Goal: Task Accomplishment & Management: Use online tool/utility

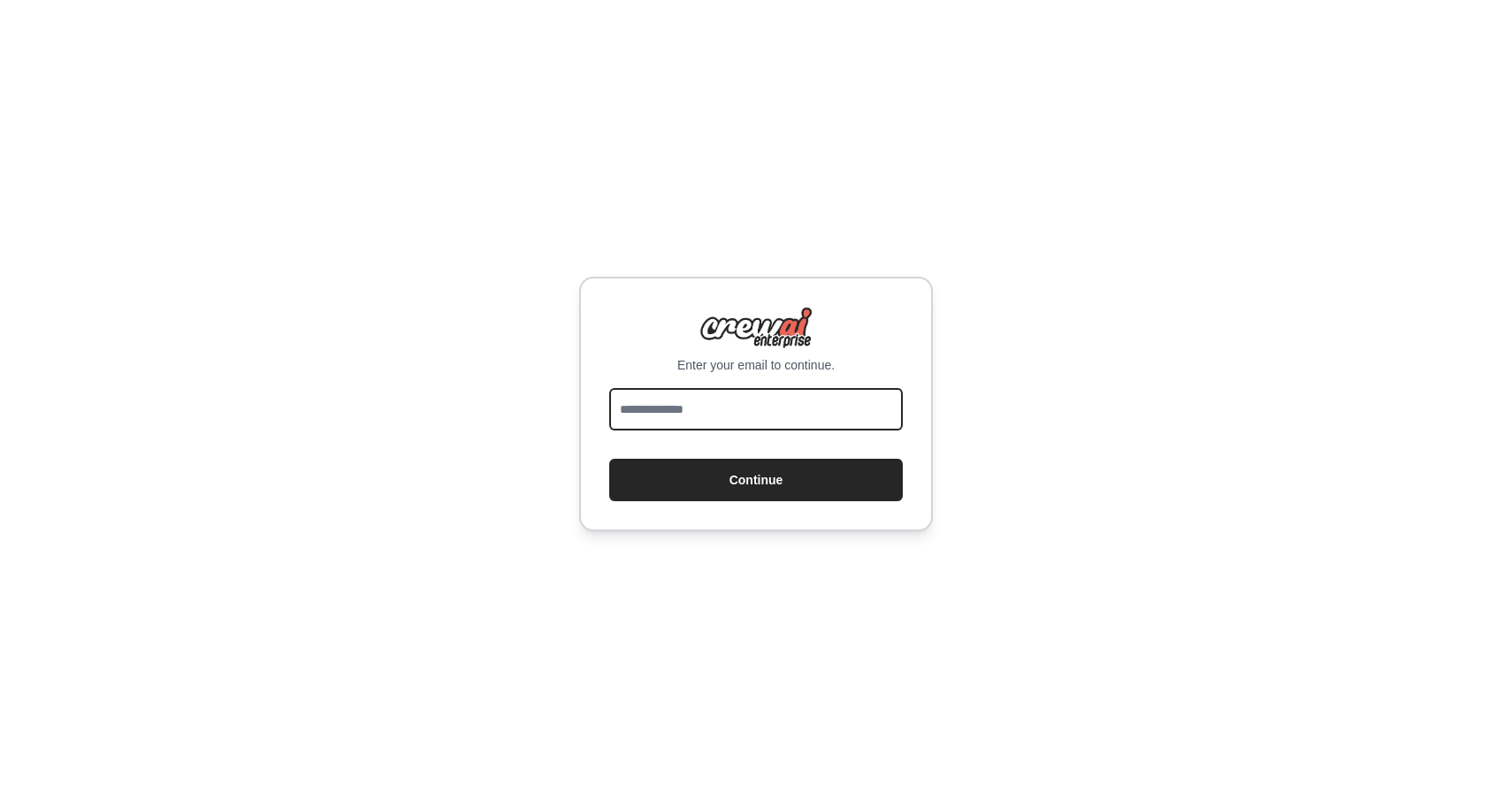
click at [652, 413] on input "email" at bounding box center [756, 409] width 293 height 43
type input "**********"
click at [609, 459] on button "Continue" at bounding box center [756, 480] width 293 height 43
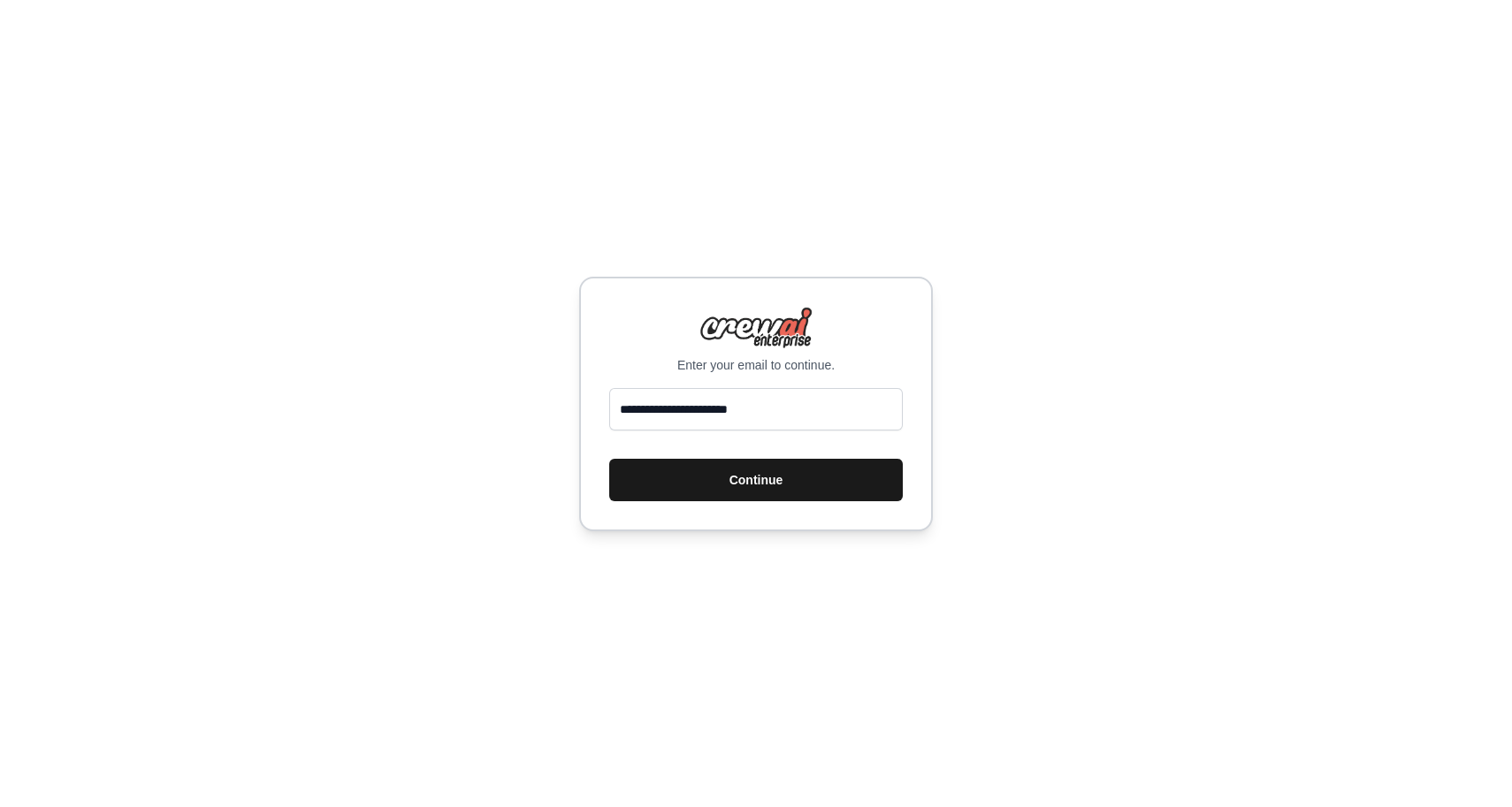
click at [671, 480] on button "Continue" at bounding box center [756, 480] width 293 height 43
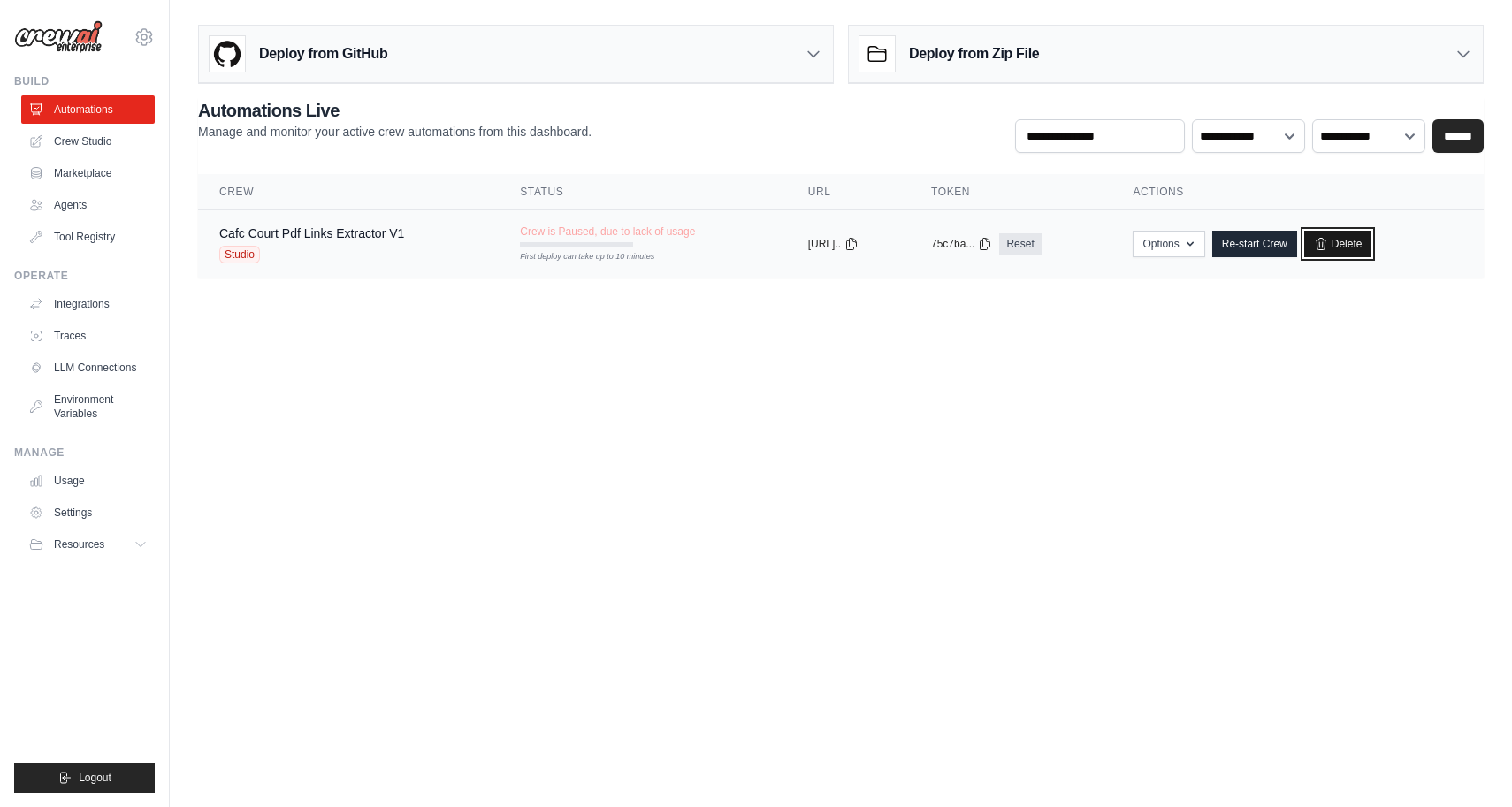
click at [1360, 239] on link "Delete" at bounding box center [1338, 243] width 68 height 26
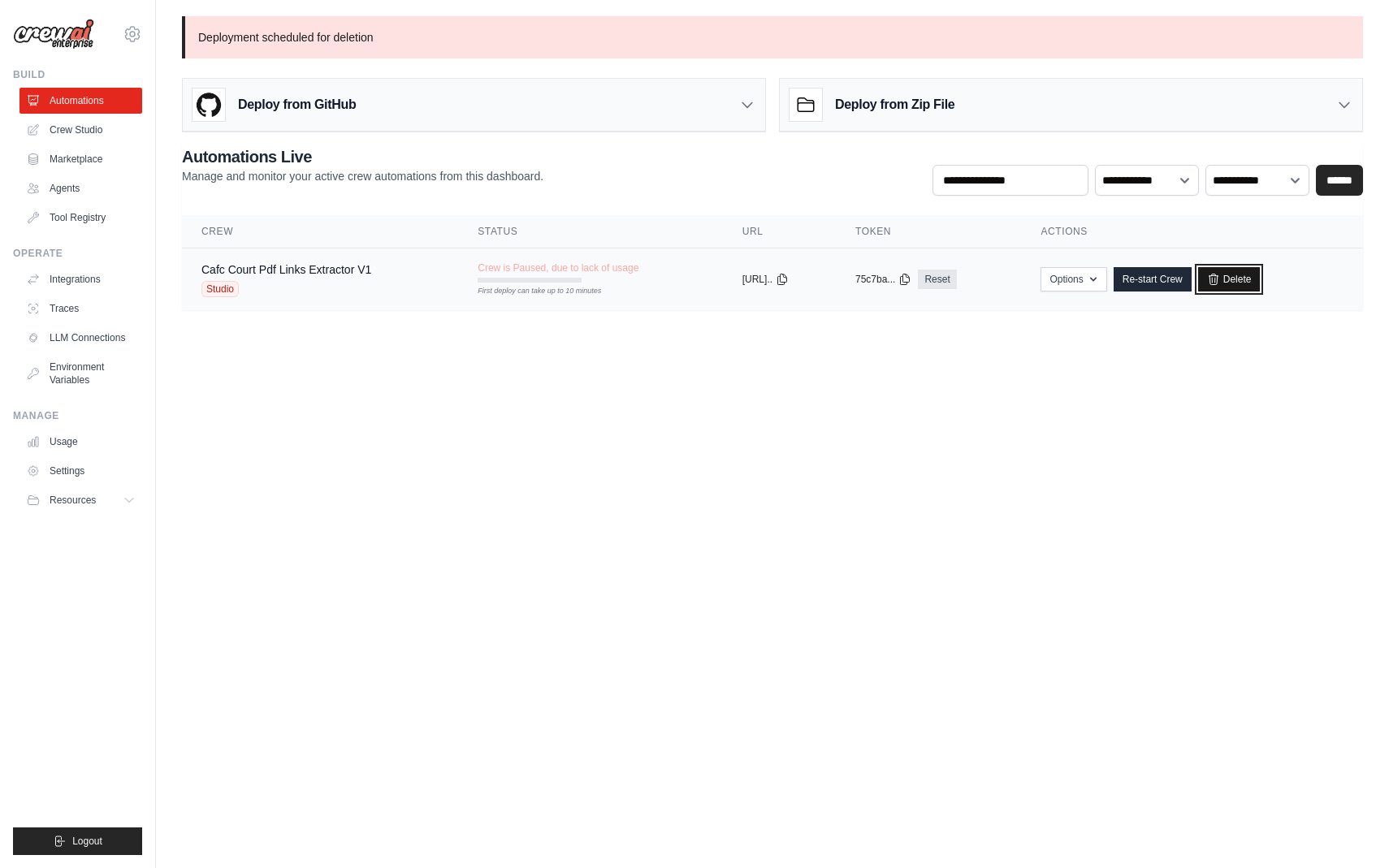
click at [1254, 281] on link "Delete" at bounding box center [1229, 279] width 62 height 24
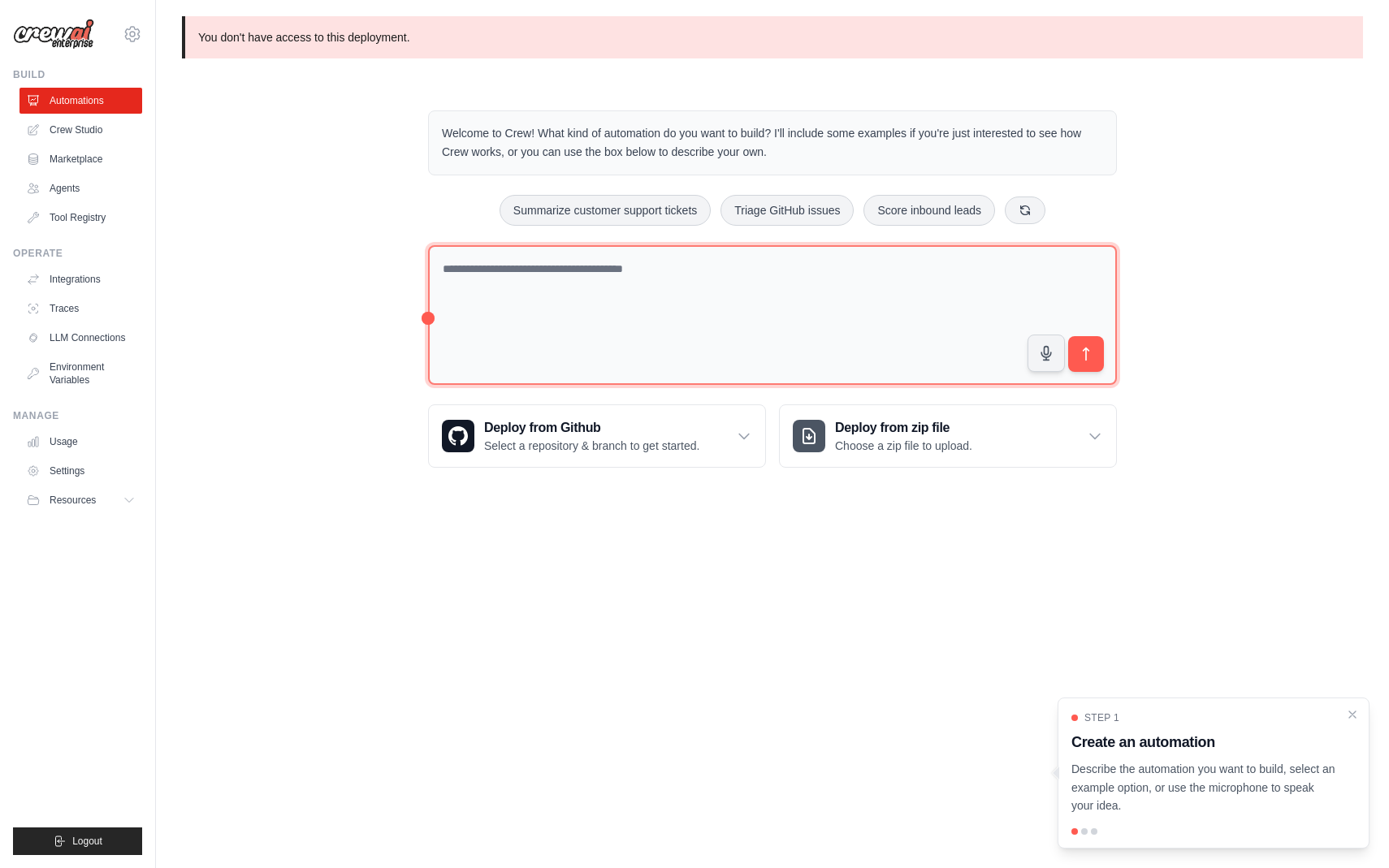
click at [560, 286] on textarea at bounding box center [772, 315] width 689 height 140
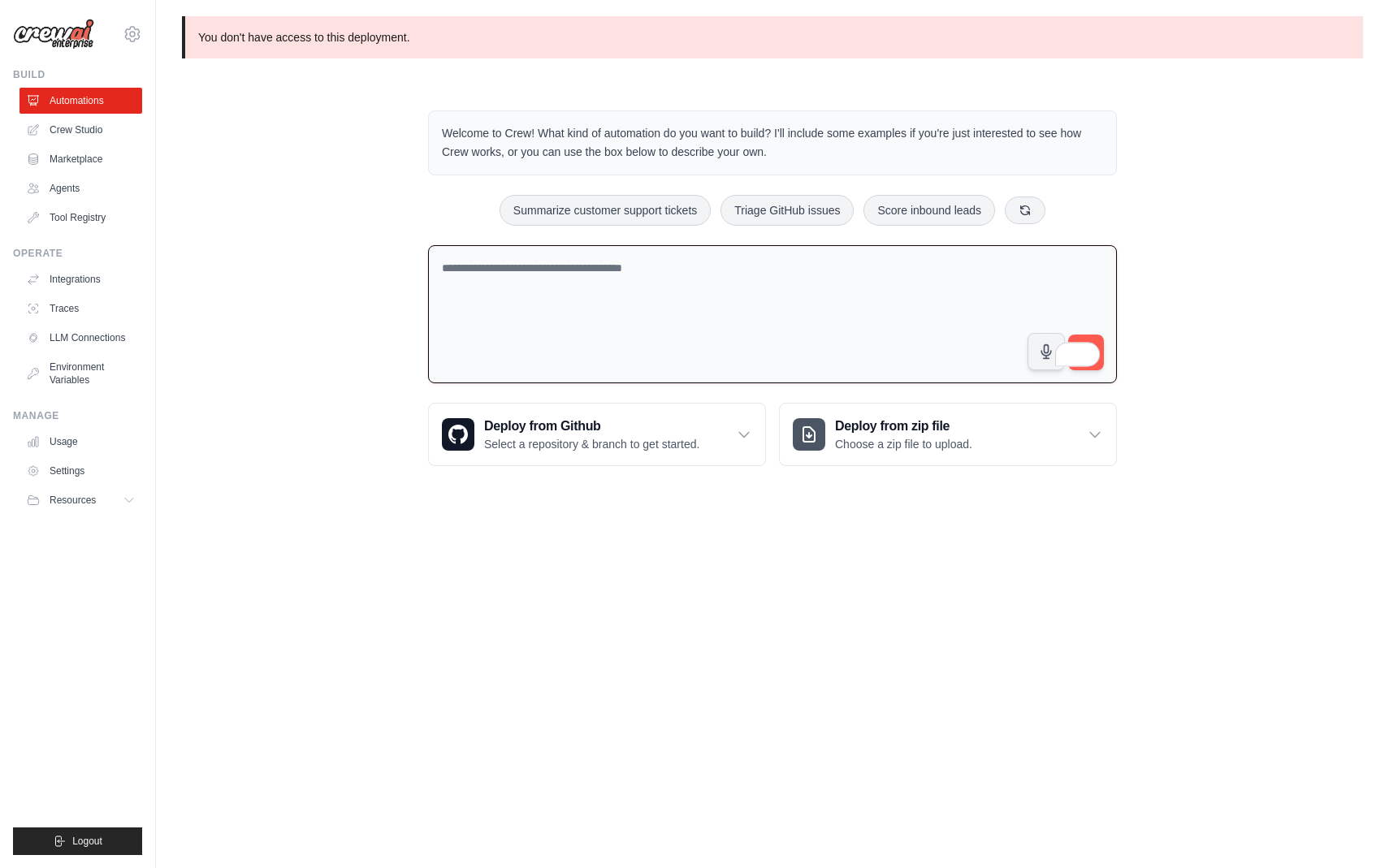
paste textarea "**********"
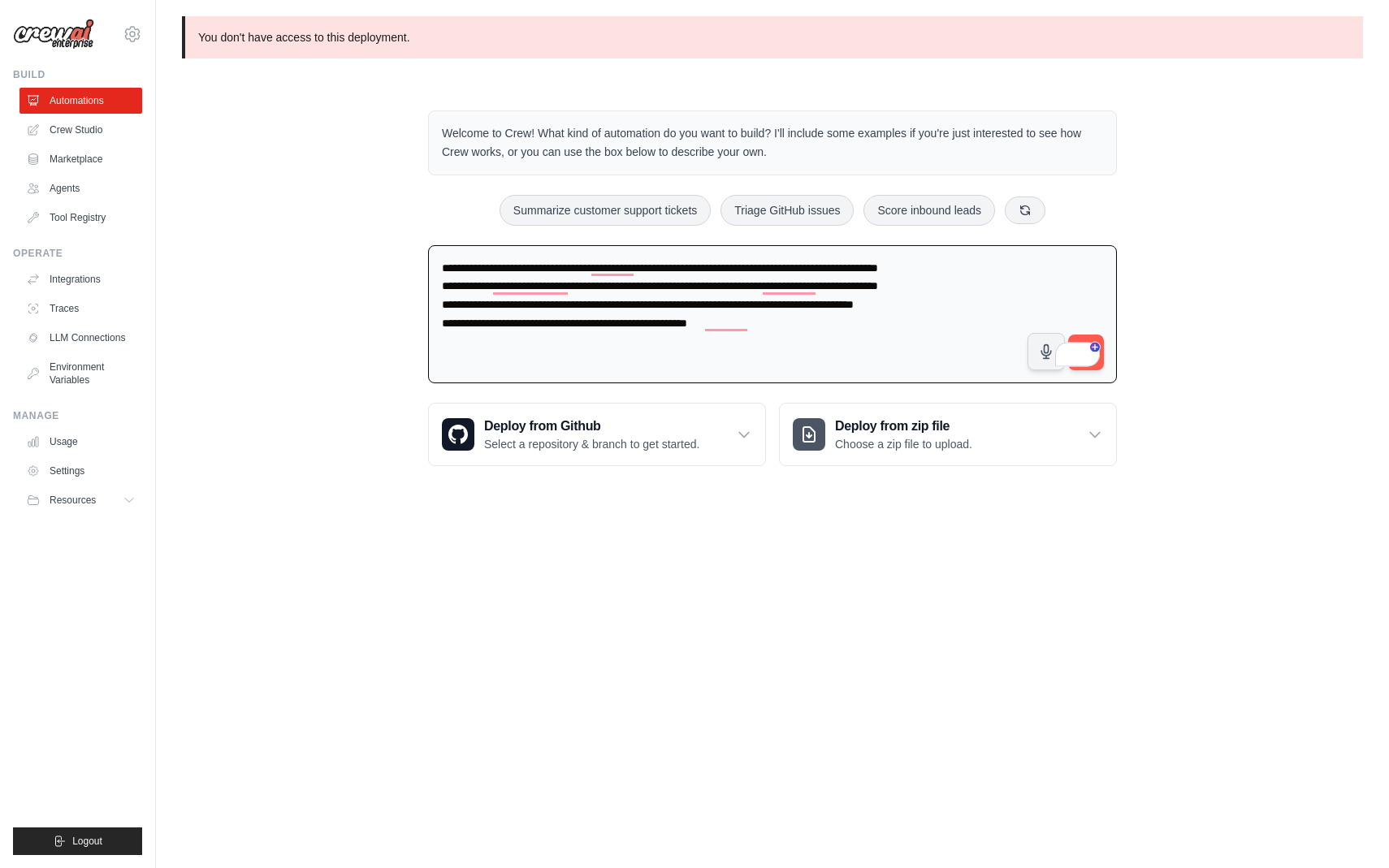
click at [331, 523] on body "srikanth.jandy@gmail.com Settings Build Automations Crew Studio" at bounding box center [694, 434] width 1389 height 868
click at [778, 285] on textarea "**********" at bounding box center [772, 315] width 689 height 139
click at [922, 514] on body "srikanth.jandy@gmail.com Settings Build Automations Crew Studio" at bounding box center [694, 434] width 1389 height 868
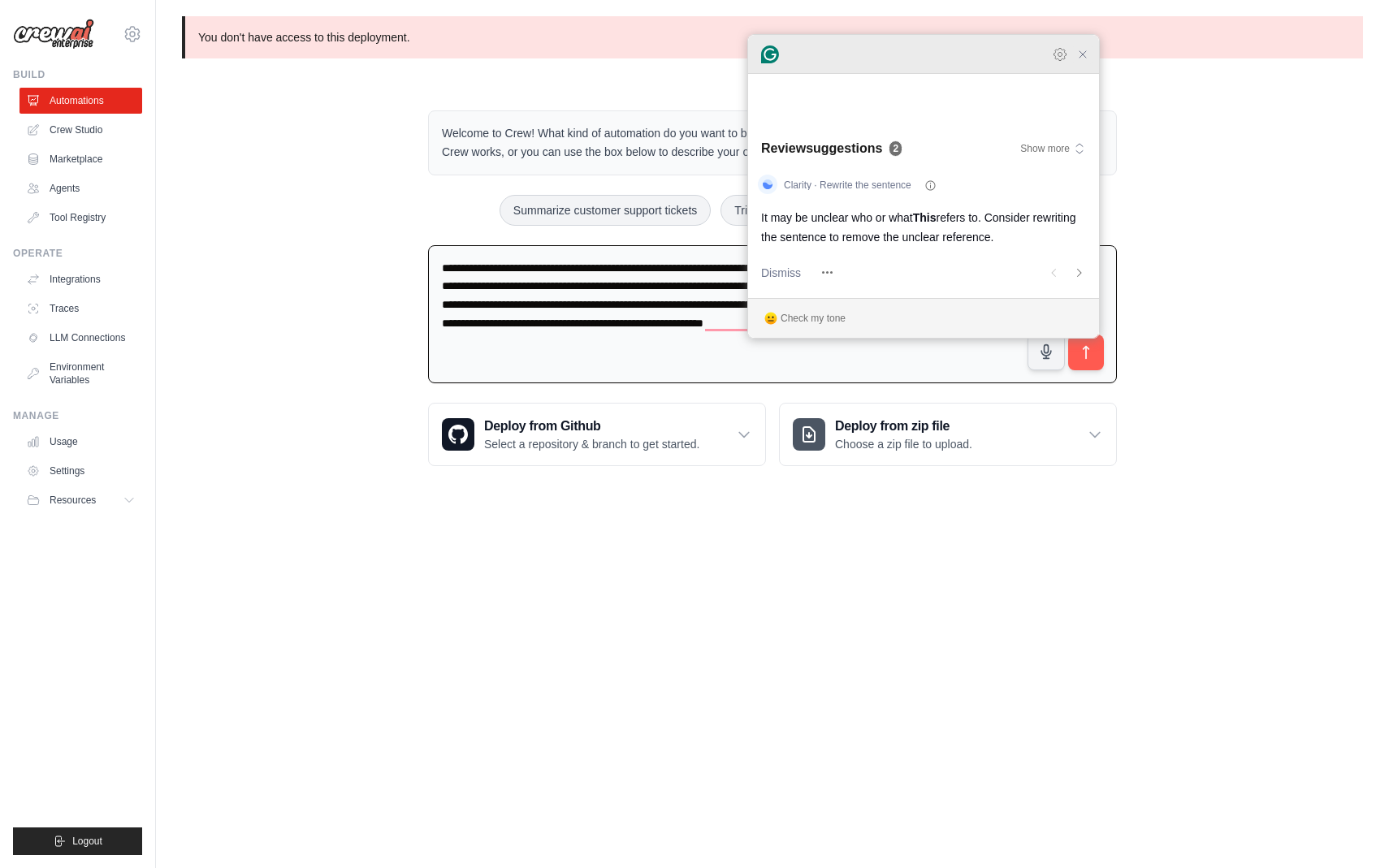
click at [1080, 61] on icon "Close Grammarly Assistant" at bounding box center [1082, 54] width 13 height 13
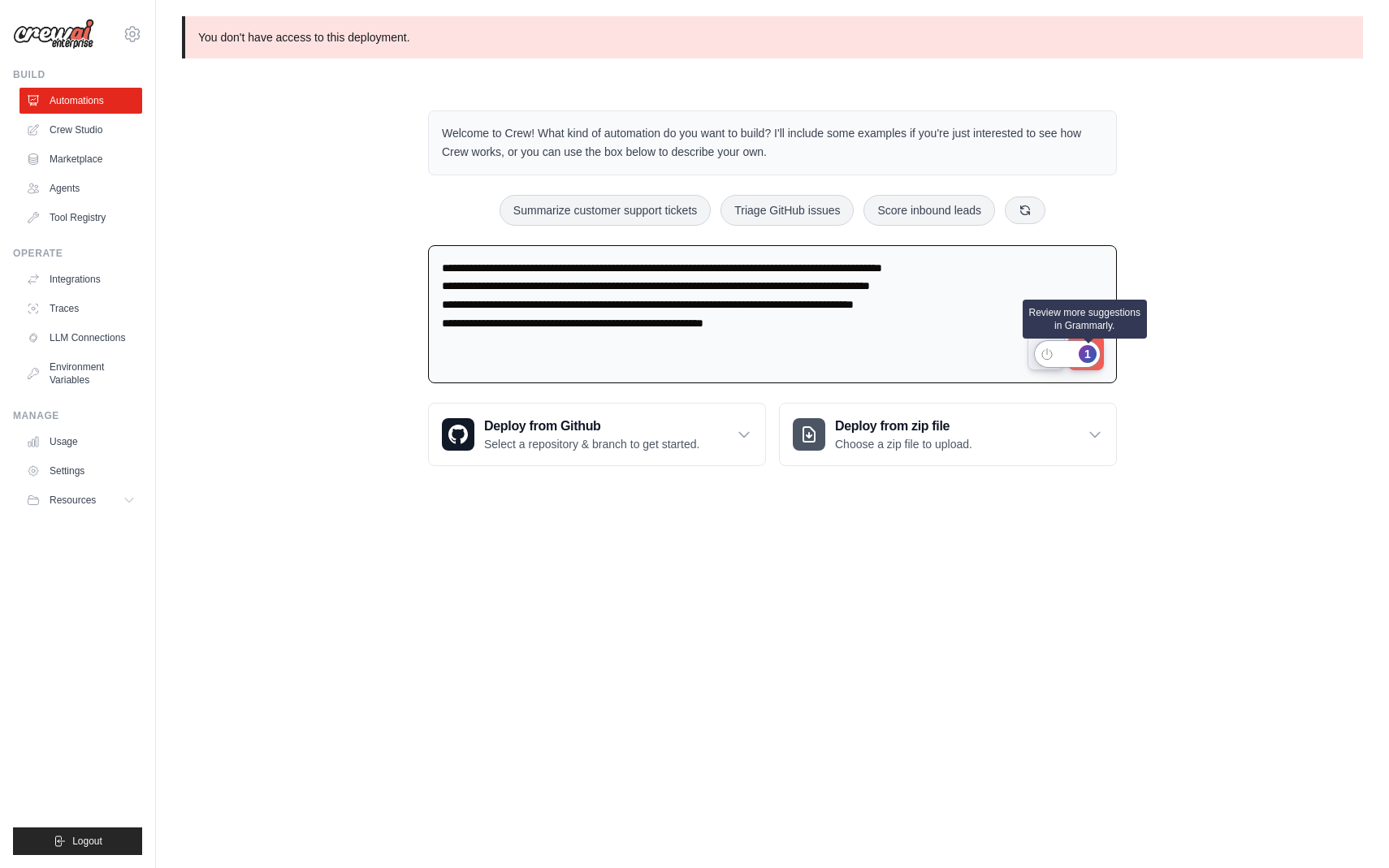
type textarea "**********"
click at [1080, 359] on div "1" at bounding box center [1087, 354] width 18 height 18
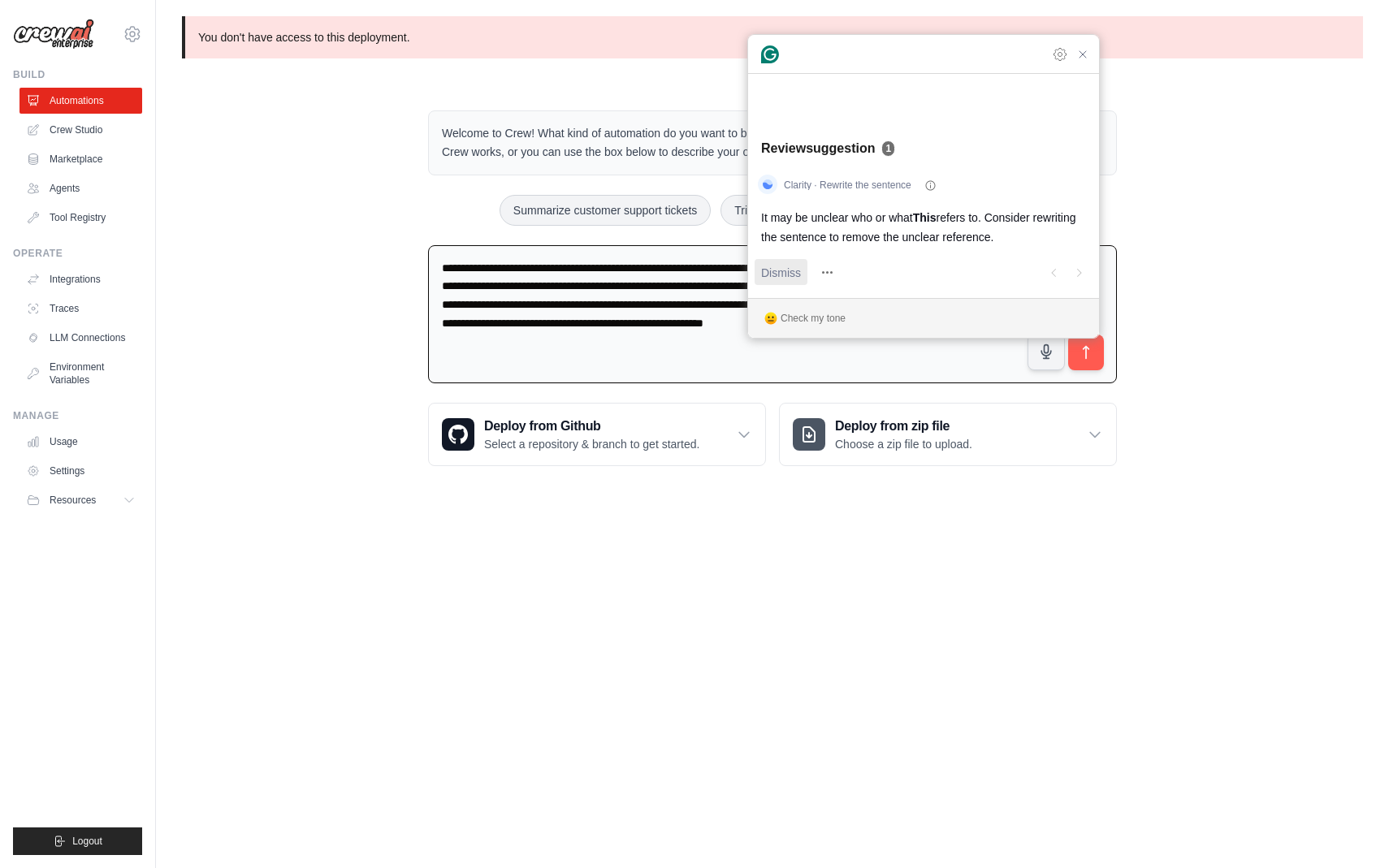
click at [777, 276] on span "Dismiss" at bounding box center [780, 272] width 40 height 17
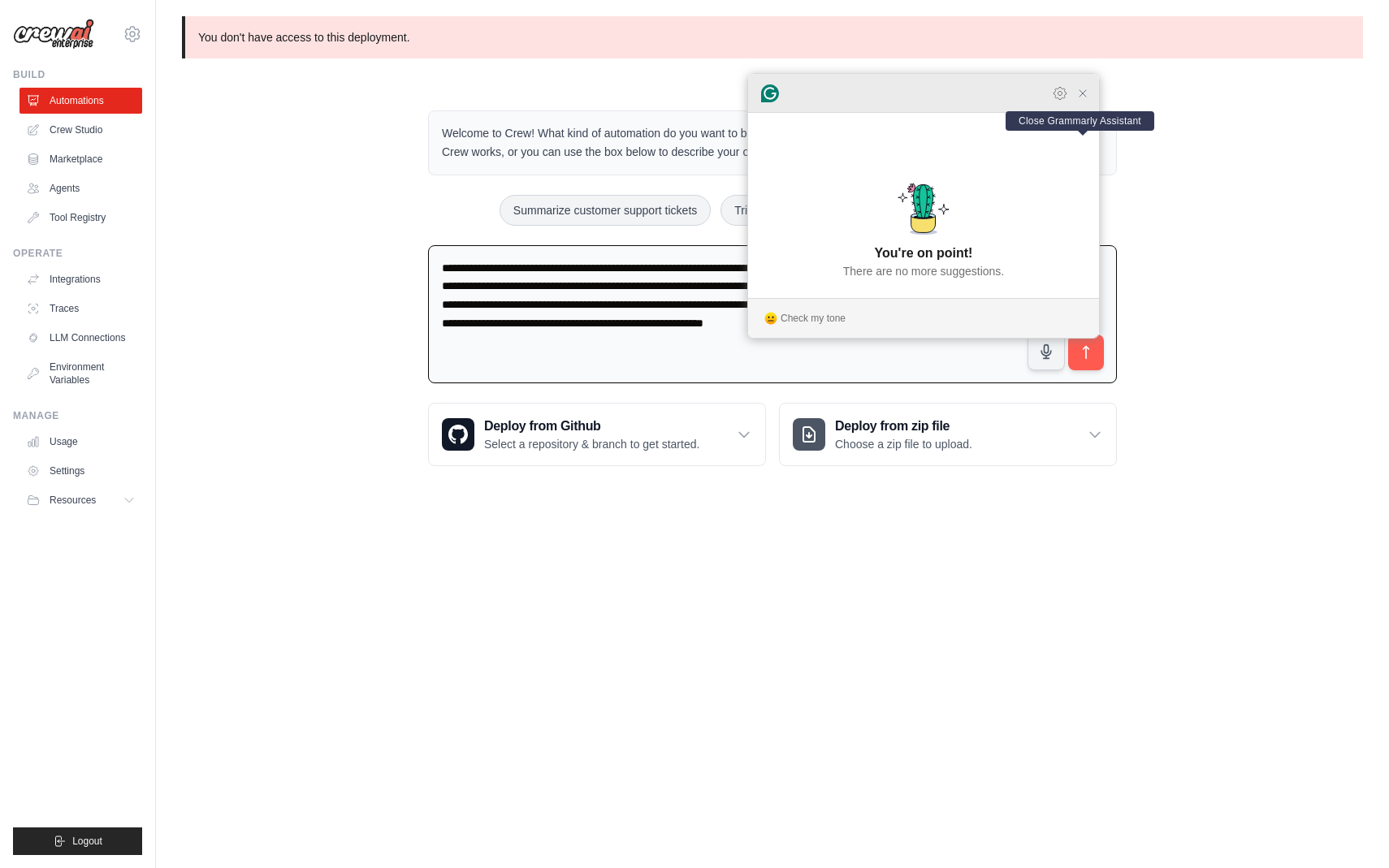
click at [1084, 97] on icon "Close Grammarly Assistant" at bounding box center [1082, 92] width 6 height 6
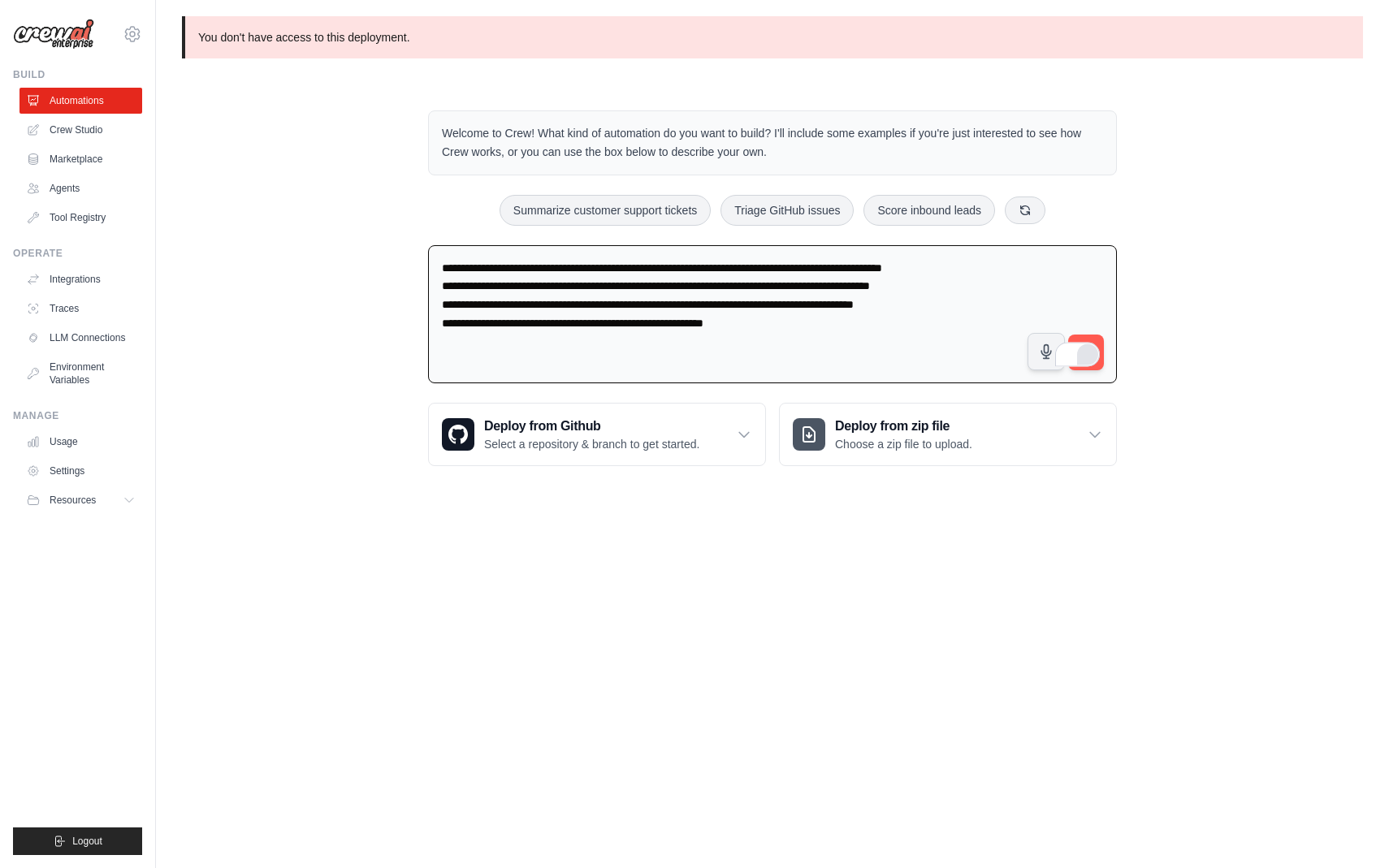
click at [1172, 385] on div "Welcome to Crew! What kind of automation do you want to build? I'll include som…" at bounding box center [772, 288] width 1181 height 408
drag, startPoint x: 1077, startPoint y: 355, endPoint x: 976, endPoint y: 486, distance: 165.4
drag, startPoint x: 1072, startPoint y: 359, endPoint x: 1061, endPoint y: 247, distance: 112.5
click at [1061, 247] on div "**********" at bounding box center [772, 318] width 689 height 146
drag, startPoint x: 1082, startPoint y: 349, endPoint x: 1072, endPoint y: 262, distance: 87.6
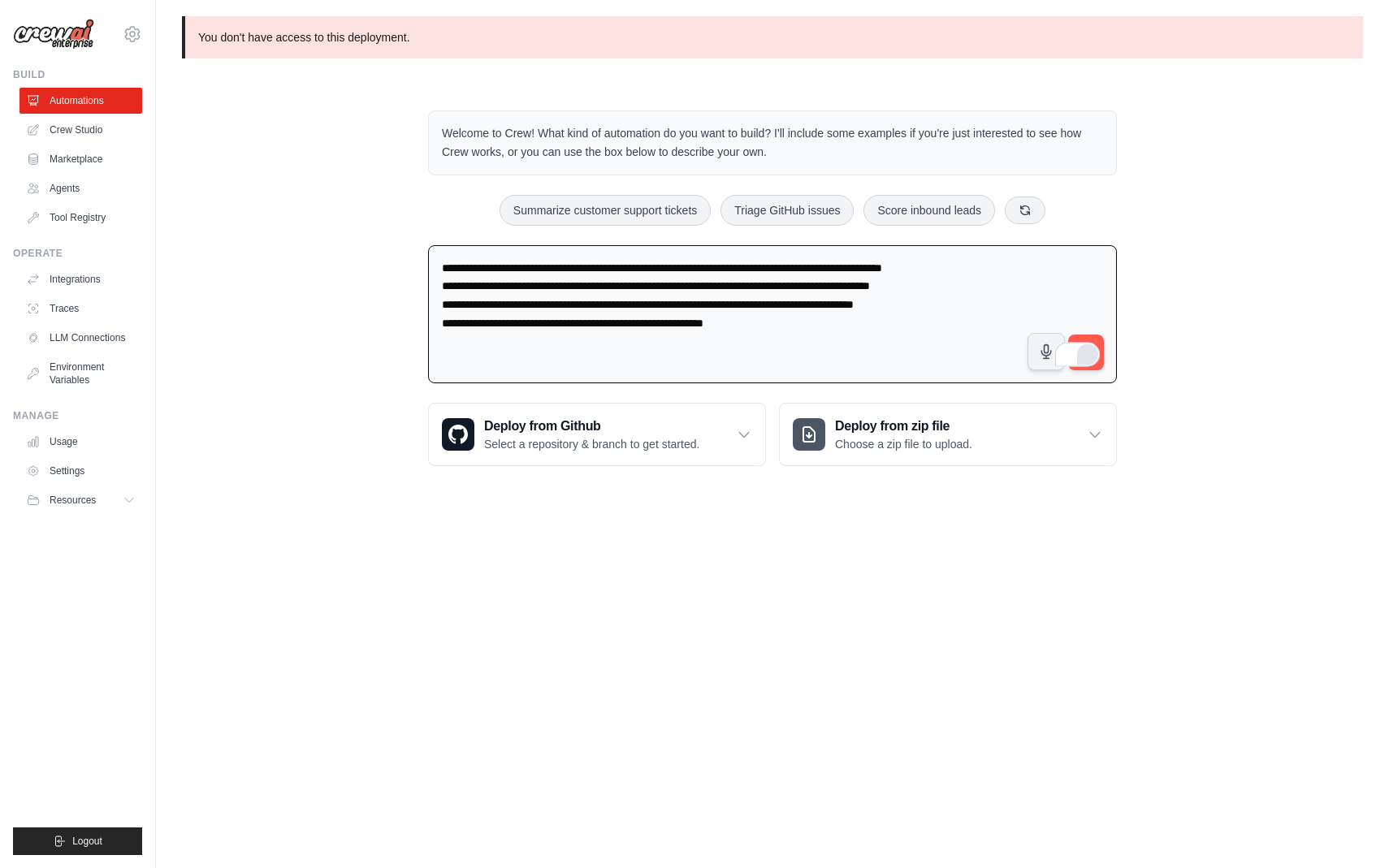
click at [1097, 341] on span at bounding box center [1089, 354] width 23 height 26
click at [1090, 335] on button "submit" at bounding box center [1086, 353] width 37 height 37
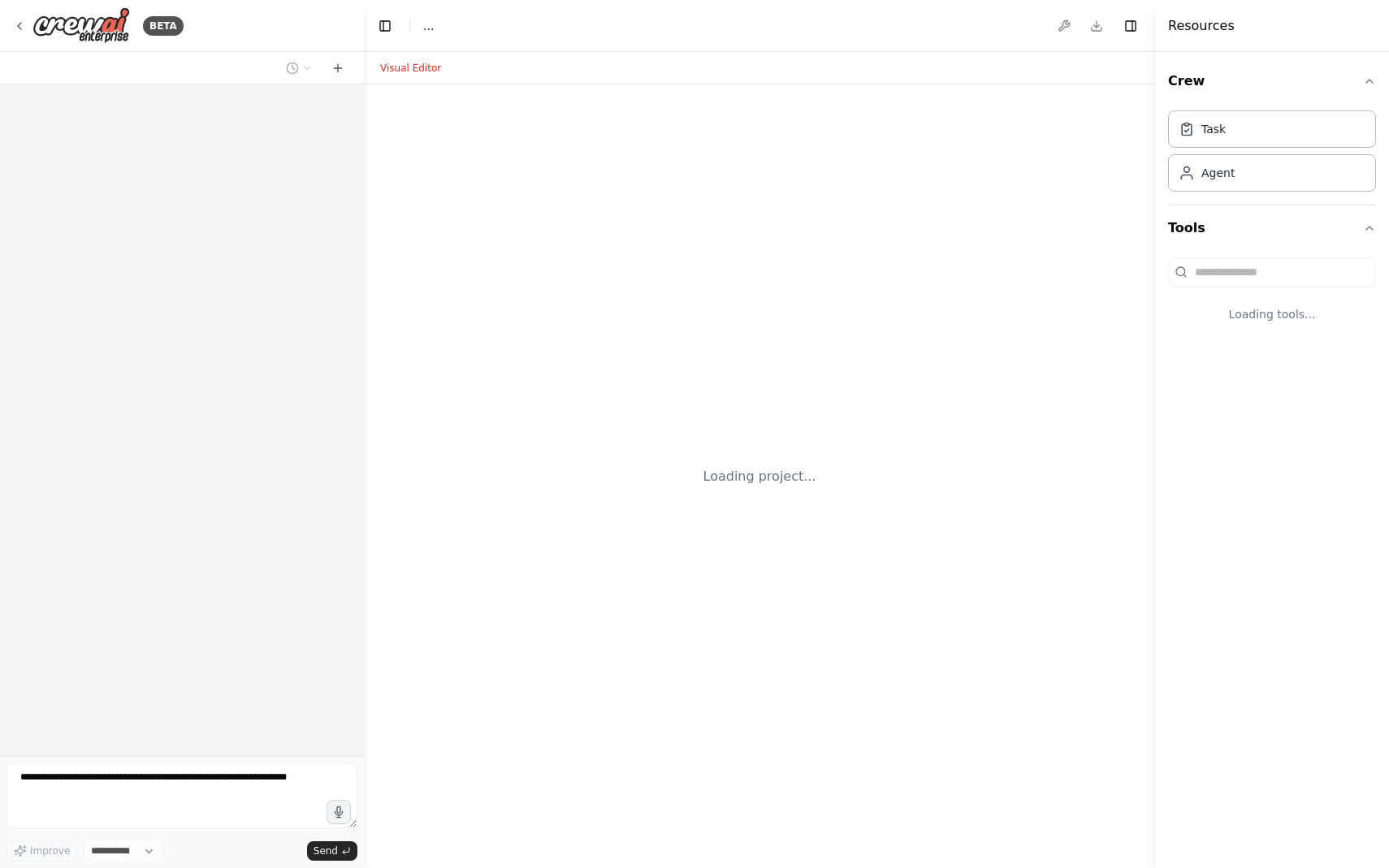
select select "****"
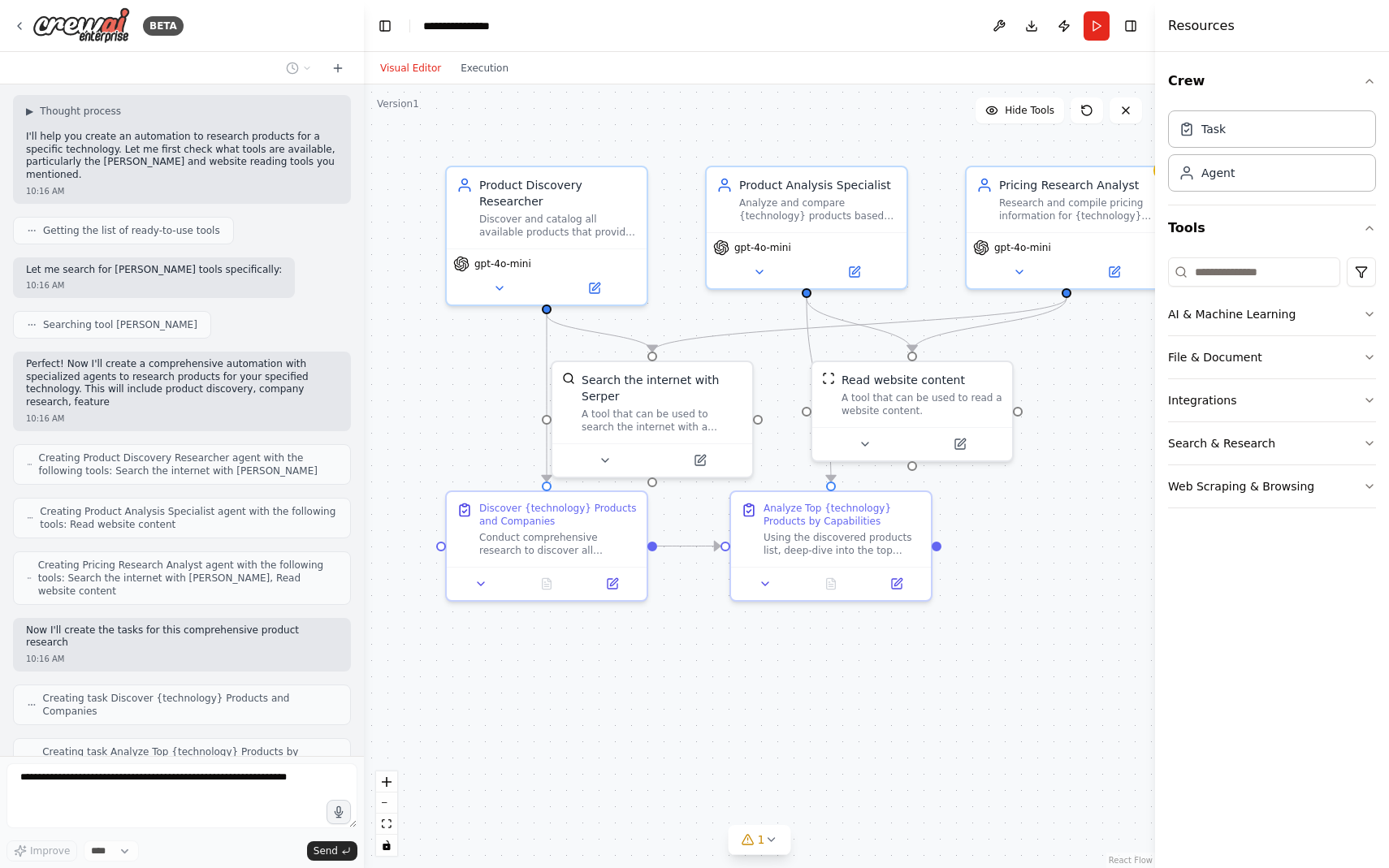
scroll to position [157, 0]
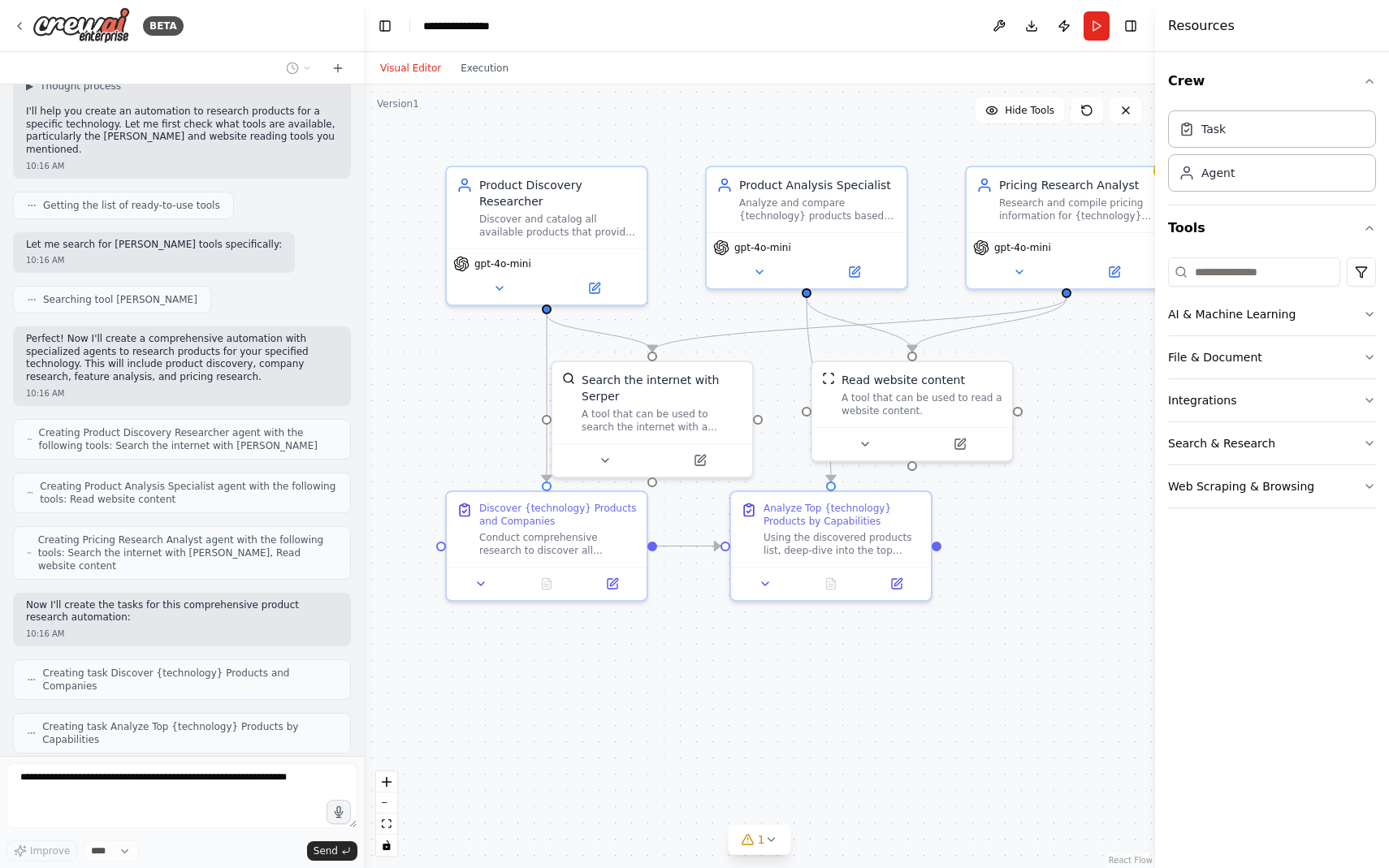
click at [891, 776] on div ".deletable-edge-delete-btn { width: 20px; height: 20px; border: 0px solid #ffff…" at bounding box center [759, 476] width 791 height 784
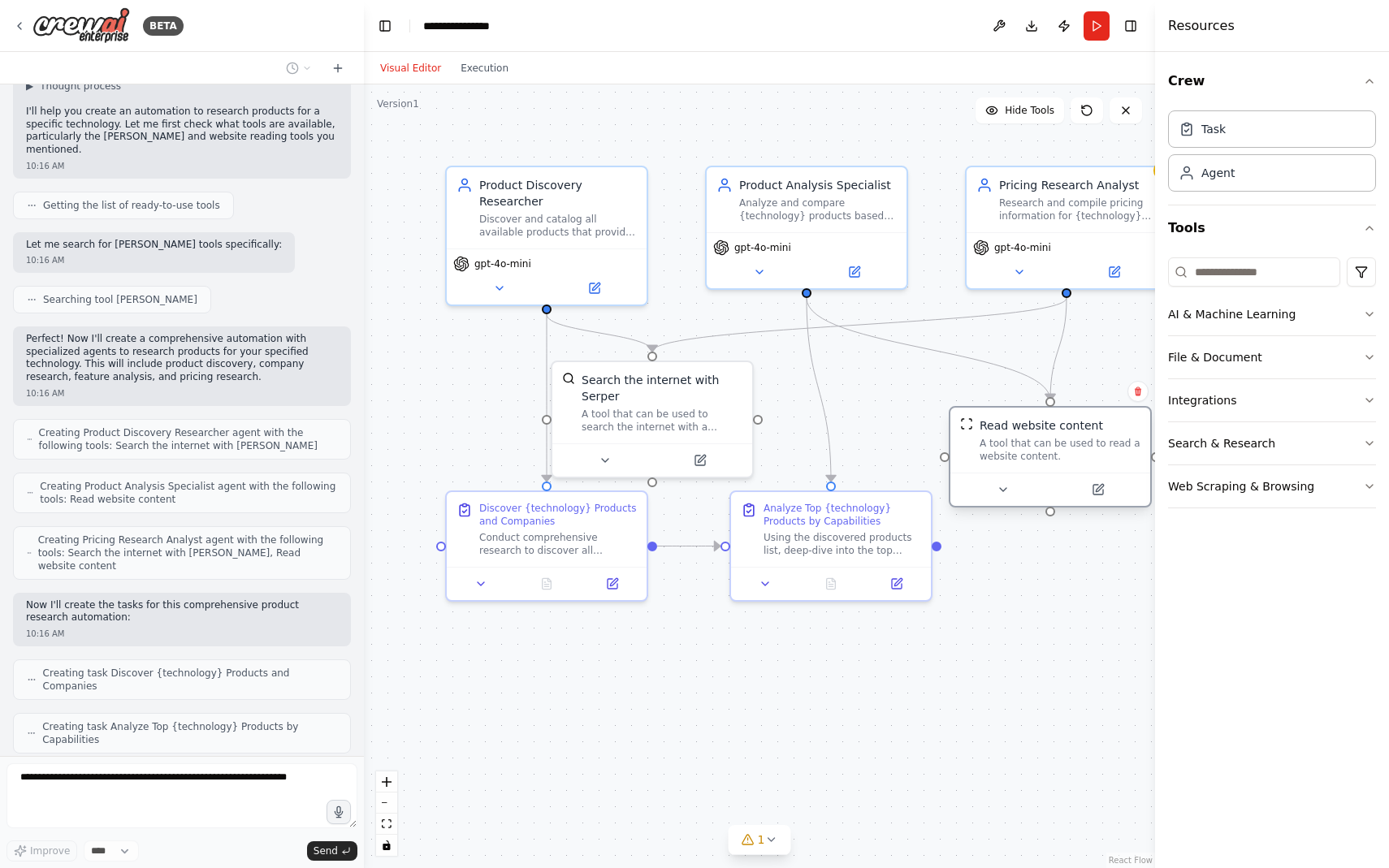
drag, startPoint x: 946, startPoint y: 382, endPoint x: 1078, endPoint y: 437, distance: 143.0
click at [1078, 437] on div "Read website content A tool that can be used to read a website content." at bounding box center [1059, 440] width 161 height 45
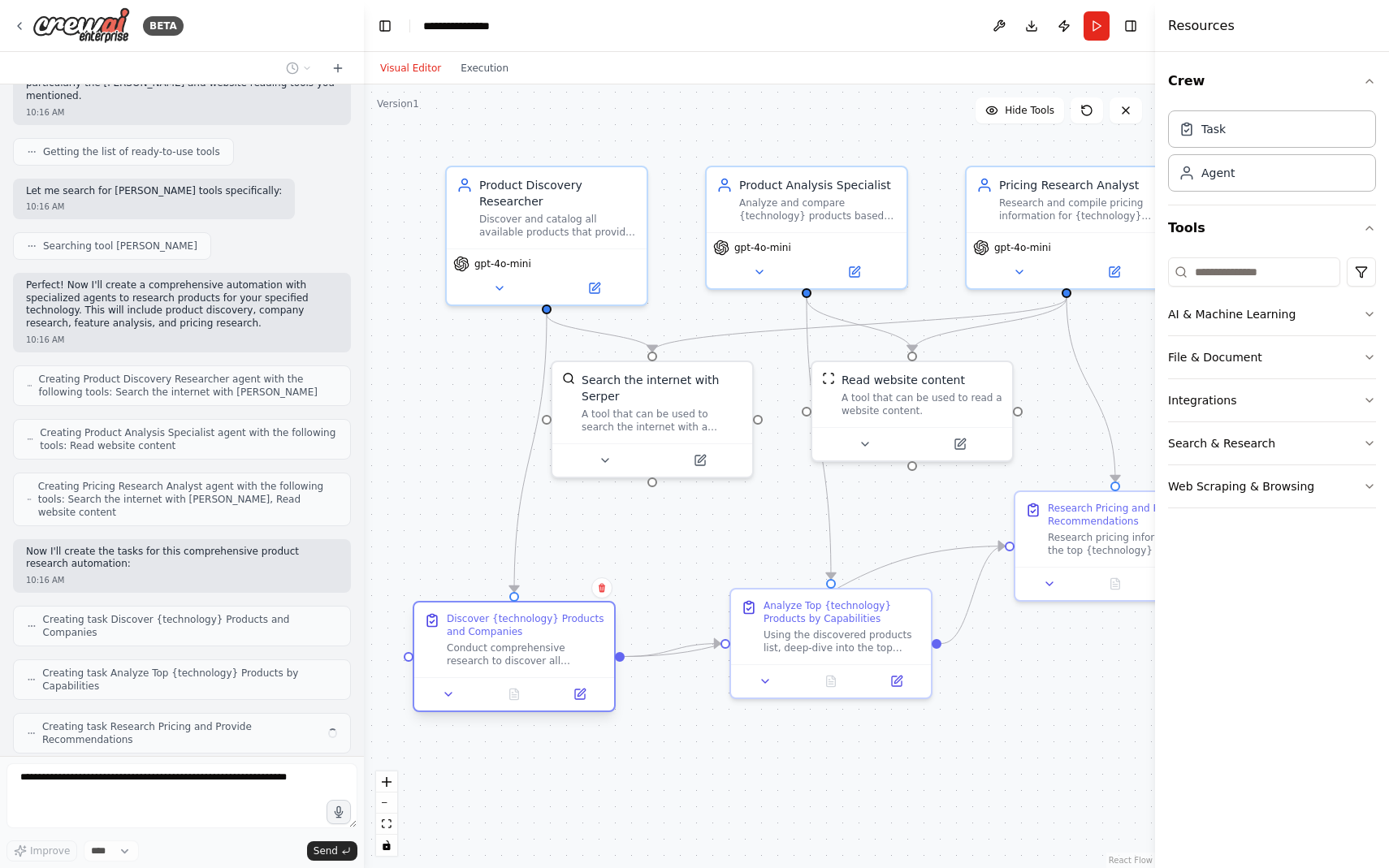
scroll to position [198, 0]
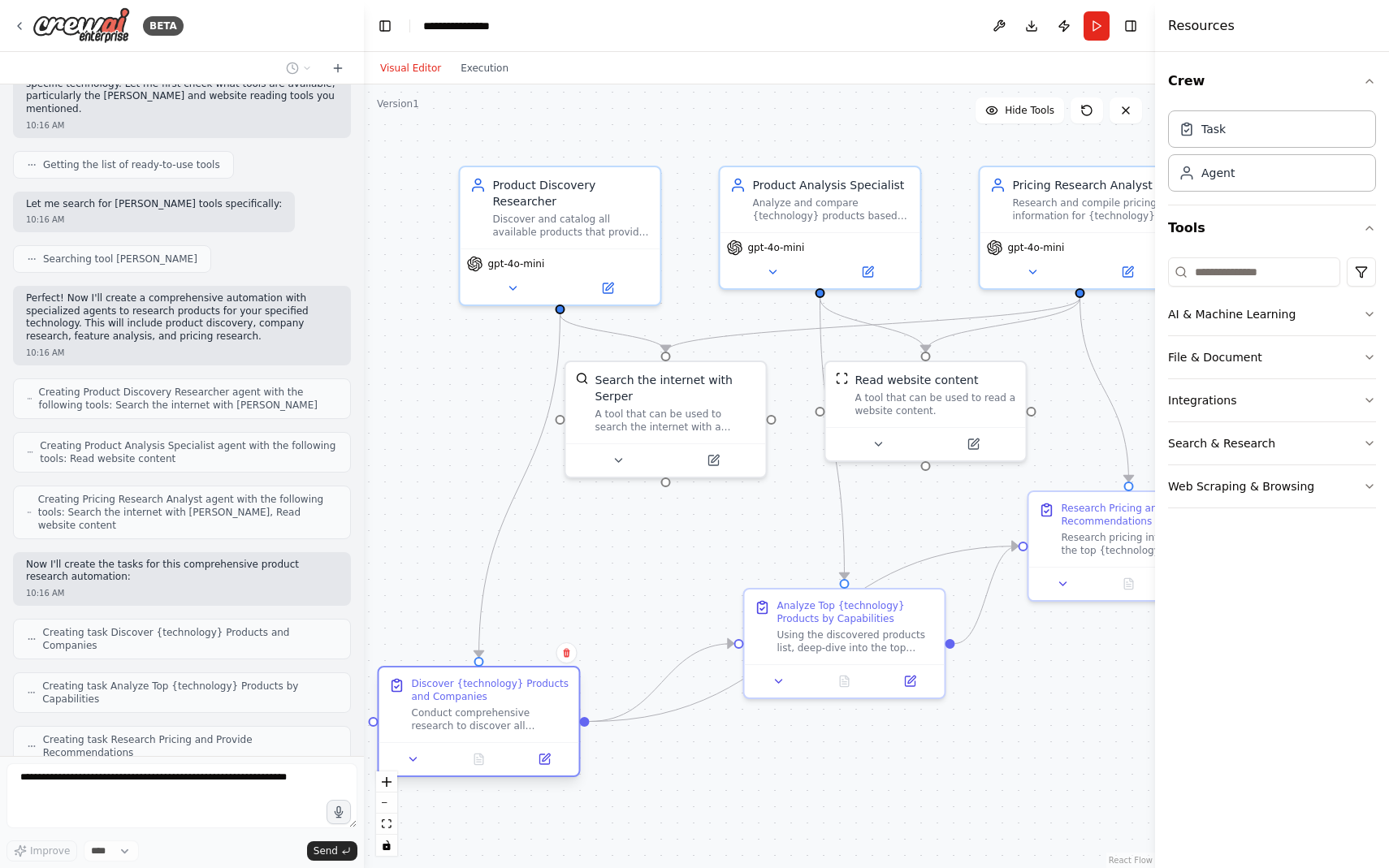
drag, startPoint x: 470, startPoint y: 541, endPoint x: 397, endPoint y: 723, distance: 196.1
click at [397, 723] on div "Discover {technology} Products and Companies Conduct comprehensive research to …" at bounding box center [479, 705] width 180 height 55
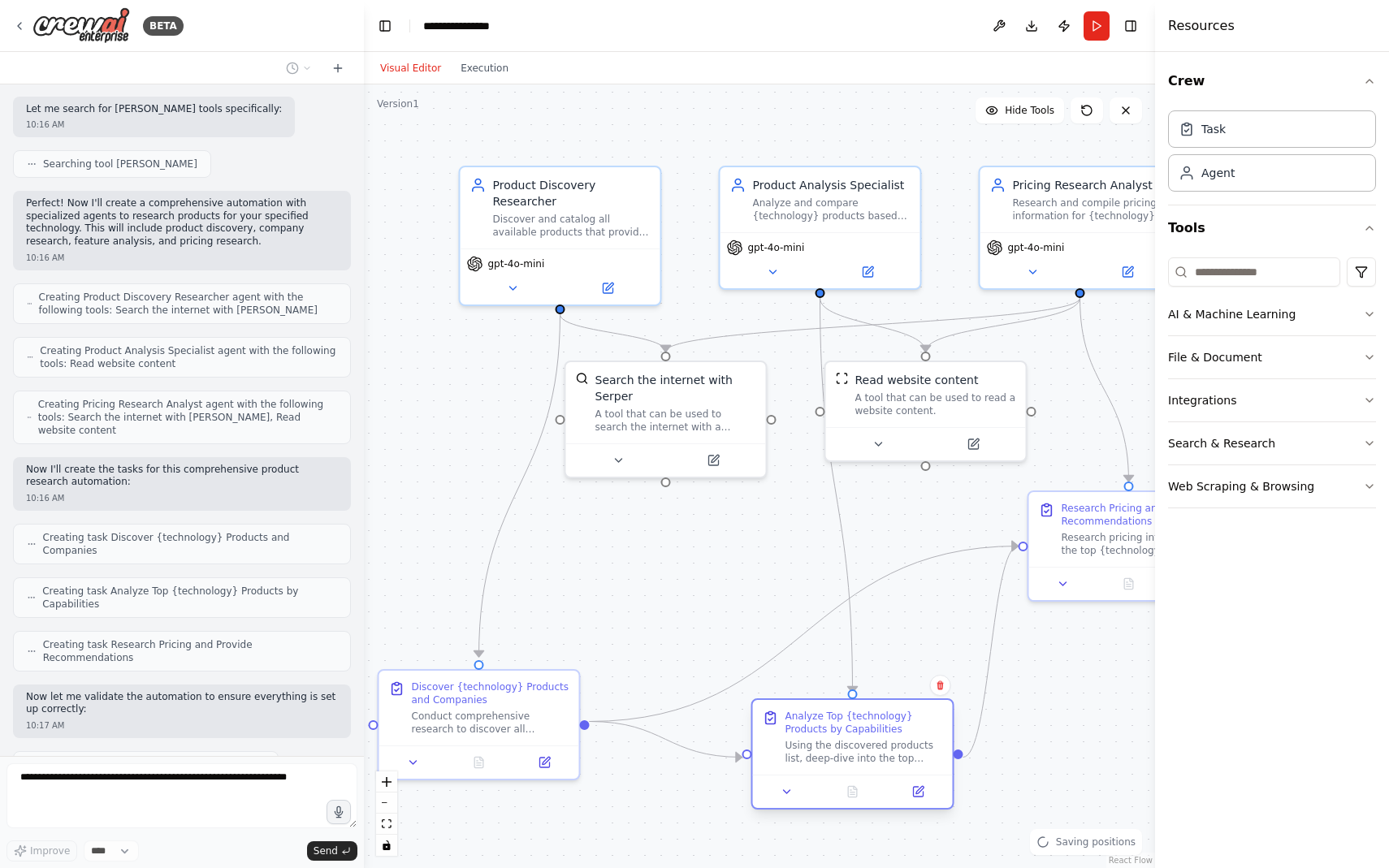
scroll to position [306, 0]
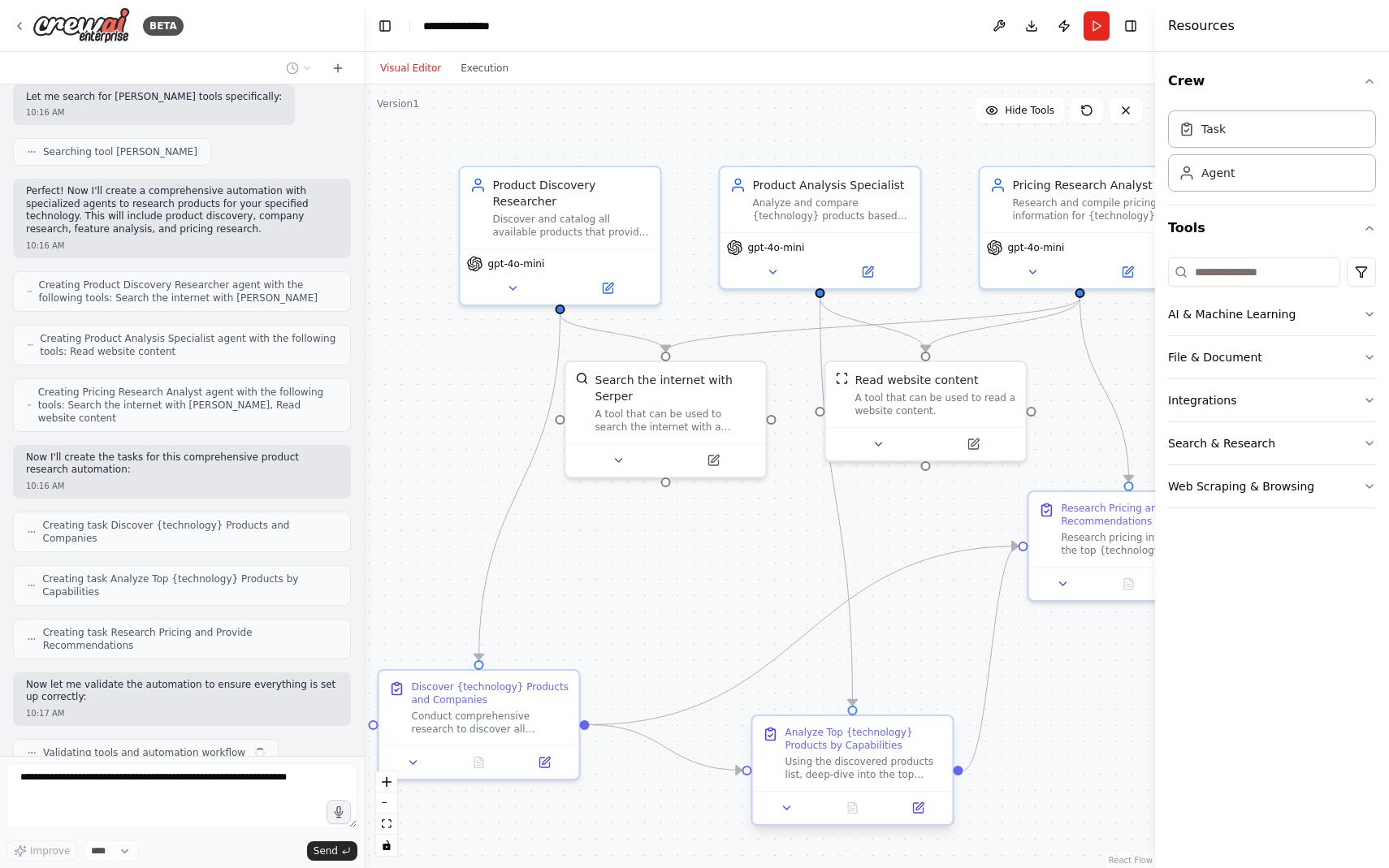
drag, startPoint x: 802, startPoint y: 651, endPoint x: 808, endPoint y: 776, distance: 125.1
click at [809, 776] on div "Analyze Top {technology} Products by Capabilities Using the discovered products…" at bounding box center [852, 753] width 200 height 75
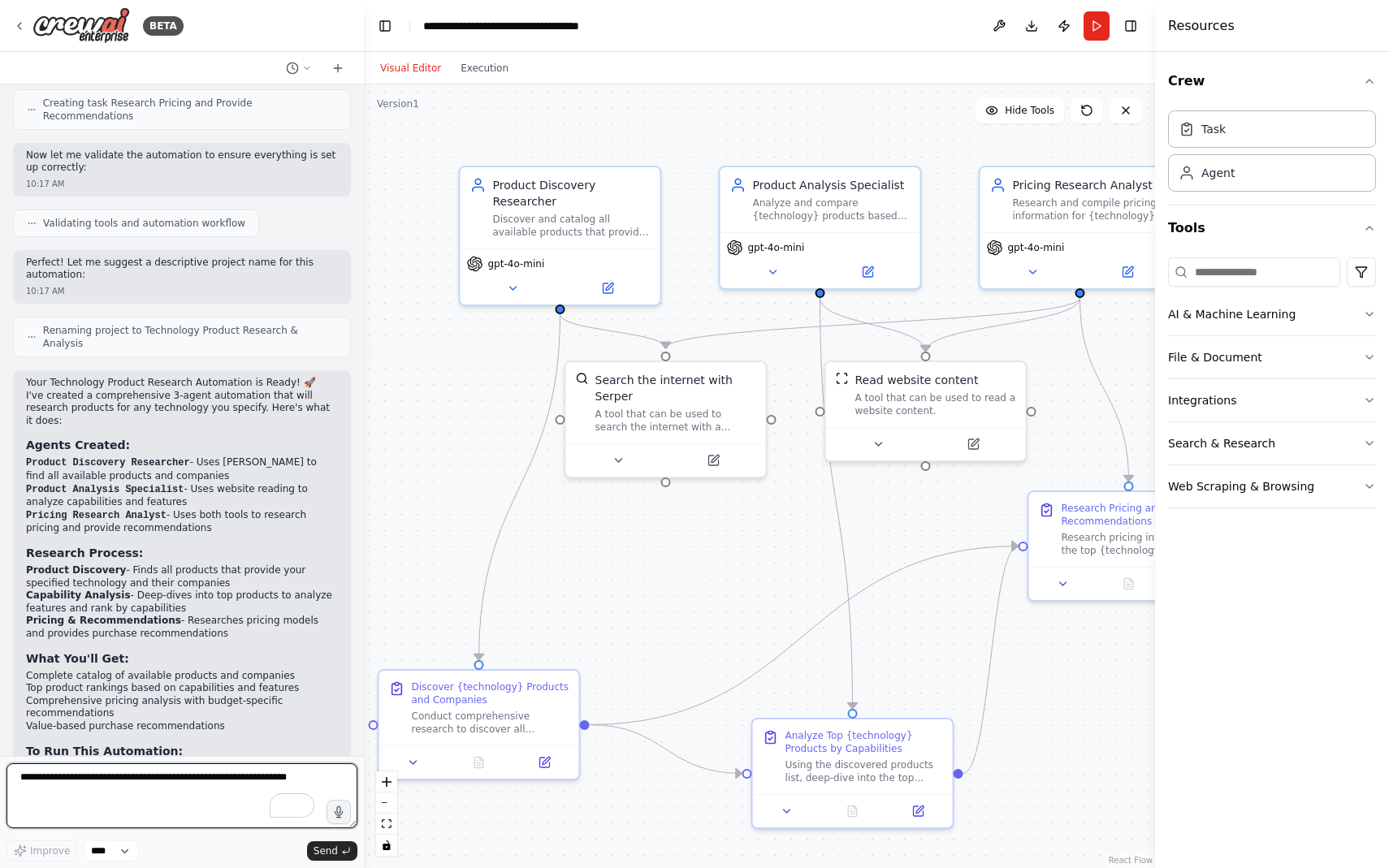
scroll to position [850, 0]
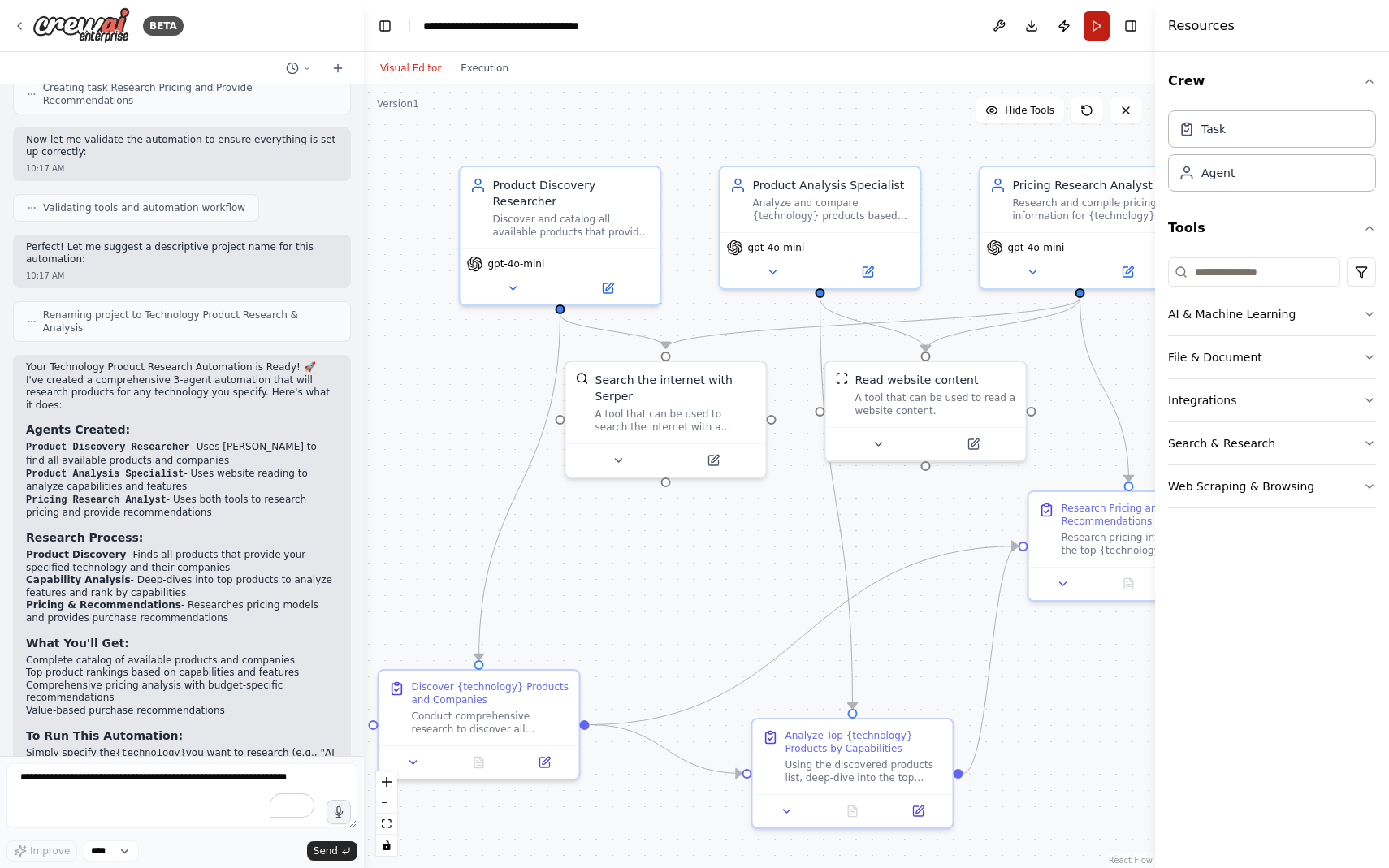
click at [1093, 30] on button "Run" at bounding box center [1096, 26] width 26 height 29
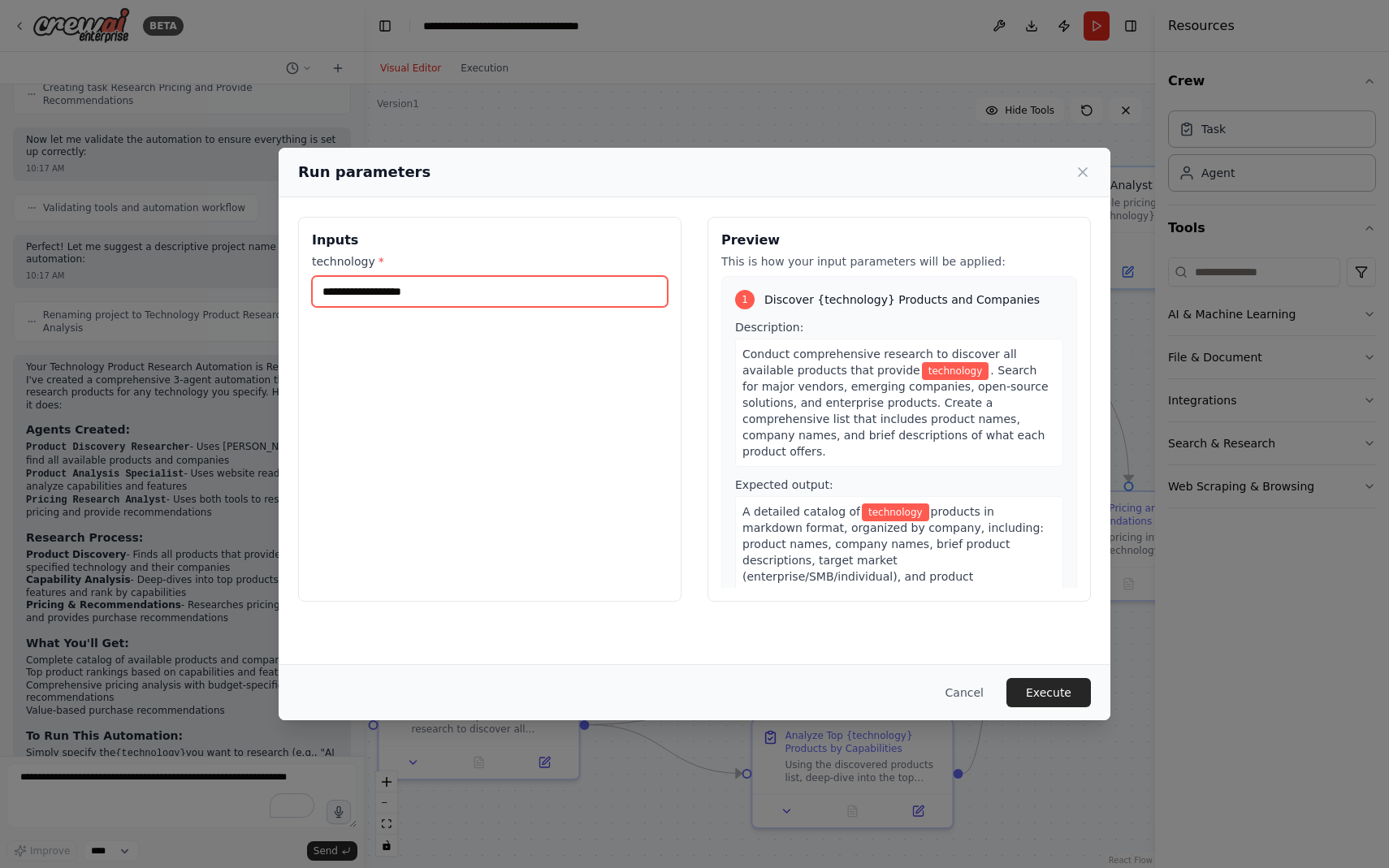
click at [465, 295] on input "technology *" at bounding box center [490, 291] width 355 height 31
type input "**********"
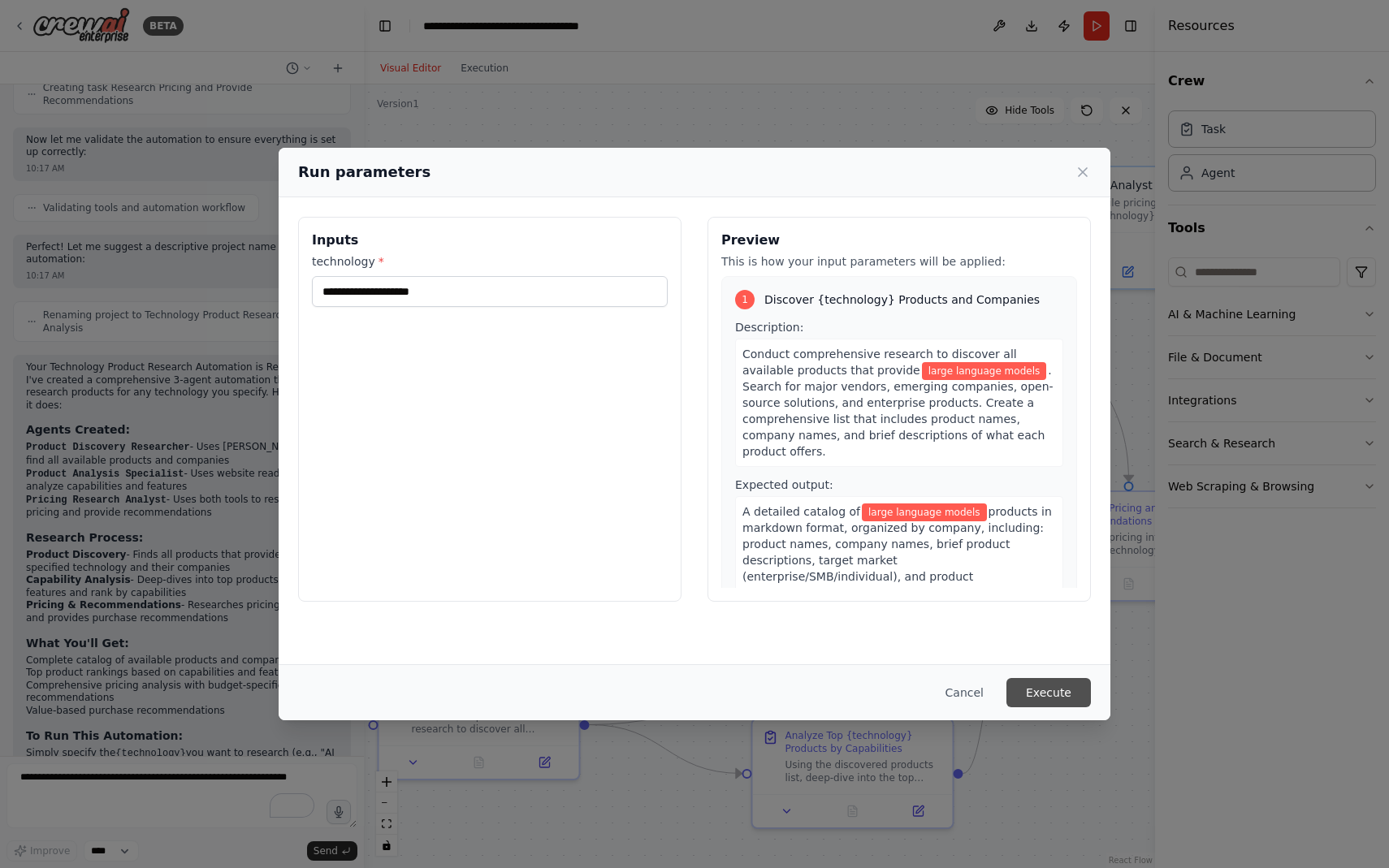
click at [1041, 695] on button "Execute" at bounding box center [1048, 692] width 84 height 29
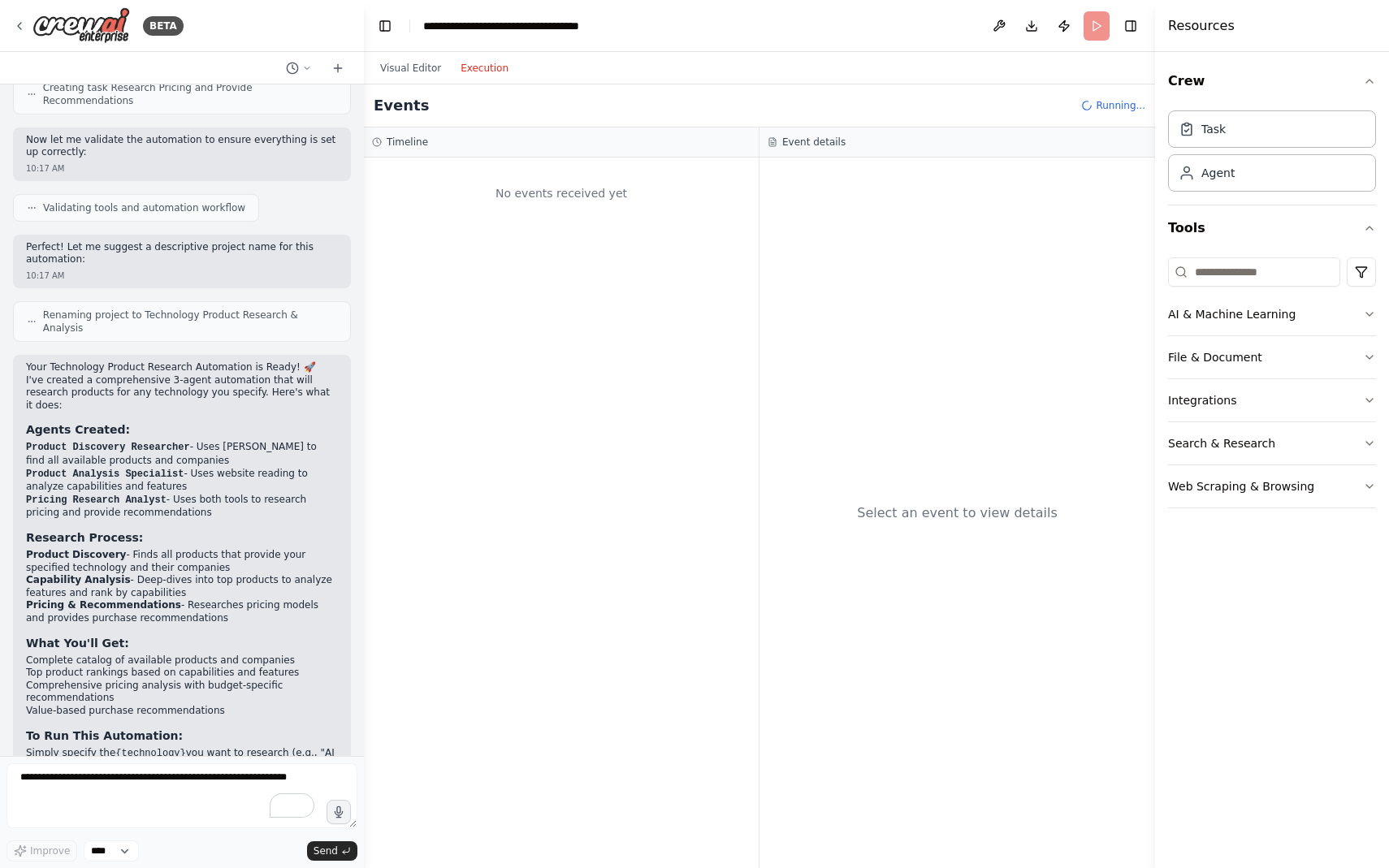
click at [477, 66] on button "Execution" at bounding box center [484, 68] width 68 height 20
click at [438, 67] on button "Visual Editor" at bounding box center [411, 68] width 80 height 20
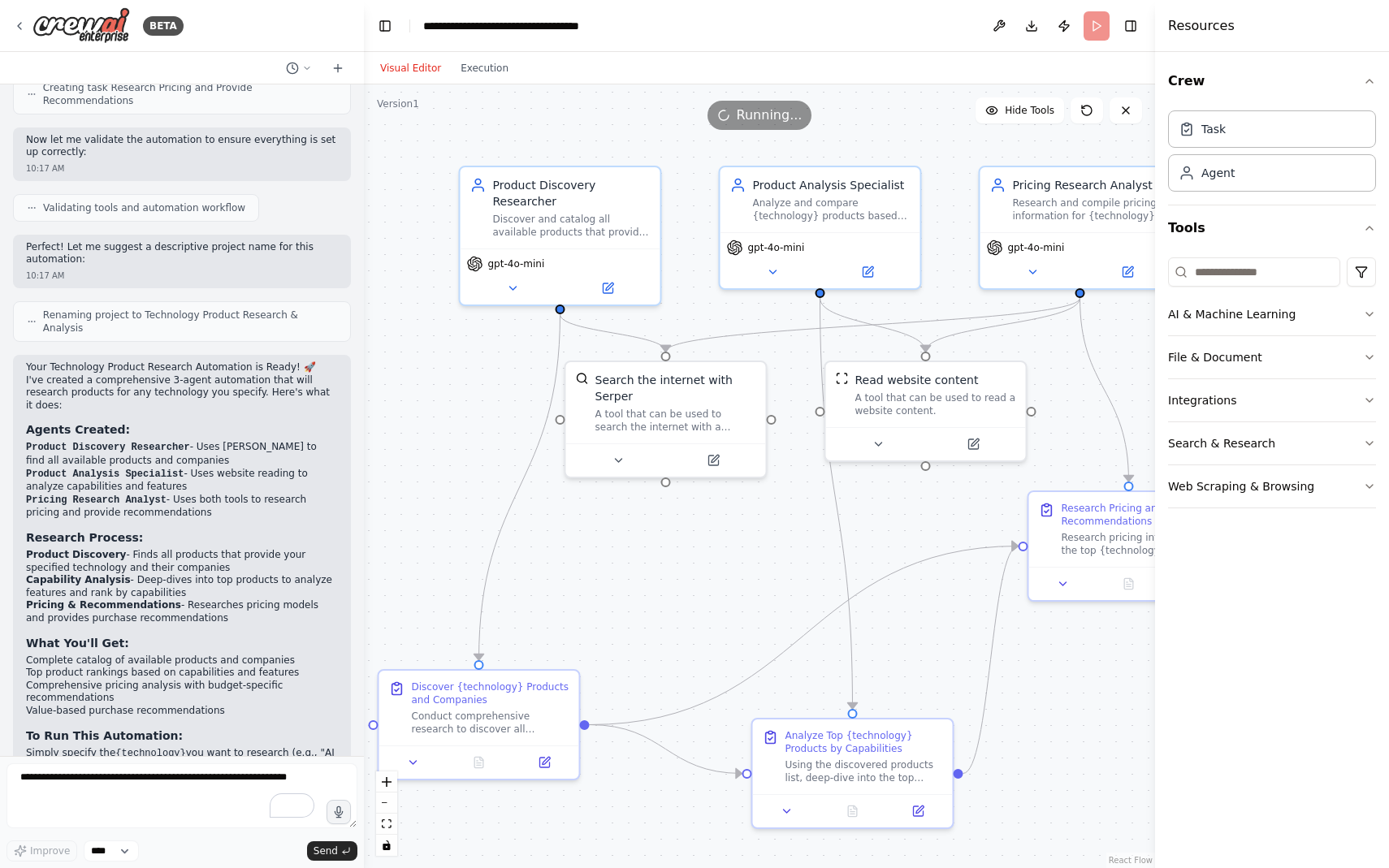
click at [246, 635] on h3 "What You'll Get:" at bounding box center [181, 643] width 312 height 16
click at [297, 308] on span "Renaming project to Technology Product Research & Analysis" at bounding box center [189, 321] width 294 height 26
click at [483, 61] on button "Execution" at bounding box center [484, 68] width 68 height 20
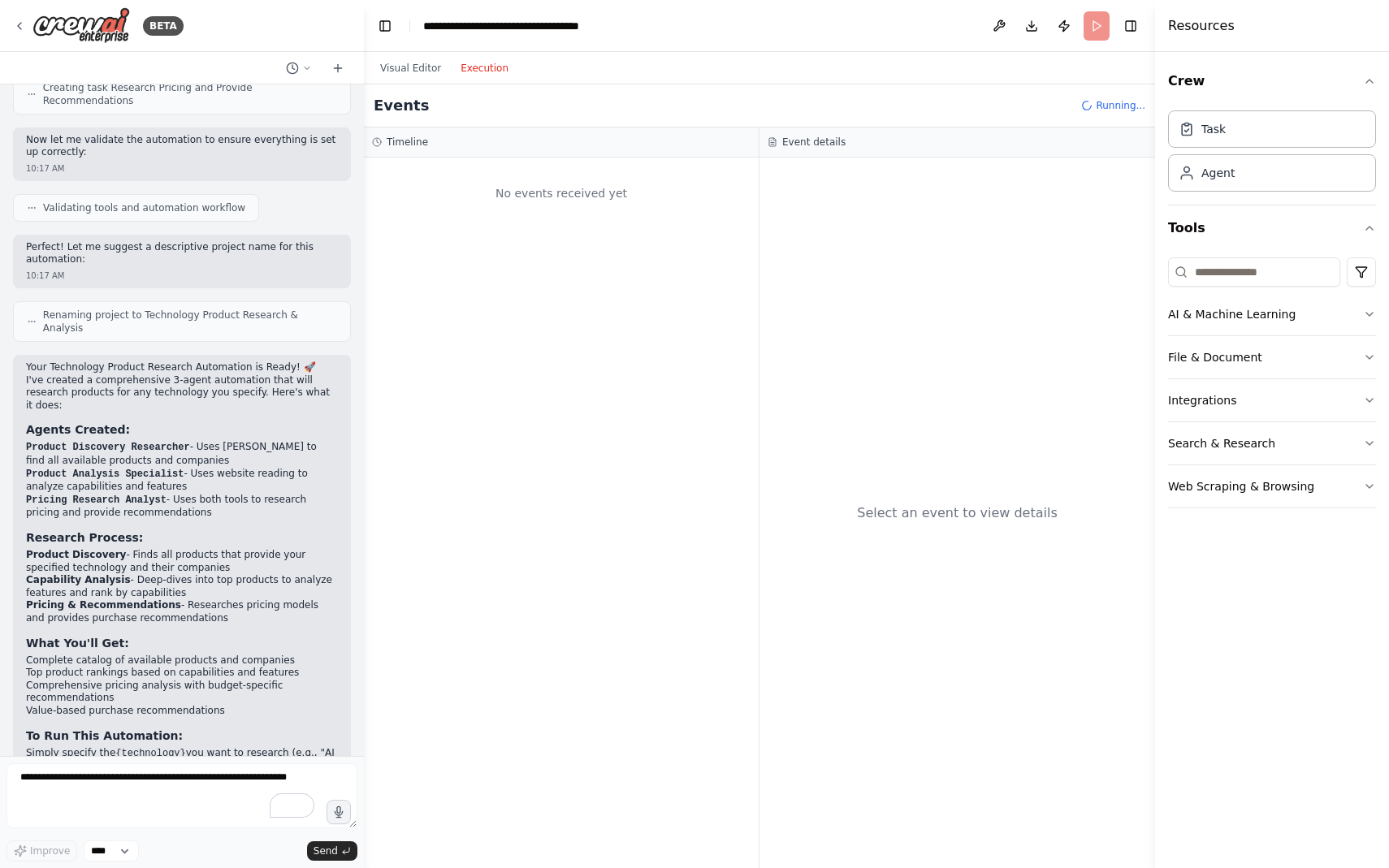
click at [1098, 113] on div "Events Running..." at bounding box center [759, 106] width 791 height 43
click at [1087, 102] on icon at bounding box center [1086, 105] width 12 height 12
click at [411, 68] on button "Visual Editor" at bounding box center [411, 68] width 80 height 20
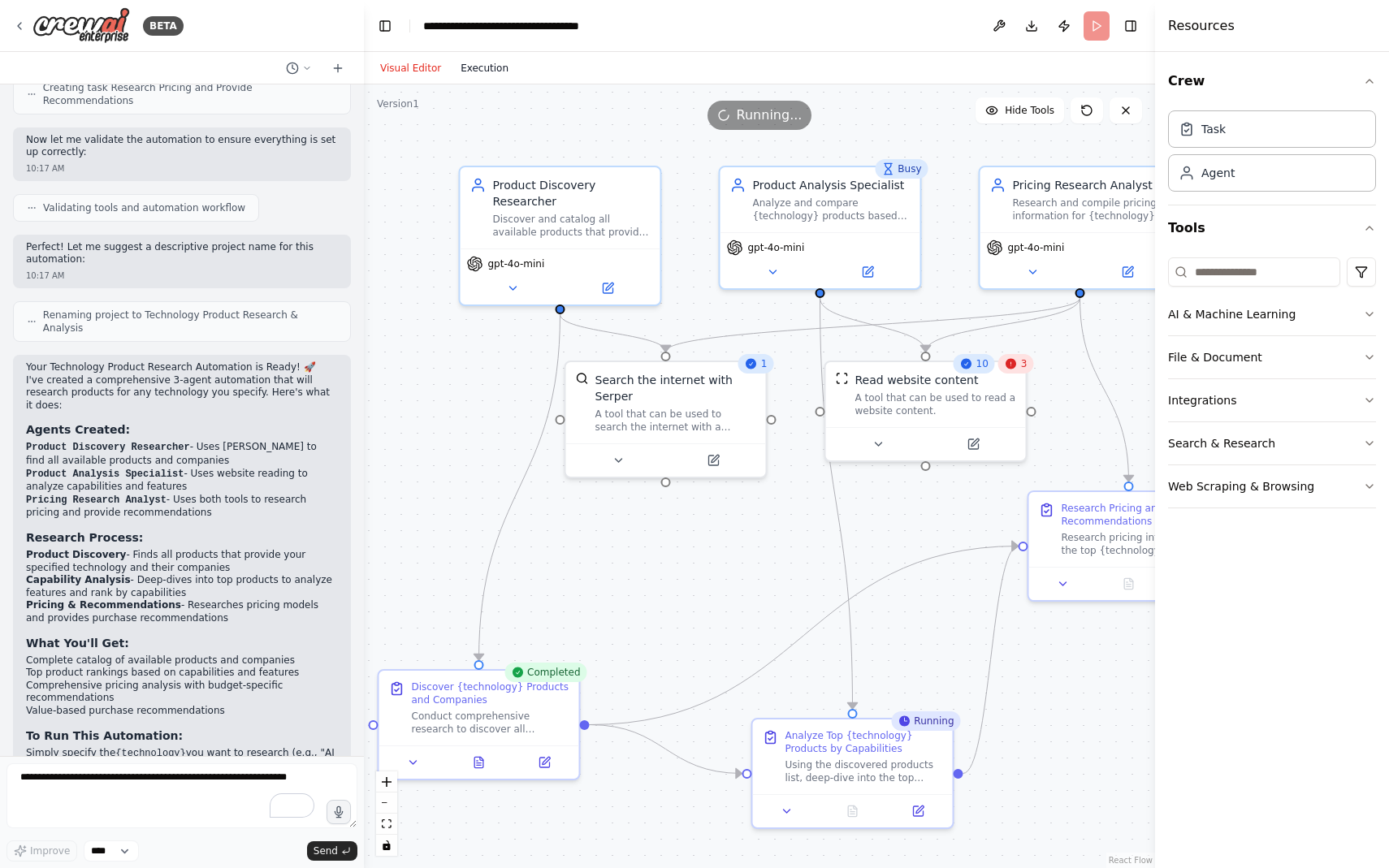
click at [485, 71] on button "Execution" at bounding box center [484, 68] width 68 height 20
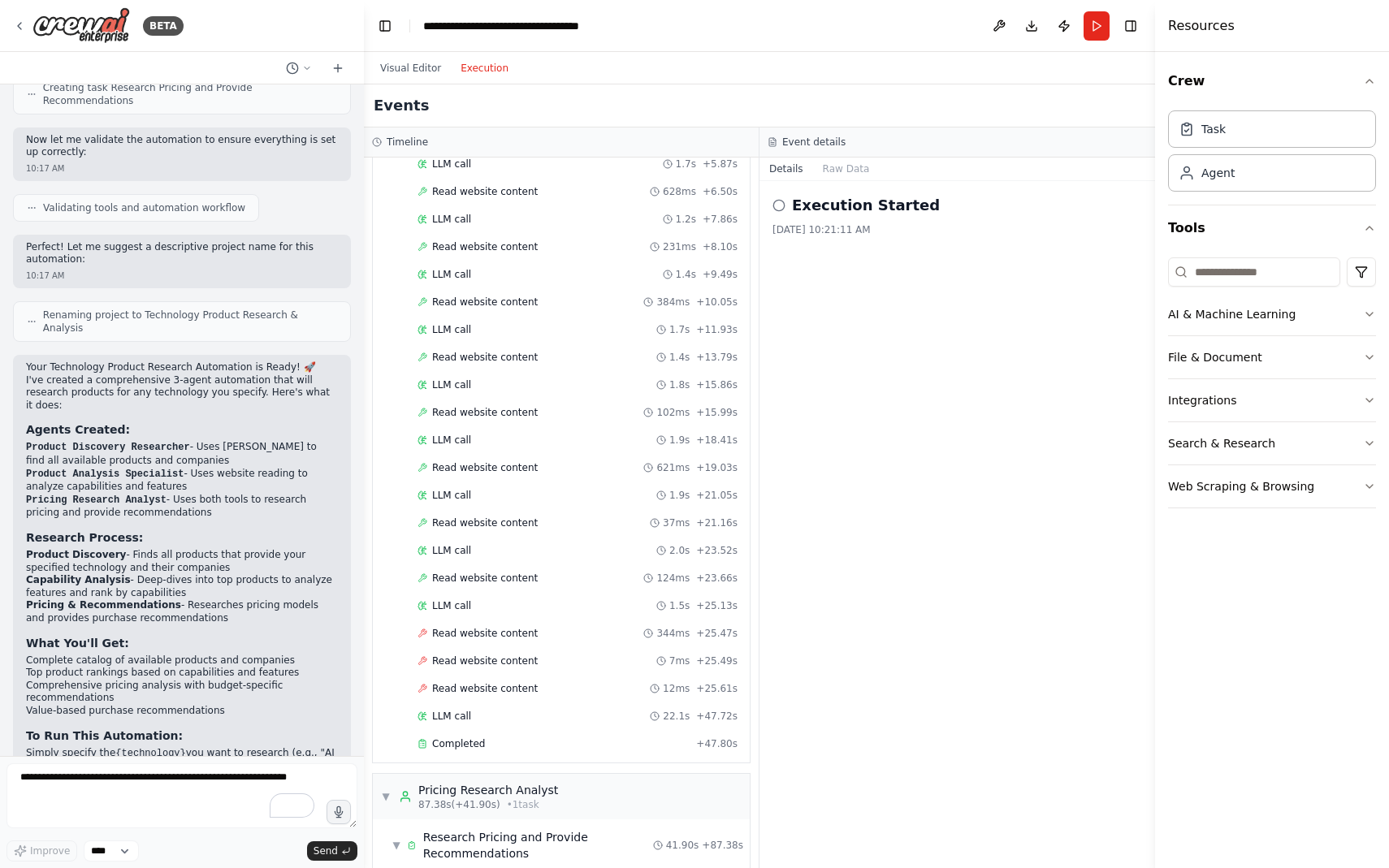
scroll to position [0, 0]
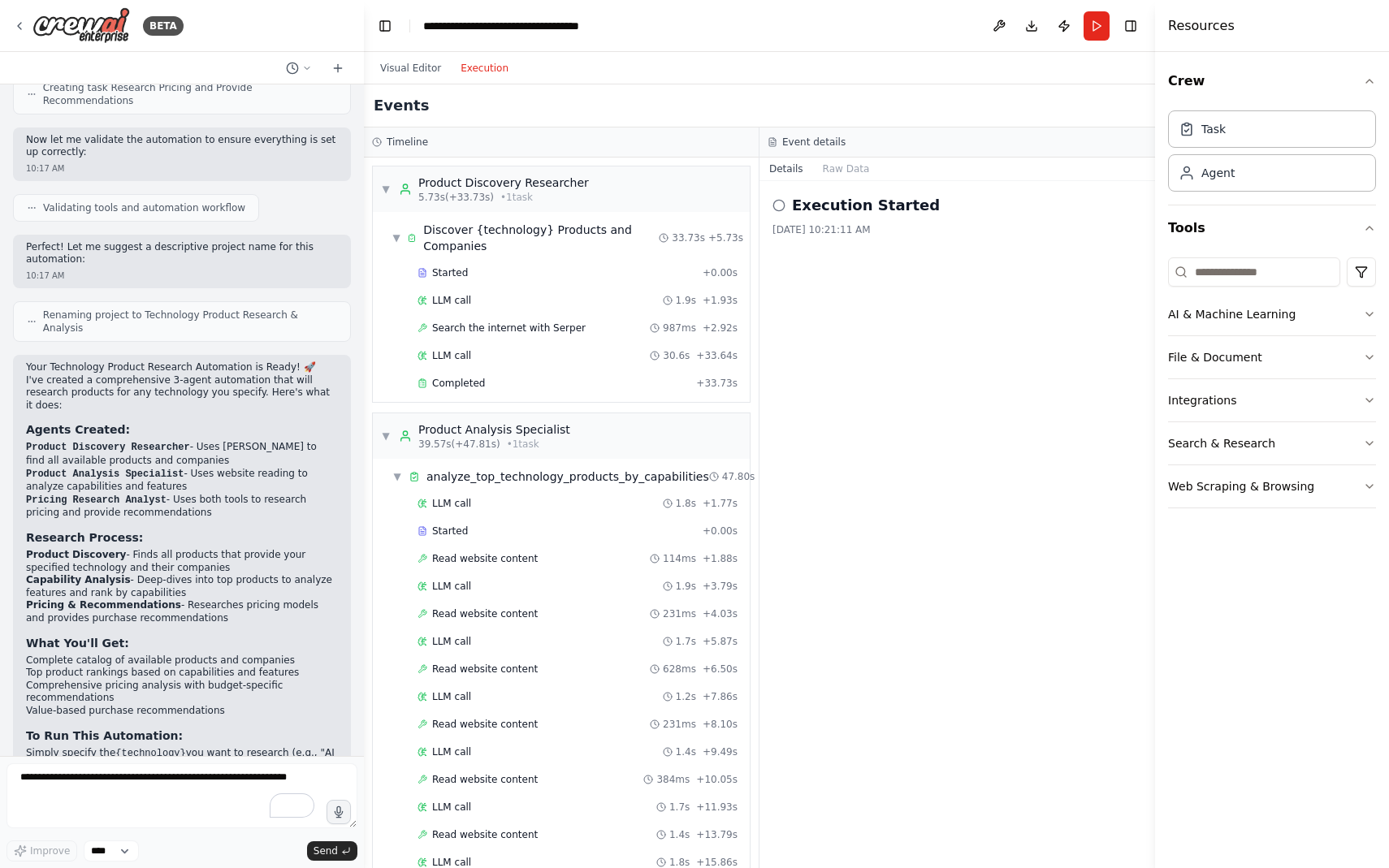
click at [824, 460] on div "Execution Started 8/21/2025, 10:21:11 AM" at bounding box center [956, 524] width 395 height 687
click at [924, 365] on div "Execution Started 8/21/2025, 10:21:11 AM" at bounding box center [956, 524] width 395 height 687
click at [413, 68] on button "Visual Editor" at bounding box center [411, 68] width 80 height 20
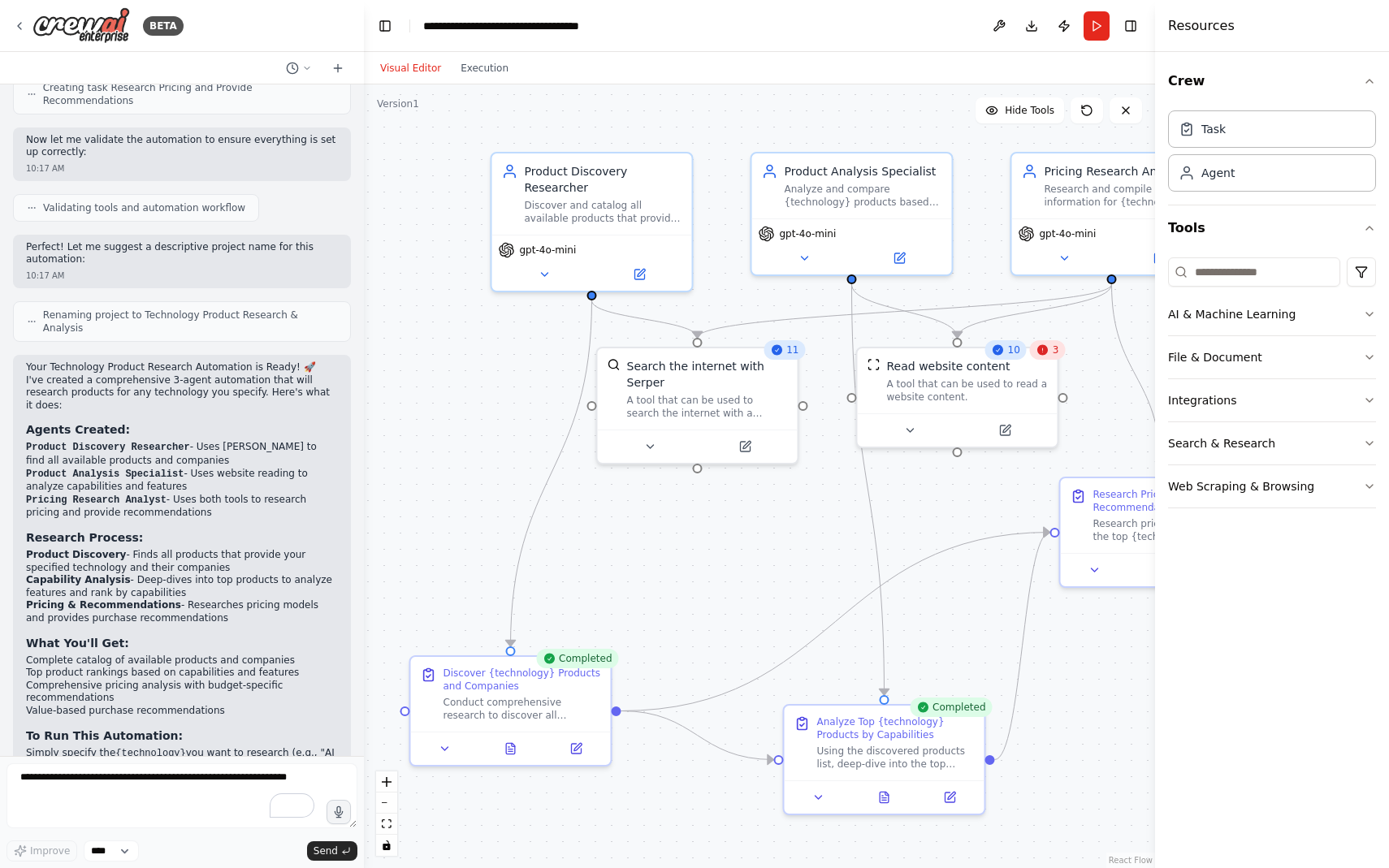
drag, startPoint x: 788, startPoint y: 510, endPoint x: 820, endPoint y: 495, distance: 35.3
click at [820, 495] on div ".deletable-edge-delete-btn { width: 20px; height: 20px; border: 0px solid #ffff…" at bounding box center [759, 476] width 791 height 784
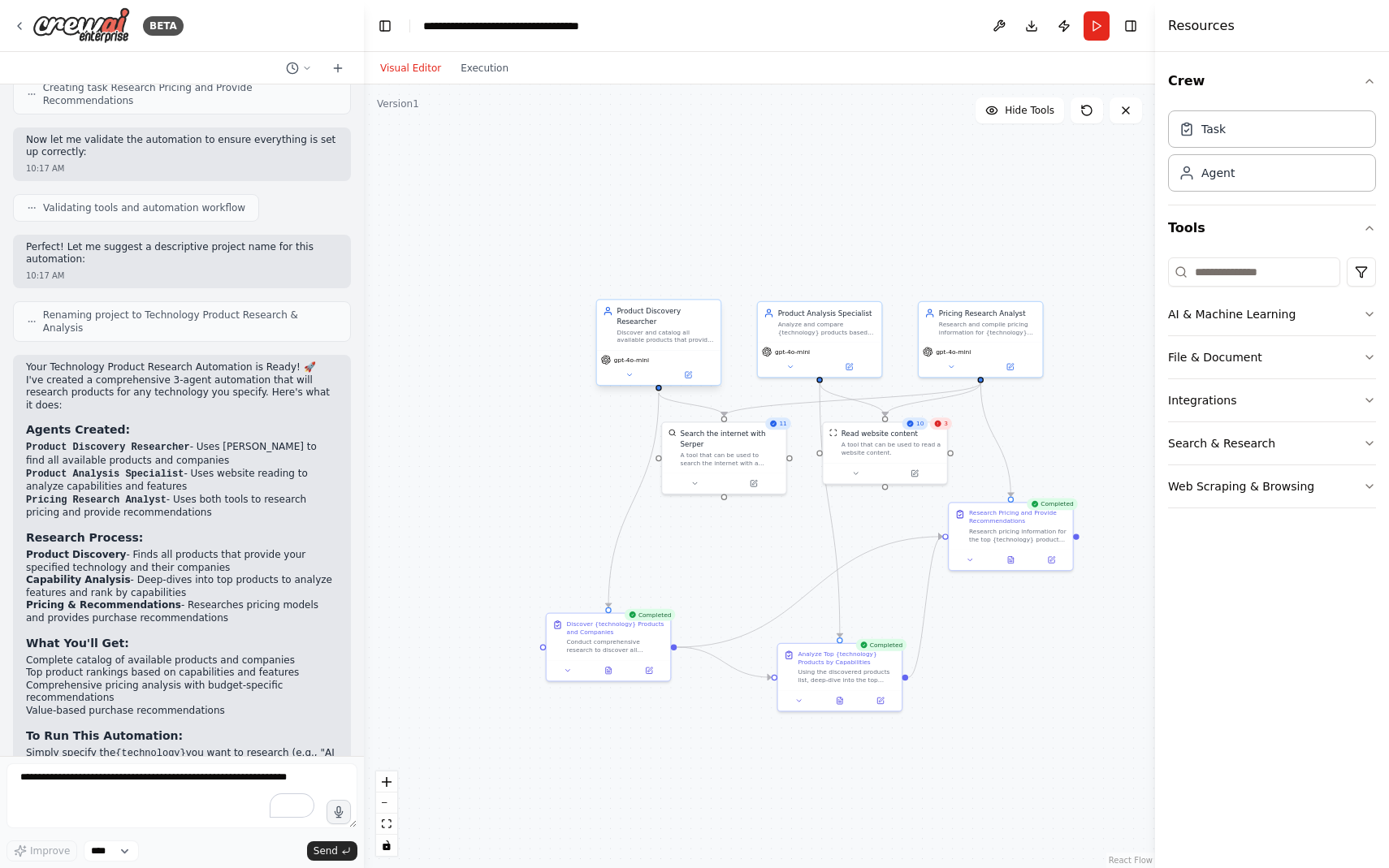
click at [661, 336] on div "Discover and catalog all available products that provide {technology}, identify…" at bounding box center [666, 336] width 98 height 16
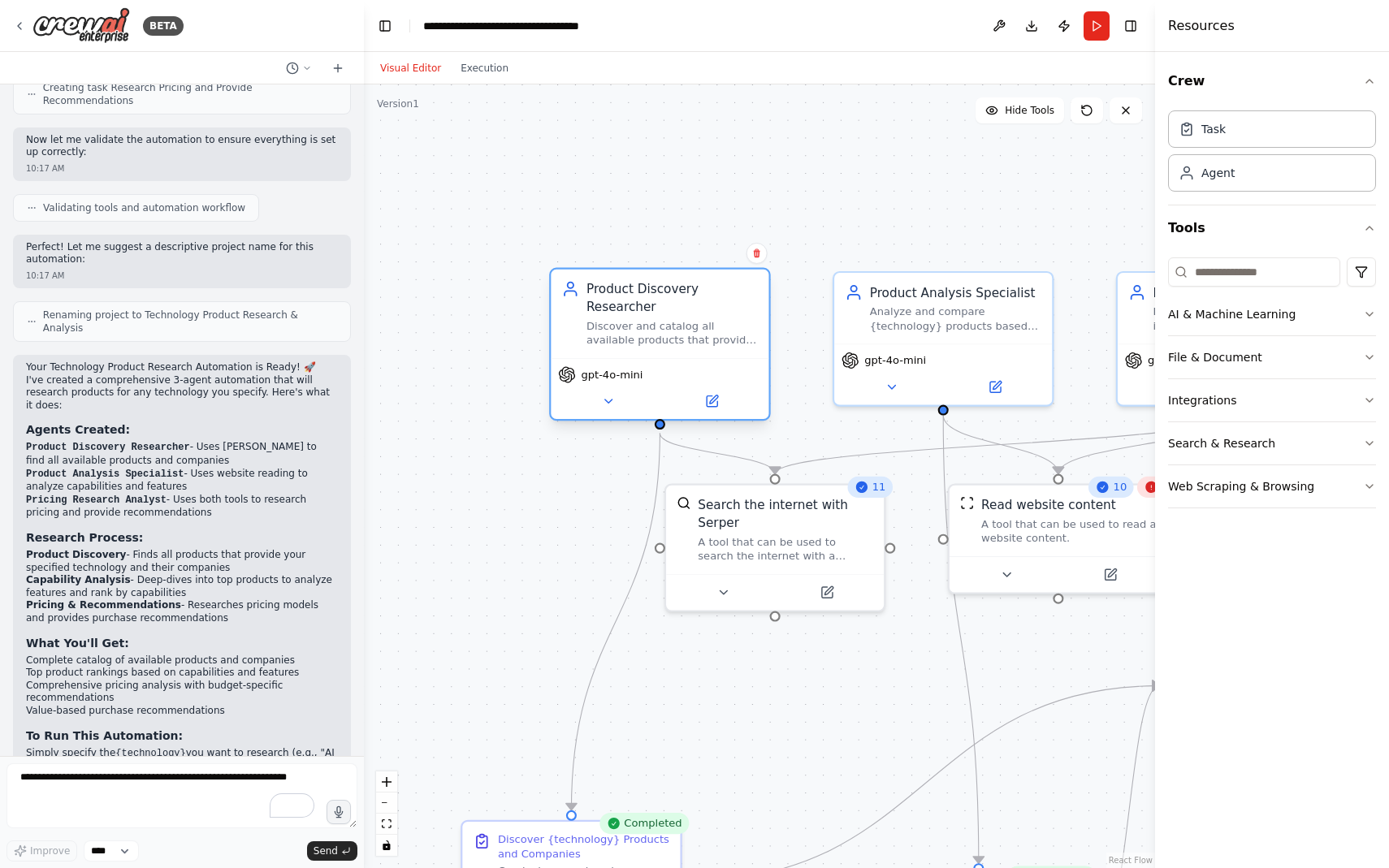
click at [646, 331] on div "Discover and catalog all available products that provide {technology}, identify…" at bounding box center [672, 333] width 172 height 28
click at [1064, 30] on button "Publish" at bounding box center [1063, 26] width 26 height 29
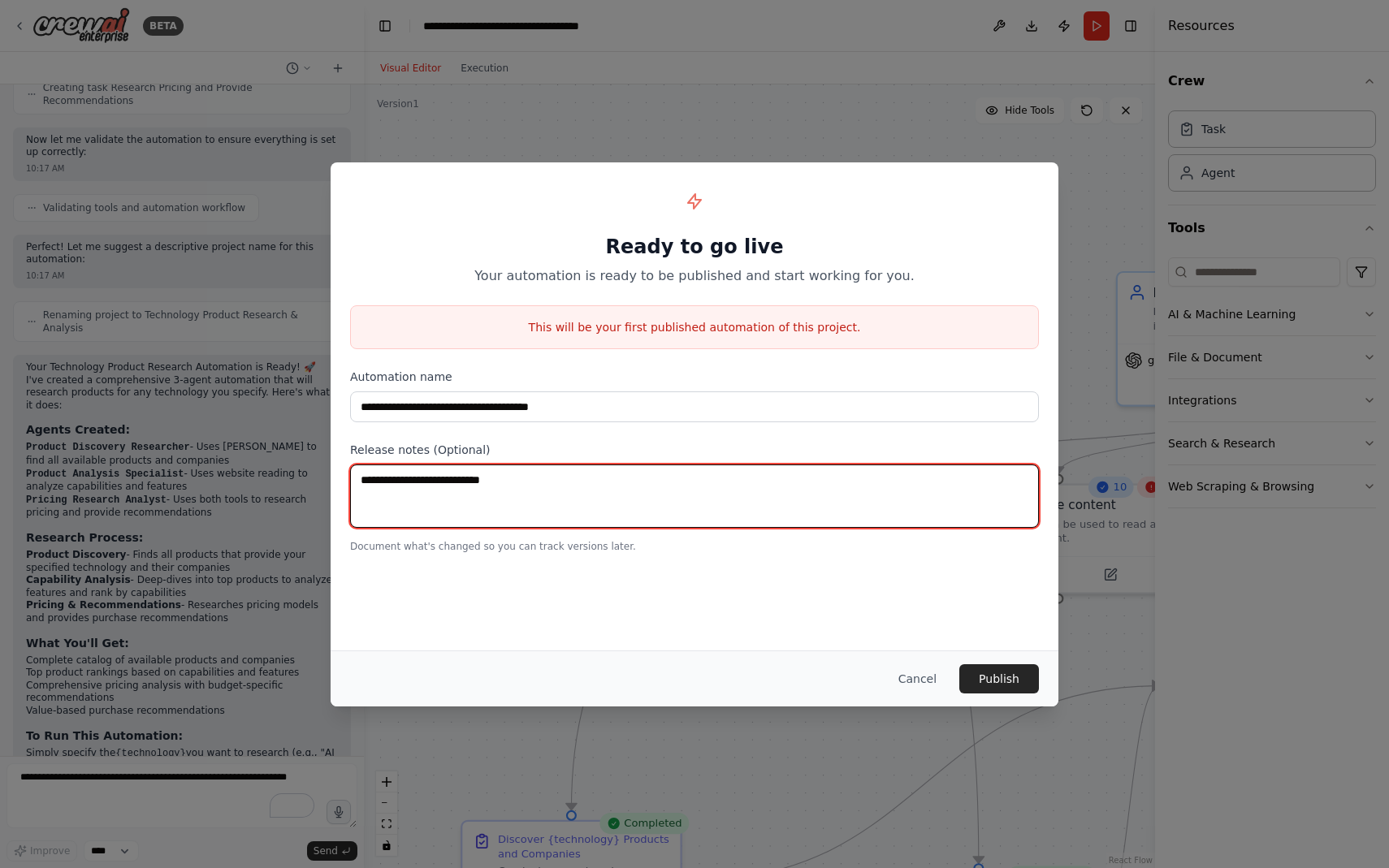
click at [737, 499] on textarea at bounding box center [694, 496] width 689 height 63
type textarea "**********"
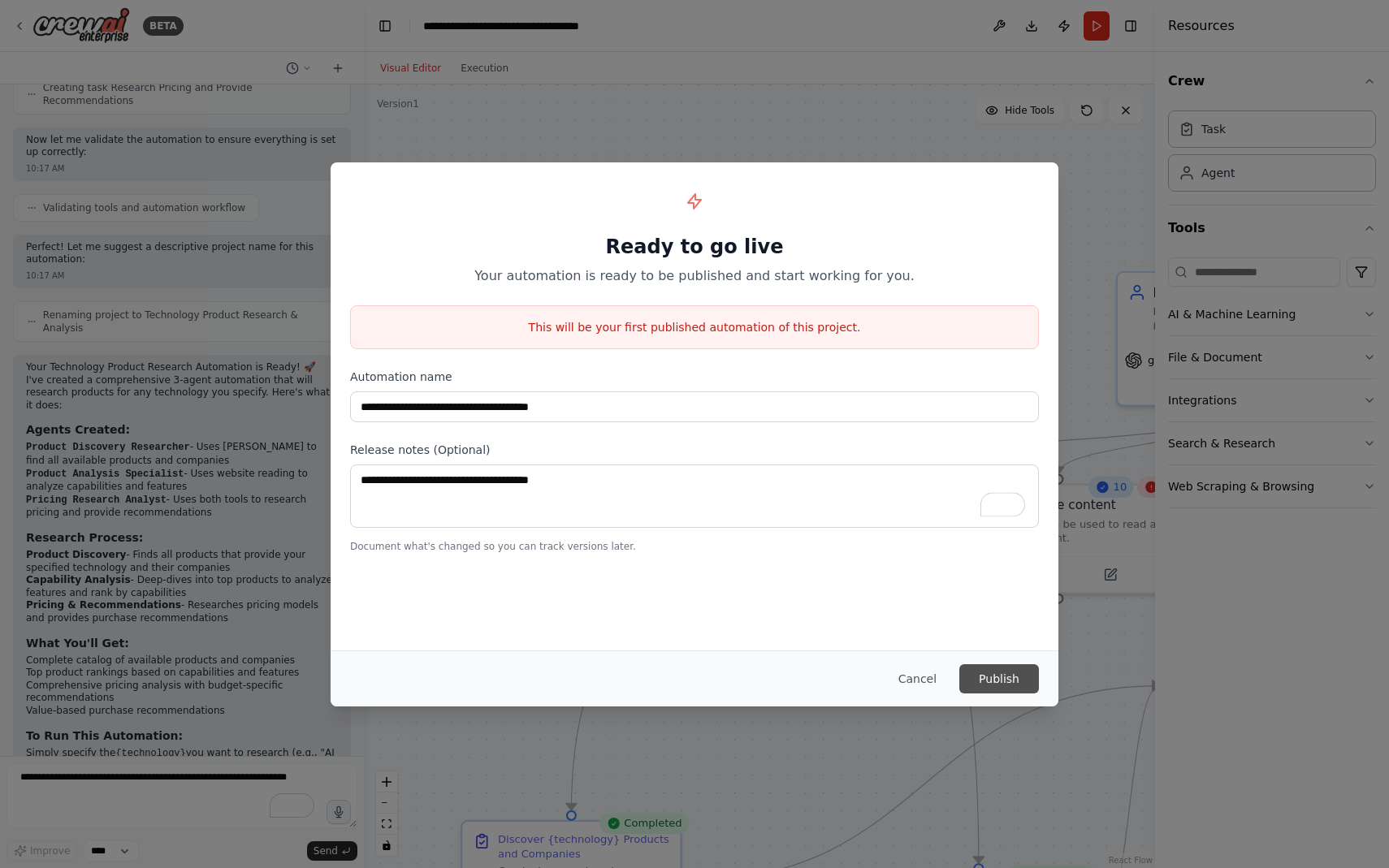
click at [989, 680] on button "Publish" at bounding box center [999, 678] width 80 height 29
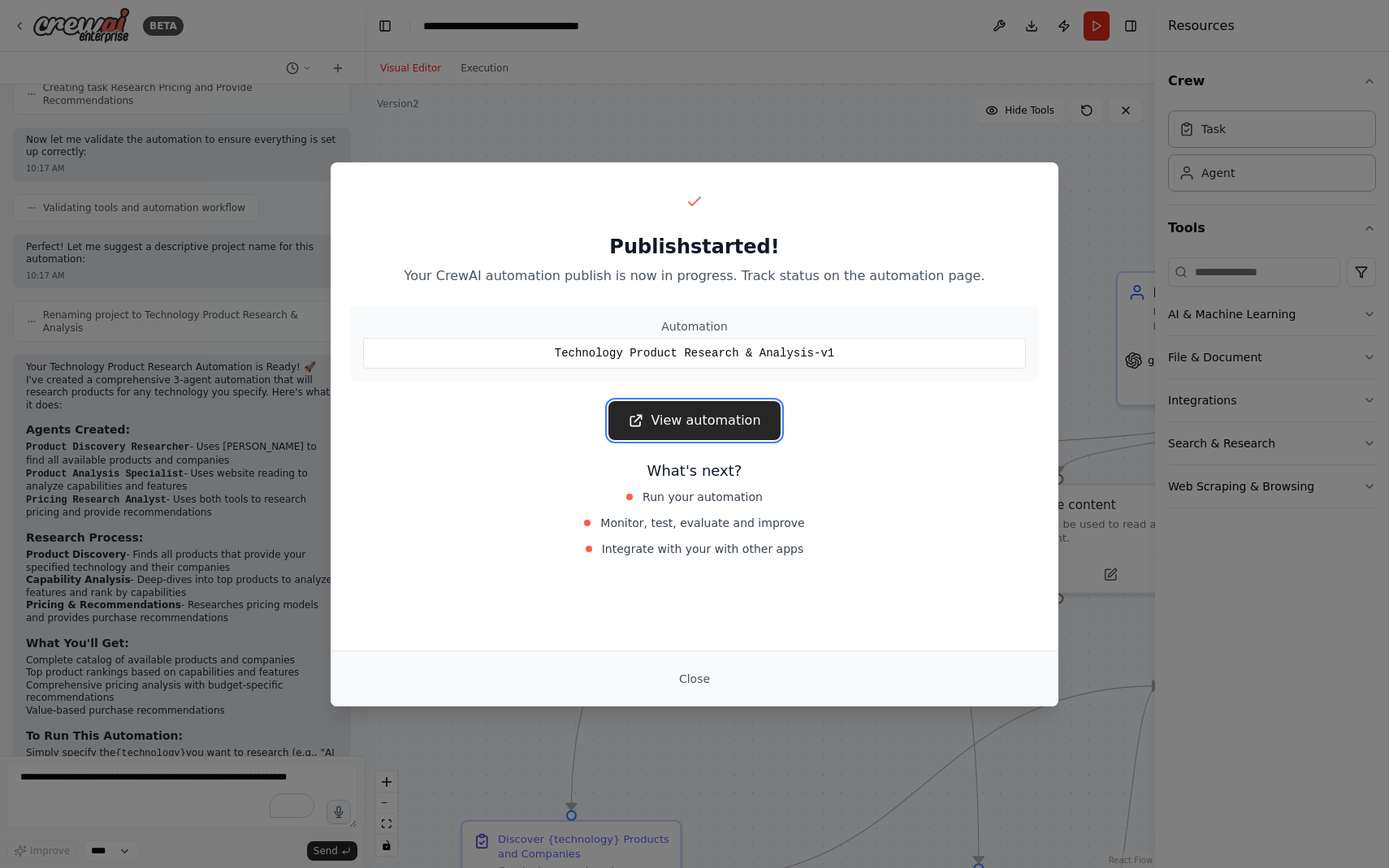
click at [680, 422] on link "View automation" at bounding box center [693, 420] width 172 height 39
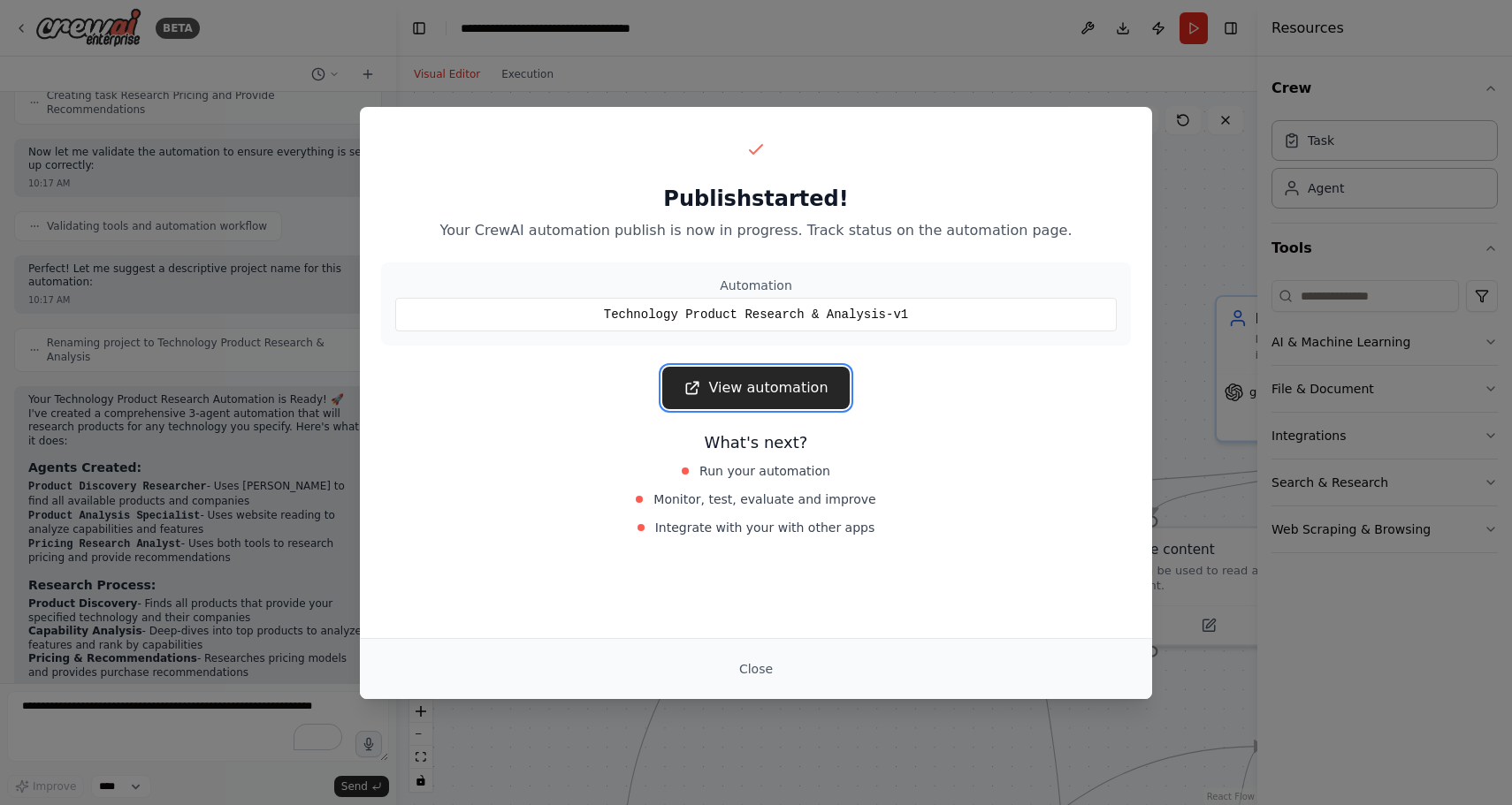
click at [713, 385] on link "View automation" at bounding box center [755, 388] width 187 height 43
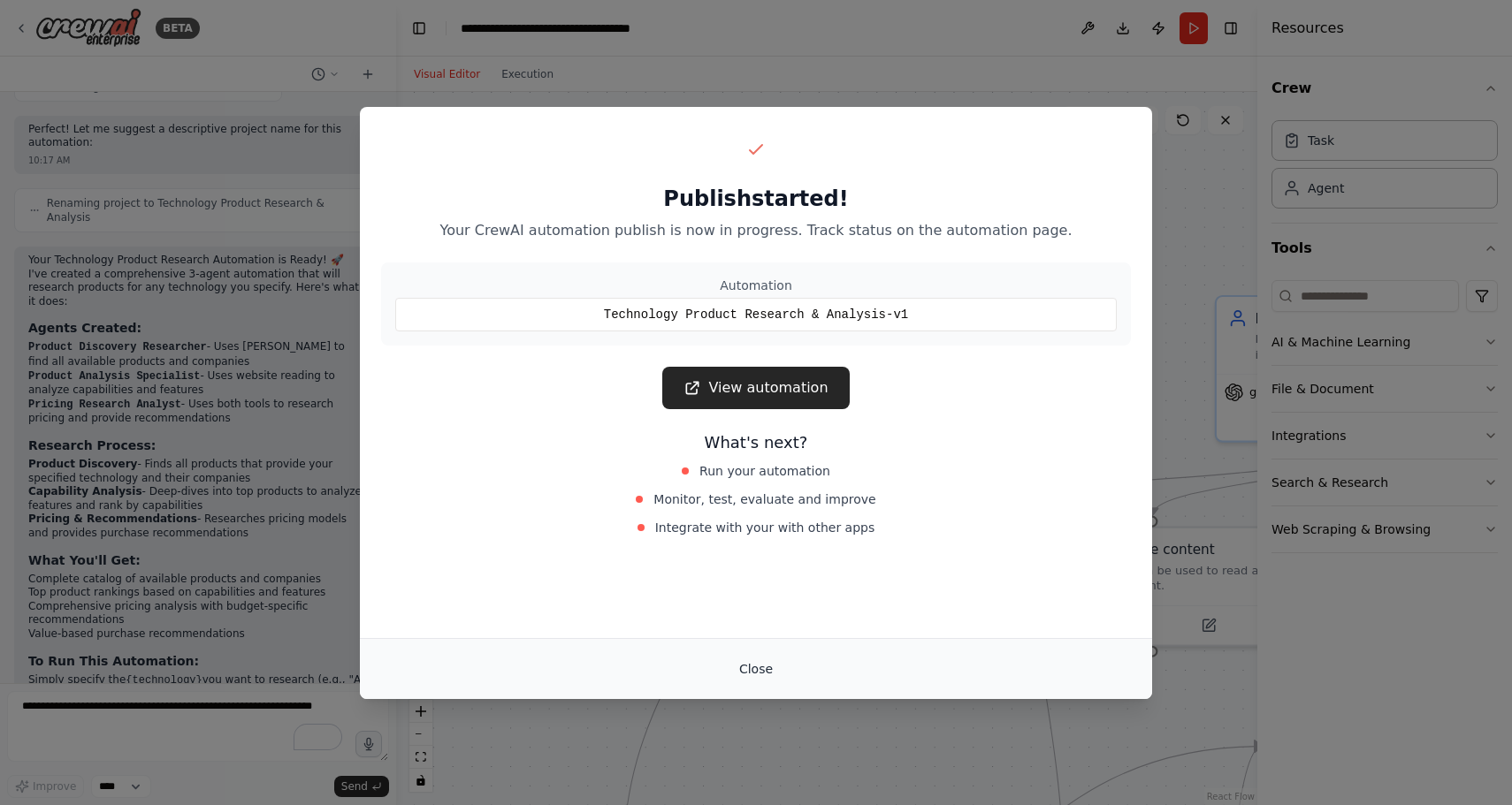
click at [732, 661] on button "Close" at bounding box center [756, 669] width 62 height 32
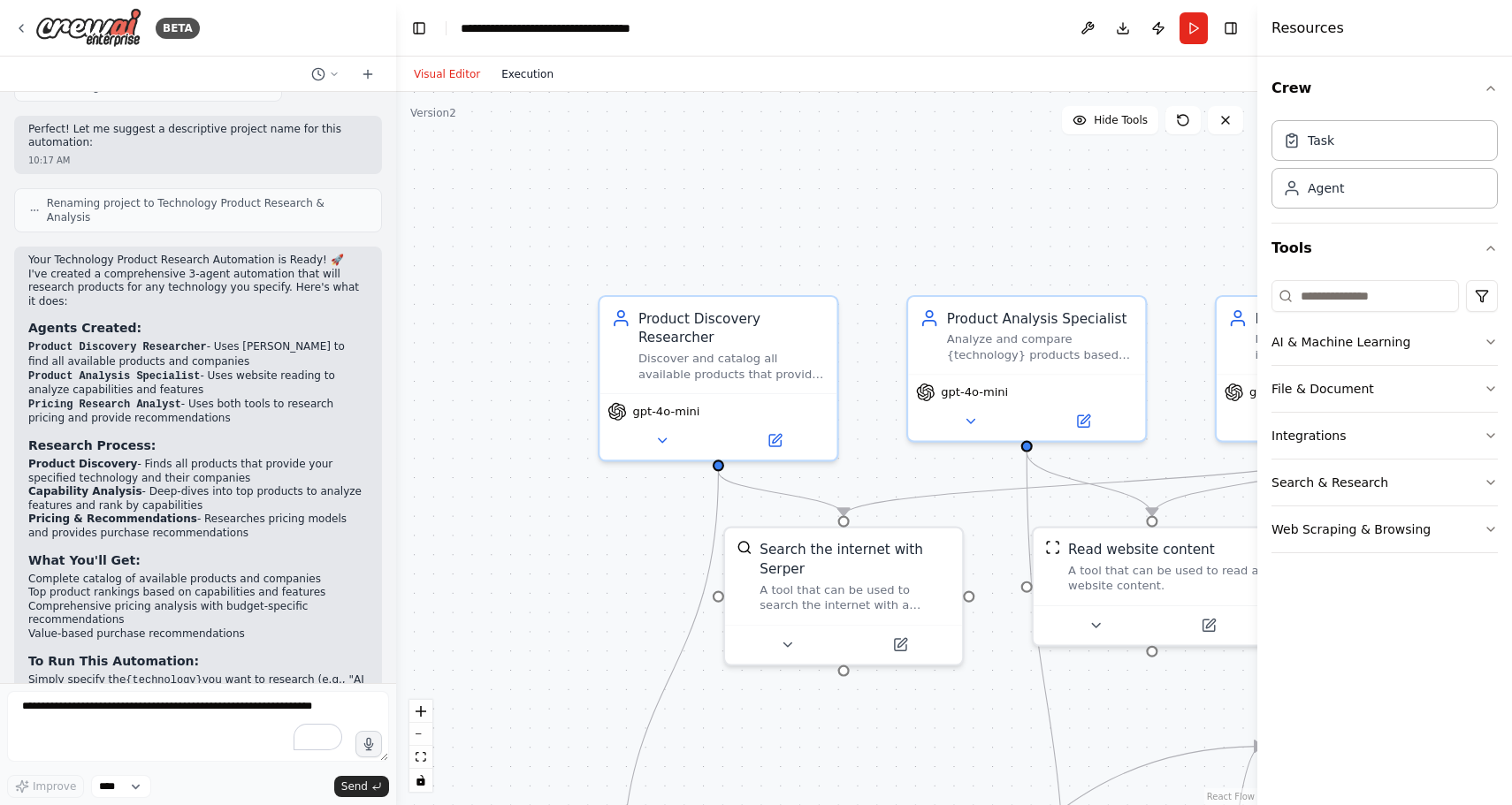
click at [527, 81] on button "Execution" at bounding box center [527, 75] width 74 height 21
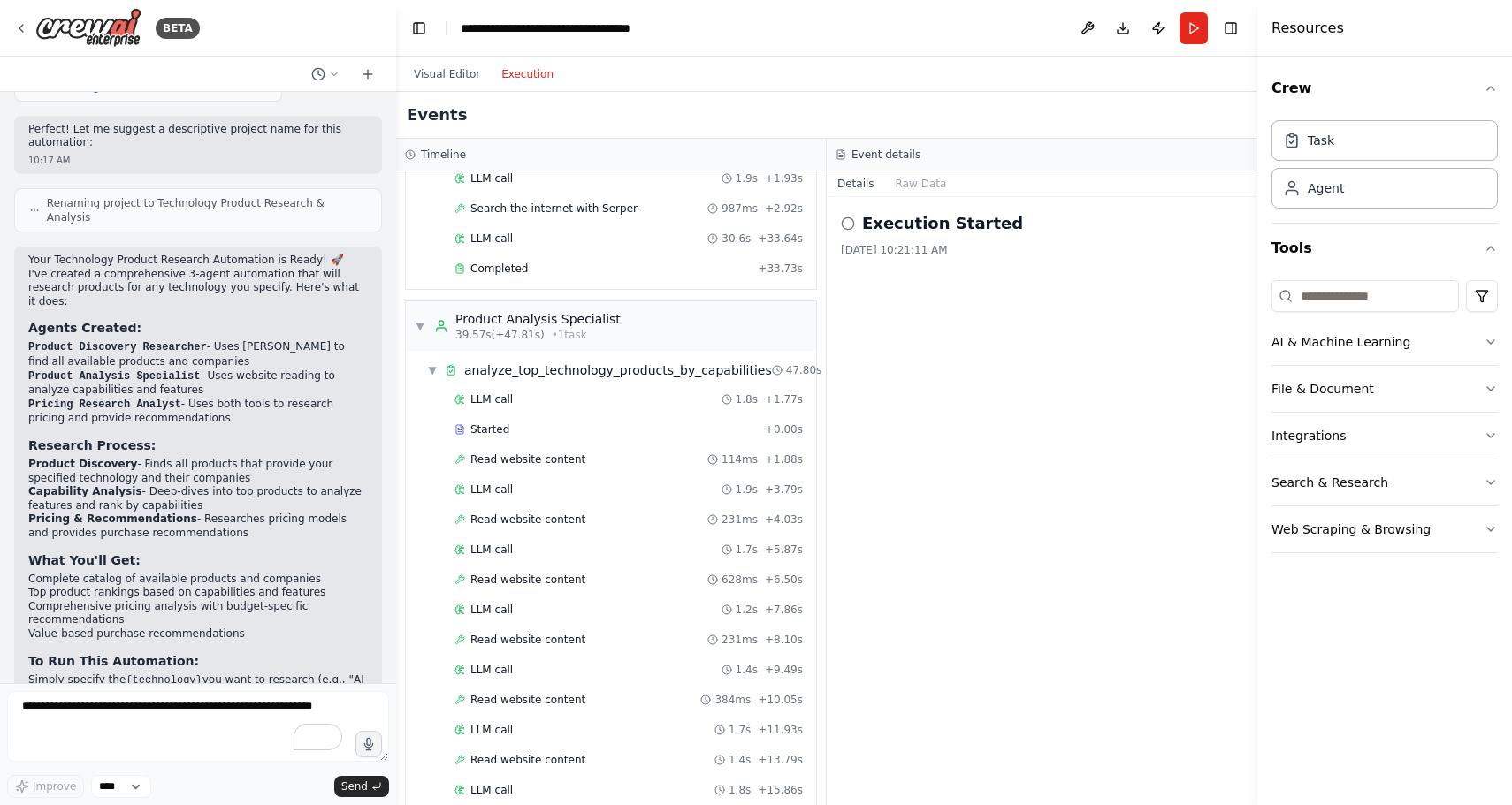
scroll to position [0, 0]
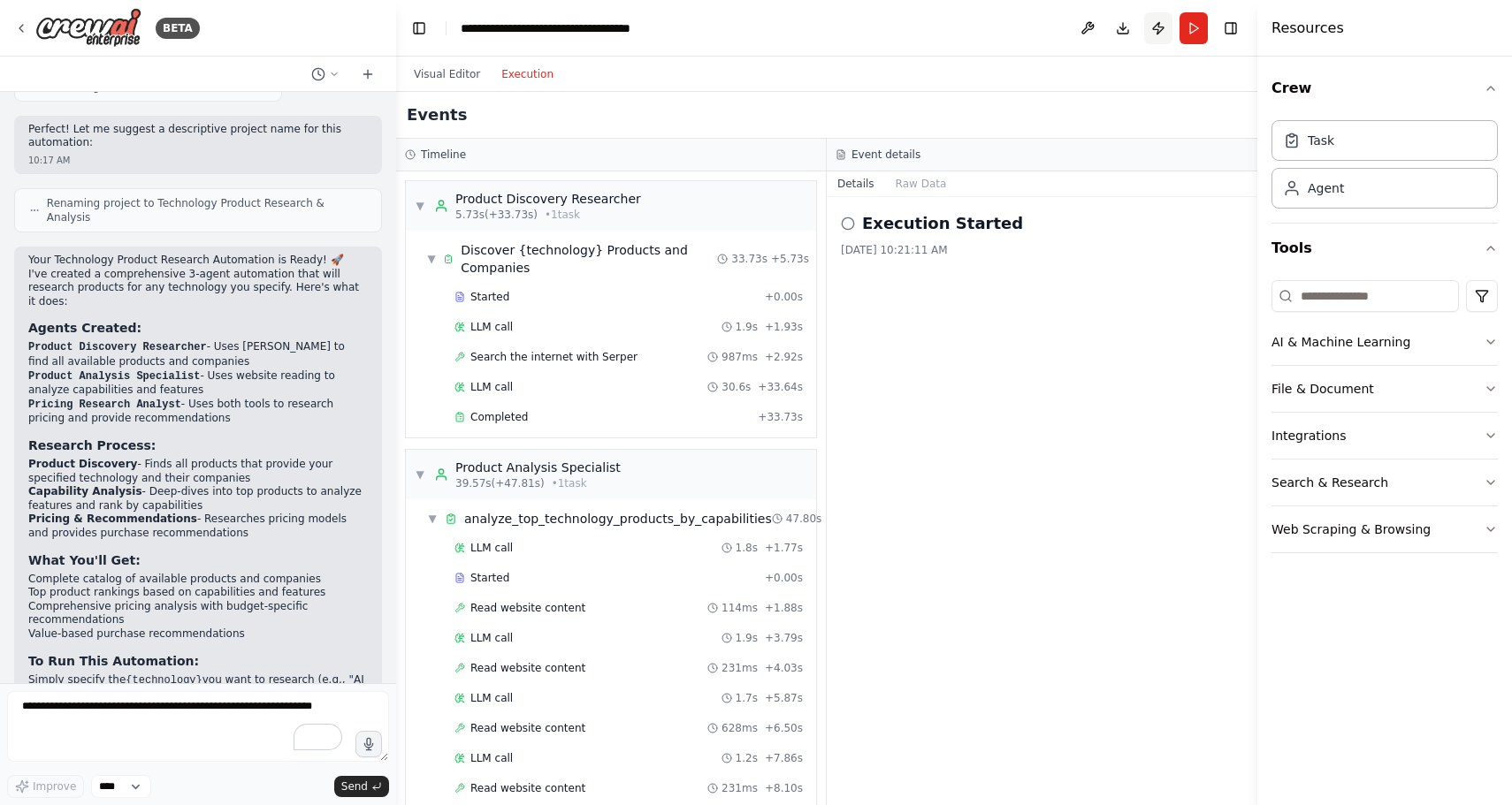
click at [1164, 40] on button "Publish" at bounding box center [1157, 28] width 28 height 32
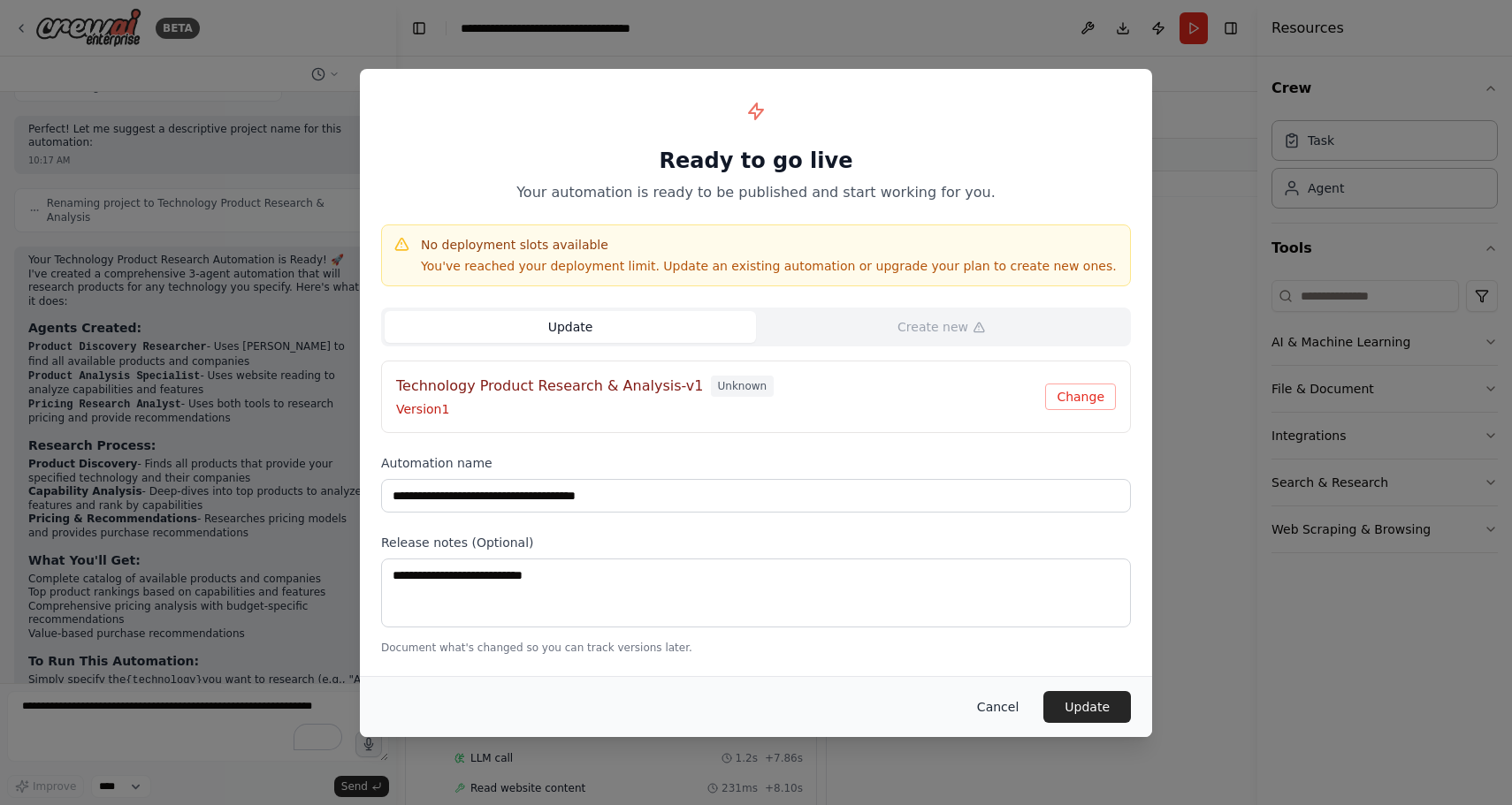
click at [1011, 702] on button "Cancel" at bounding box center [997, 707] width 70 height 32
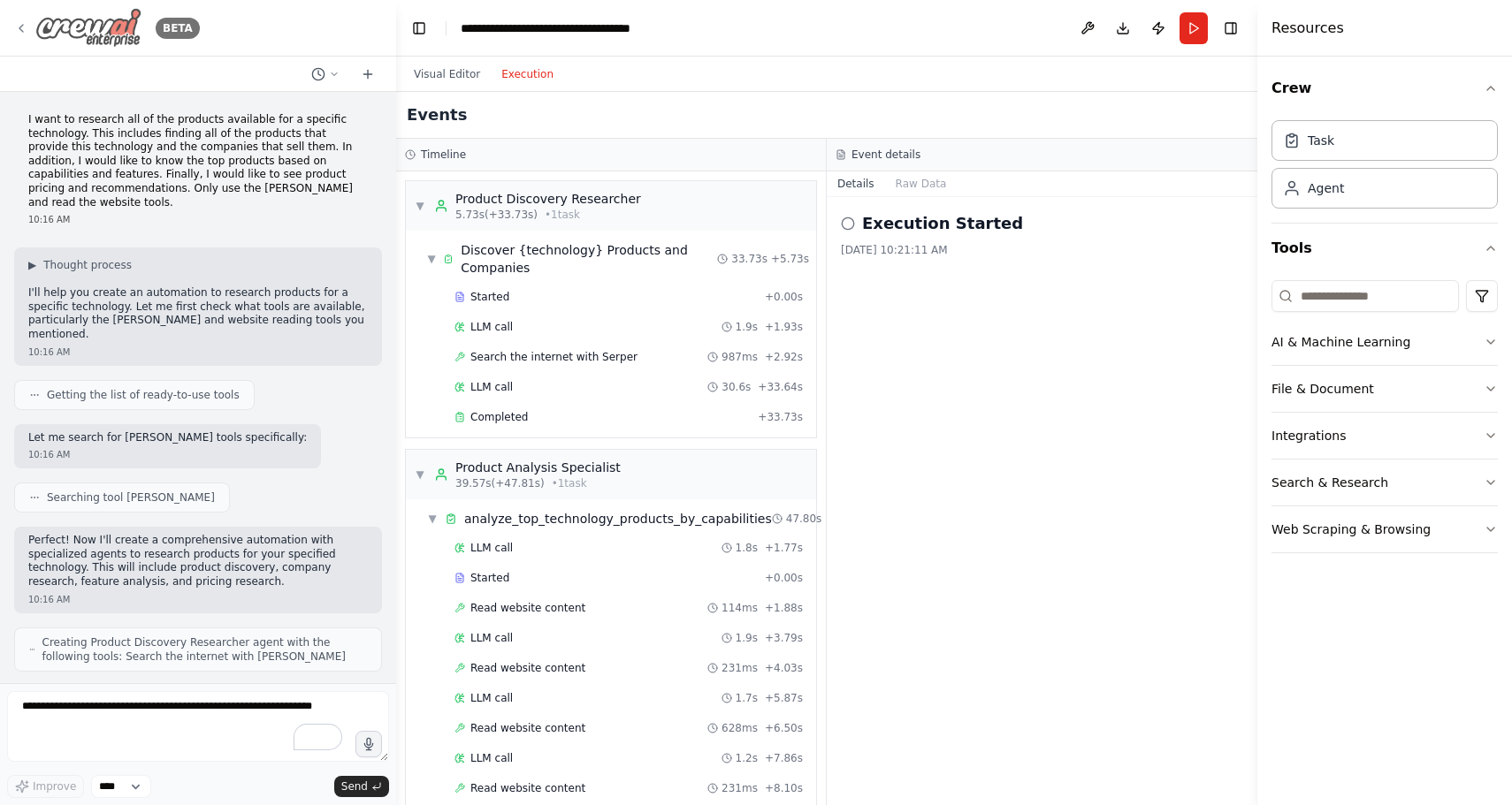
click at [24, 31] on icon at bounding box center [21, 28] width 15 height 15
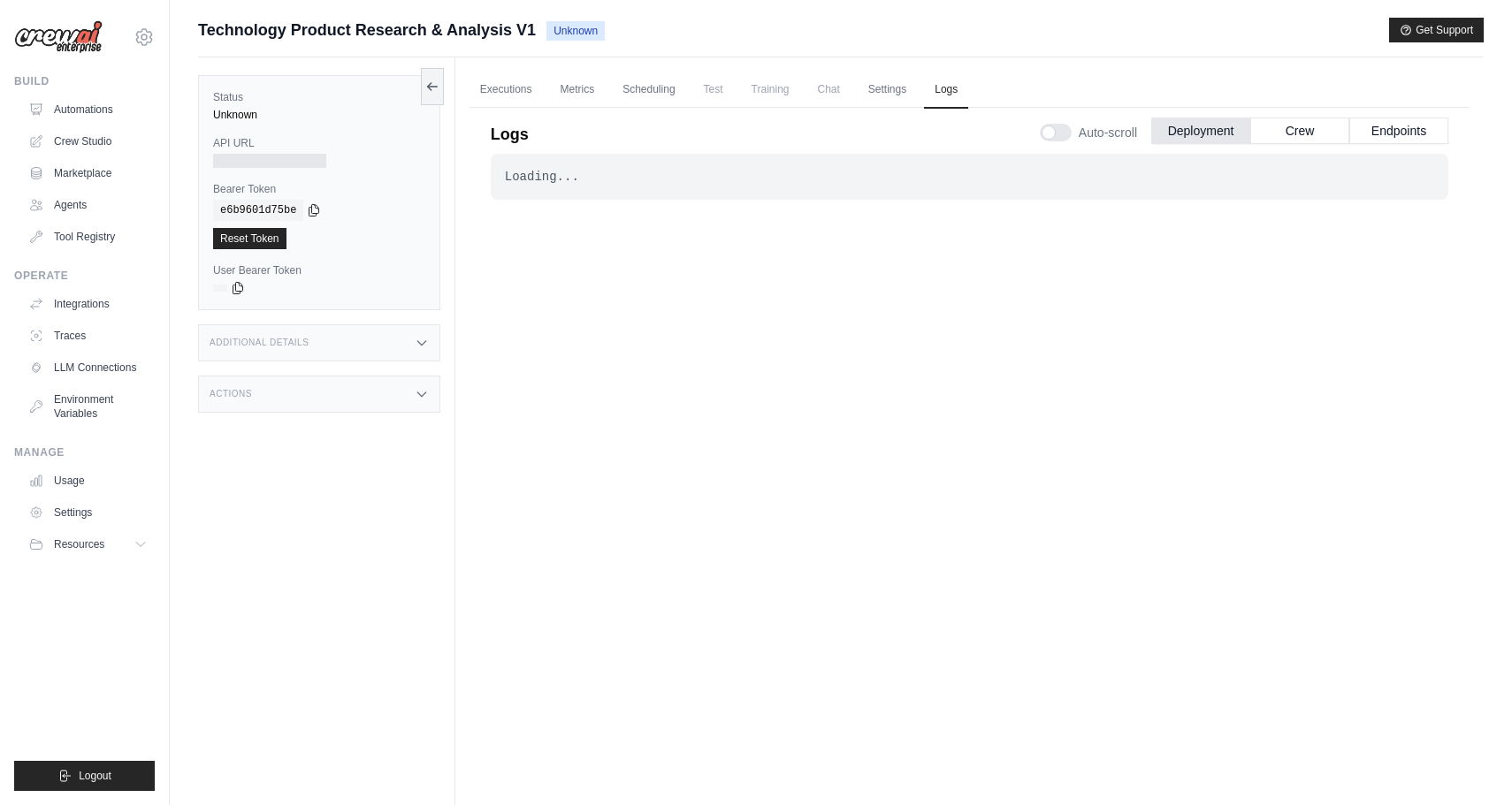
click at [783, 743] on div "Loading... . . ." at bounding box center [969, 463] width 958 height 620
click at [662, 464] on div "Loading... . . ." at bounding box center [969, 463] width 958 height 620
click at [502, 92] on link "Executions" at bounding box center [506, 90] width 74 height 37
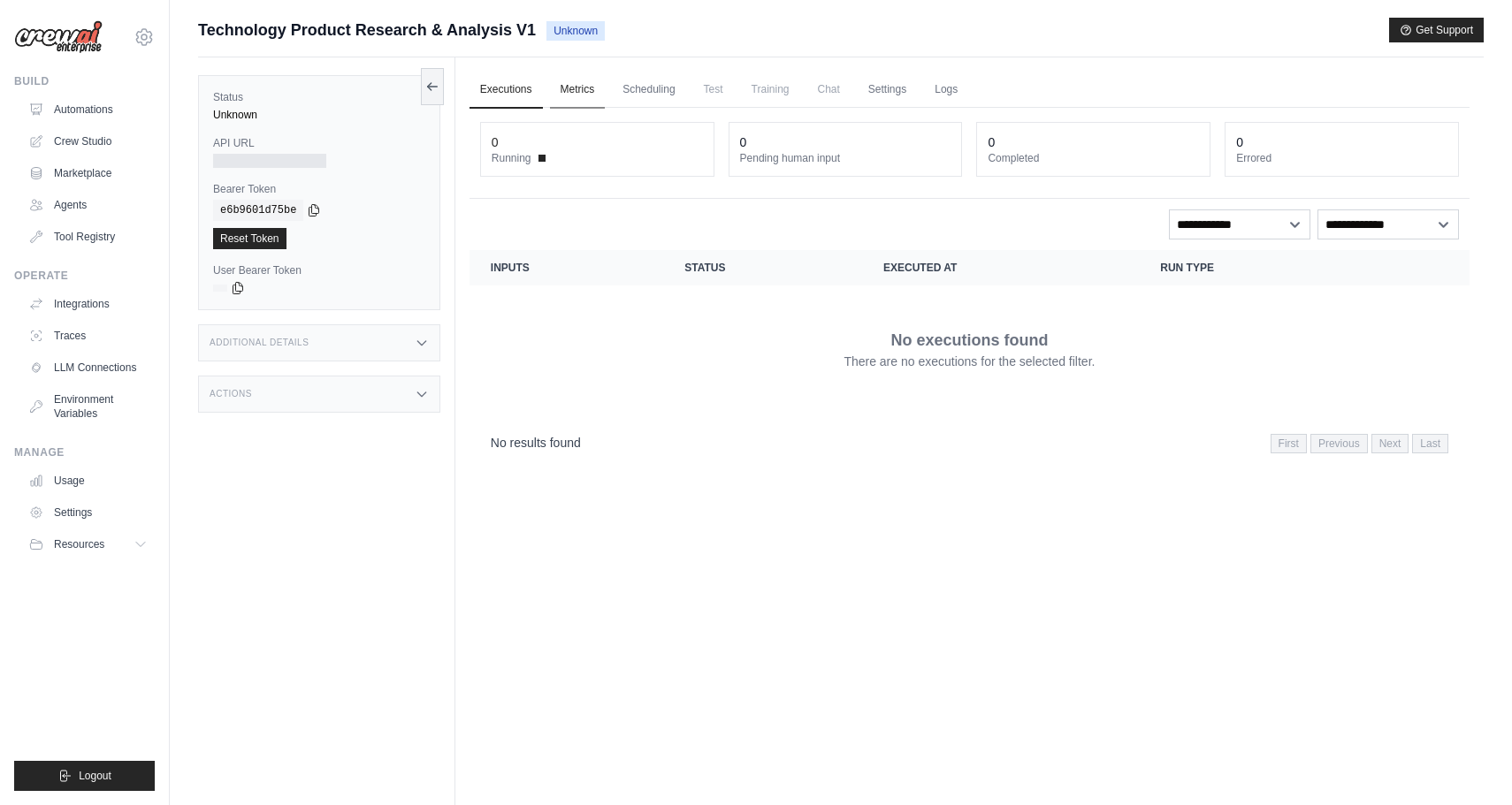
click at [594, 90] on link "Metrics" at bounding box center [578, 90] width 56 height 37
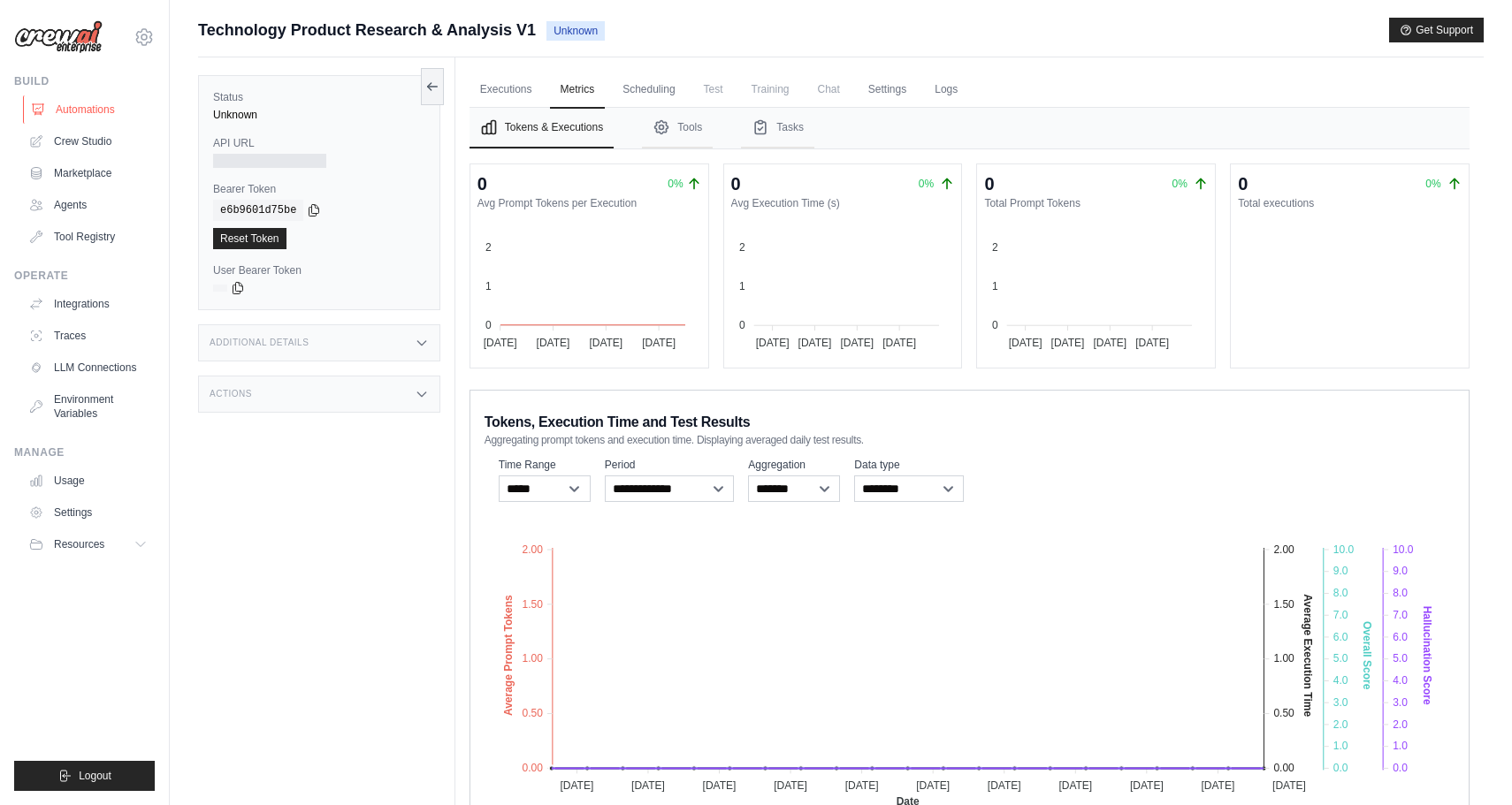
click at [79, 104] on link "Automations" at bounding box center [90, 109] width 133 height 28
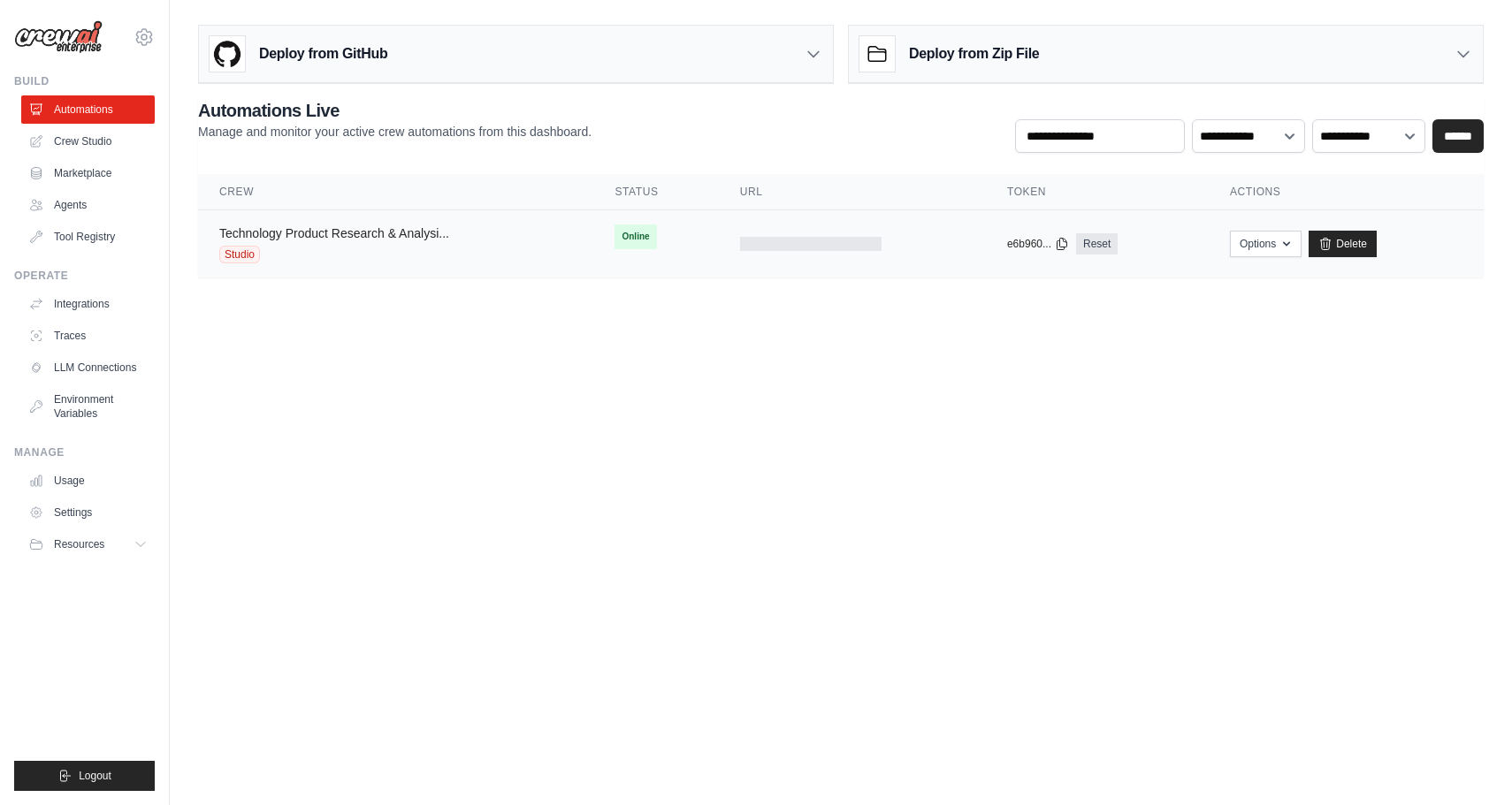
click at [263, 229] on link "Technology Product Research & Analysi..." at bounding box center [335, 233] width 230 height 15
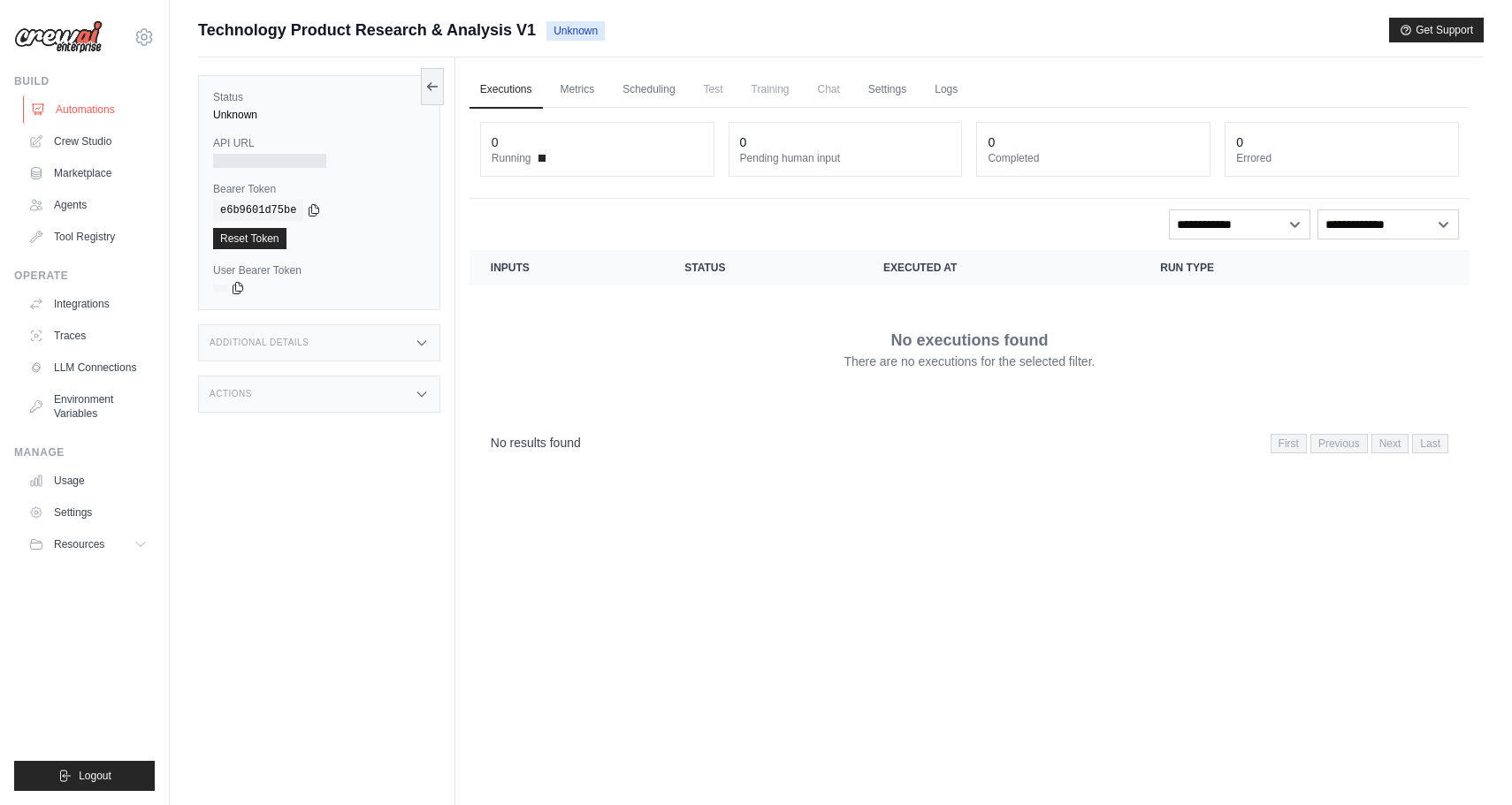
click at [91, 104] on link "Automations" at bounding box center [90, 109] width 133 height 28
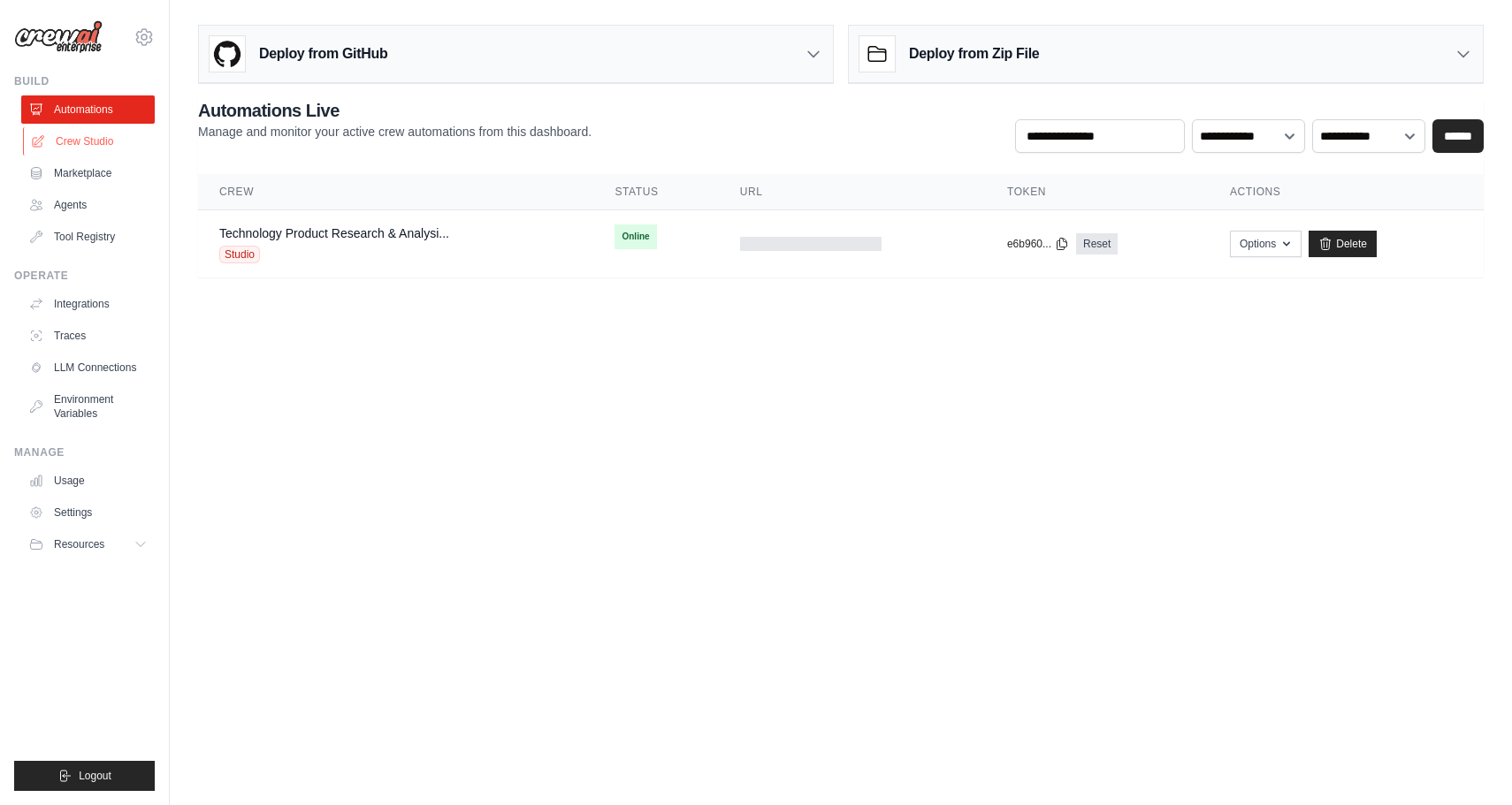
click at [77, 144] on link "Crew Studio" at bounding box center [90, 141] width 133 height 28
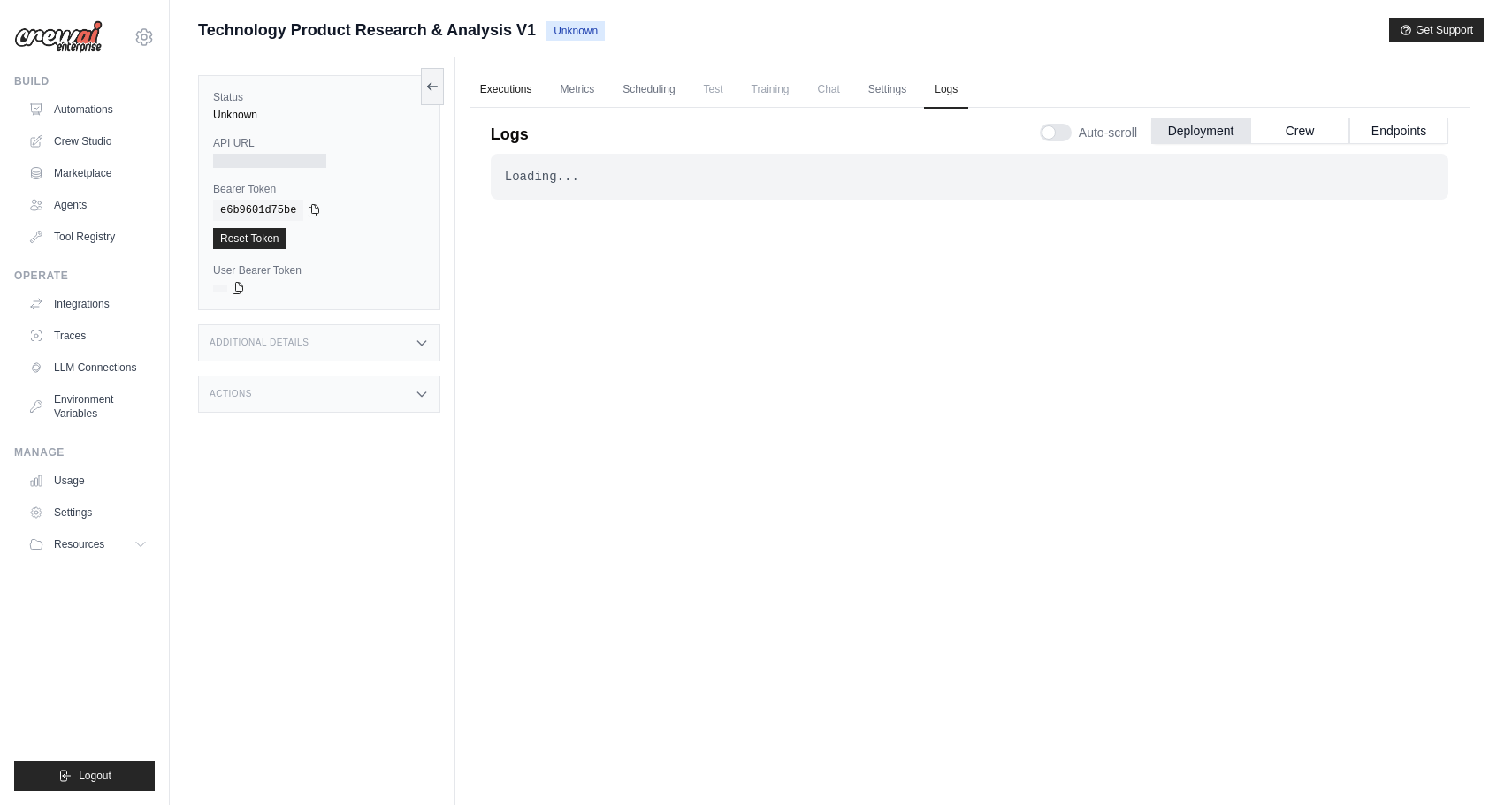
click at [513, 80] on link "Executions" at bounding box center [506, 90] width 74 height 37
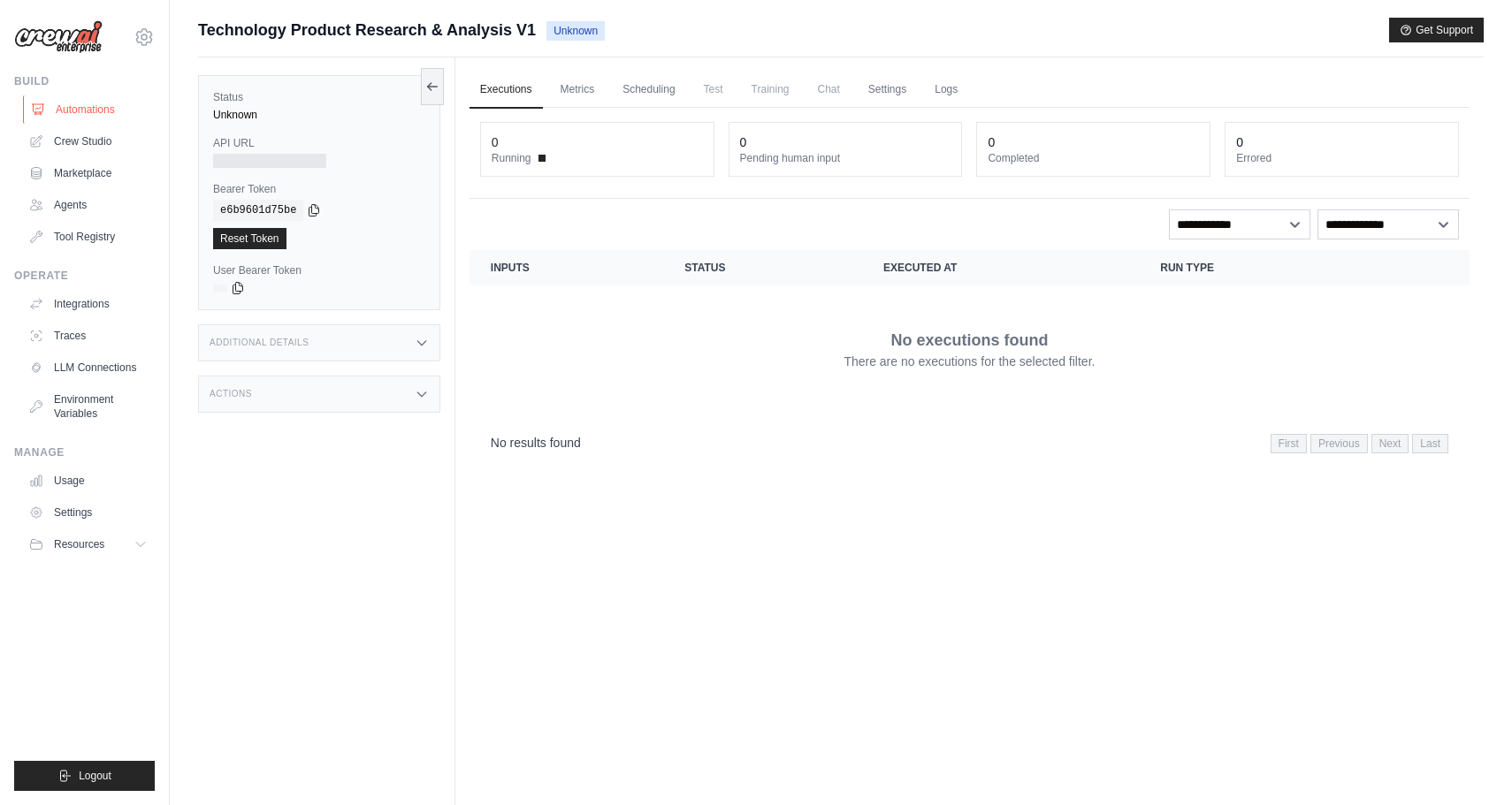
click at [78, 111] on link "Automations" at bounding box center [90, 109] width 133 height 28
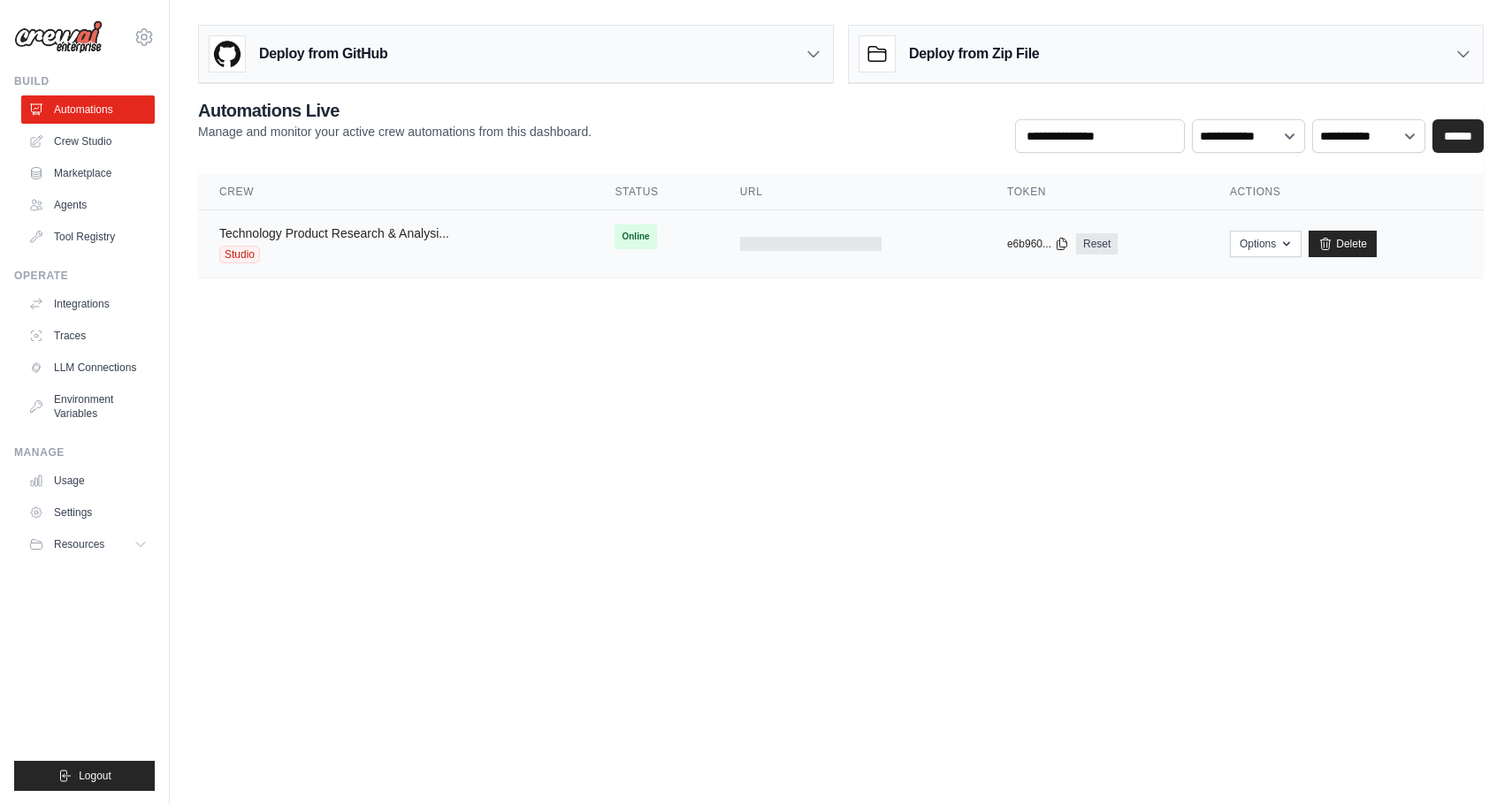
click at [308, 230] on link "Technology Product Research & Analysi..." at bounding box center [335, 233] width 230 height 15
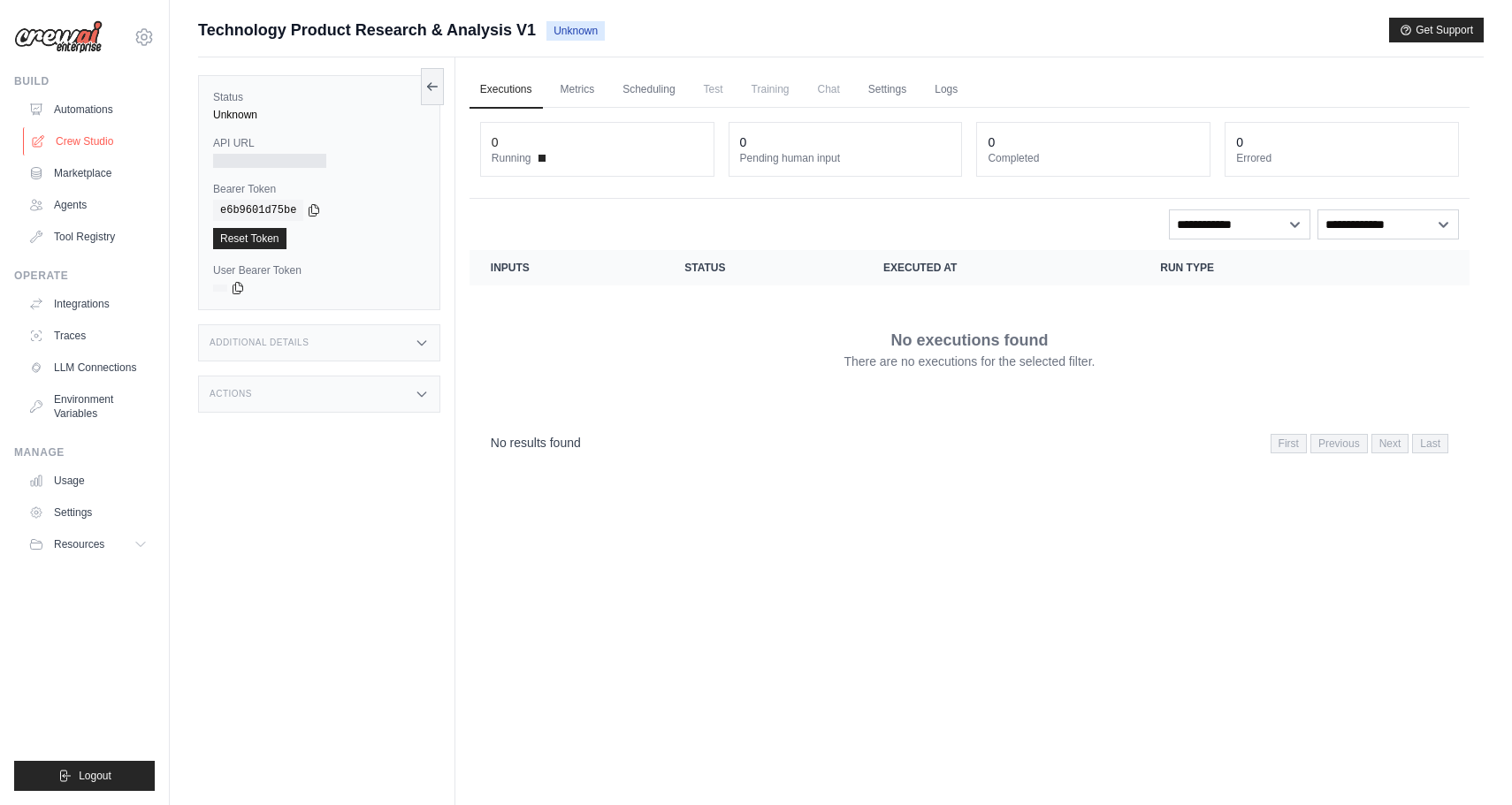
click at [87, 133] on link "Crew Studio" at bounding box center [90, 141] width 133 height 28
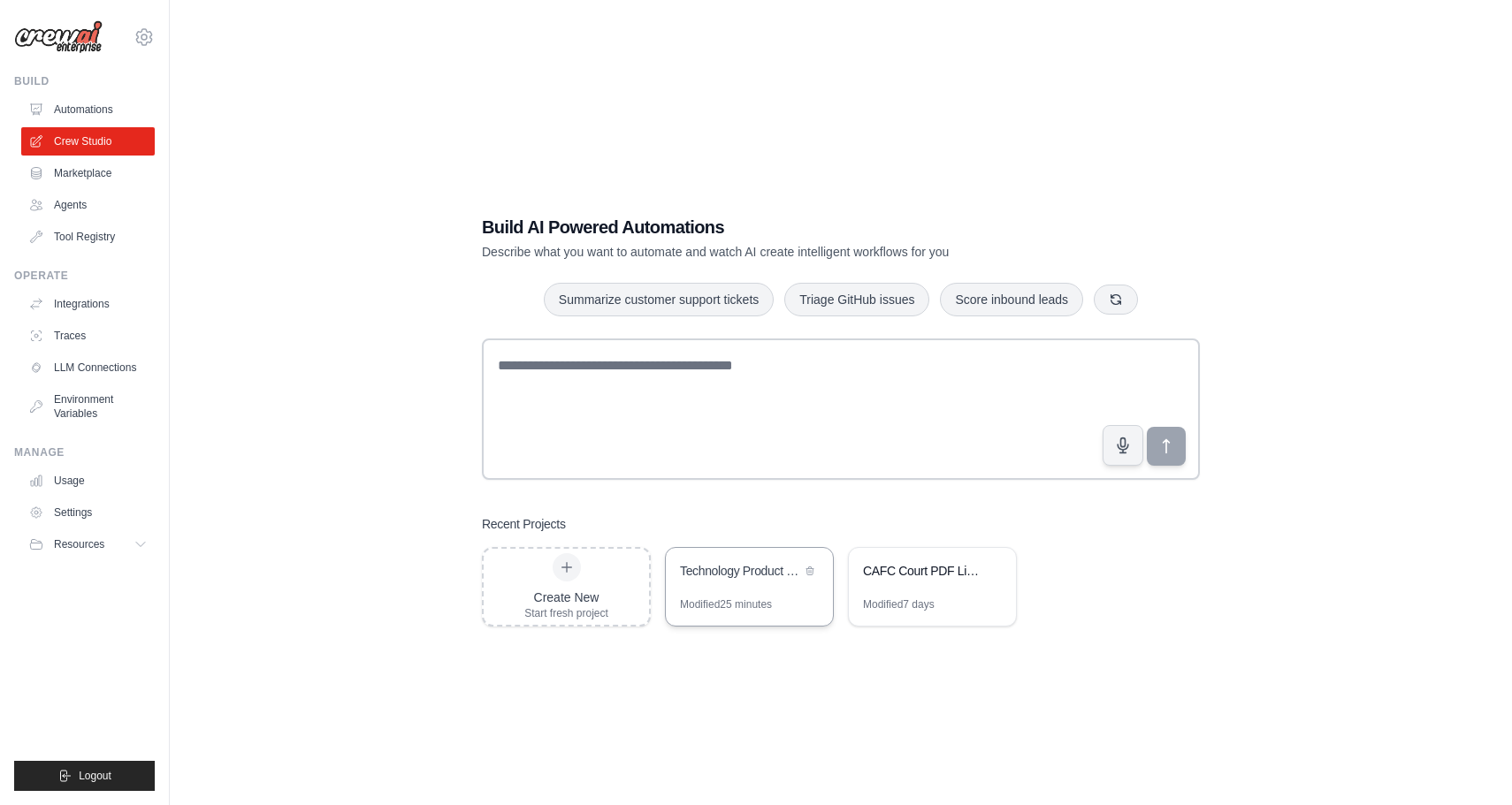
click at [732, 591] on div "Technology Product Research & Analysis" at bounding box center [749, 573] width 167 height 49
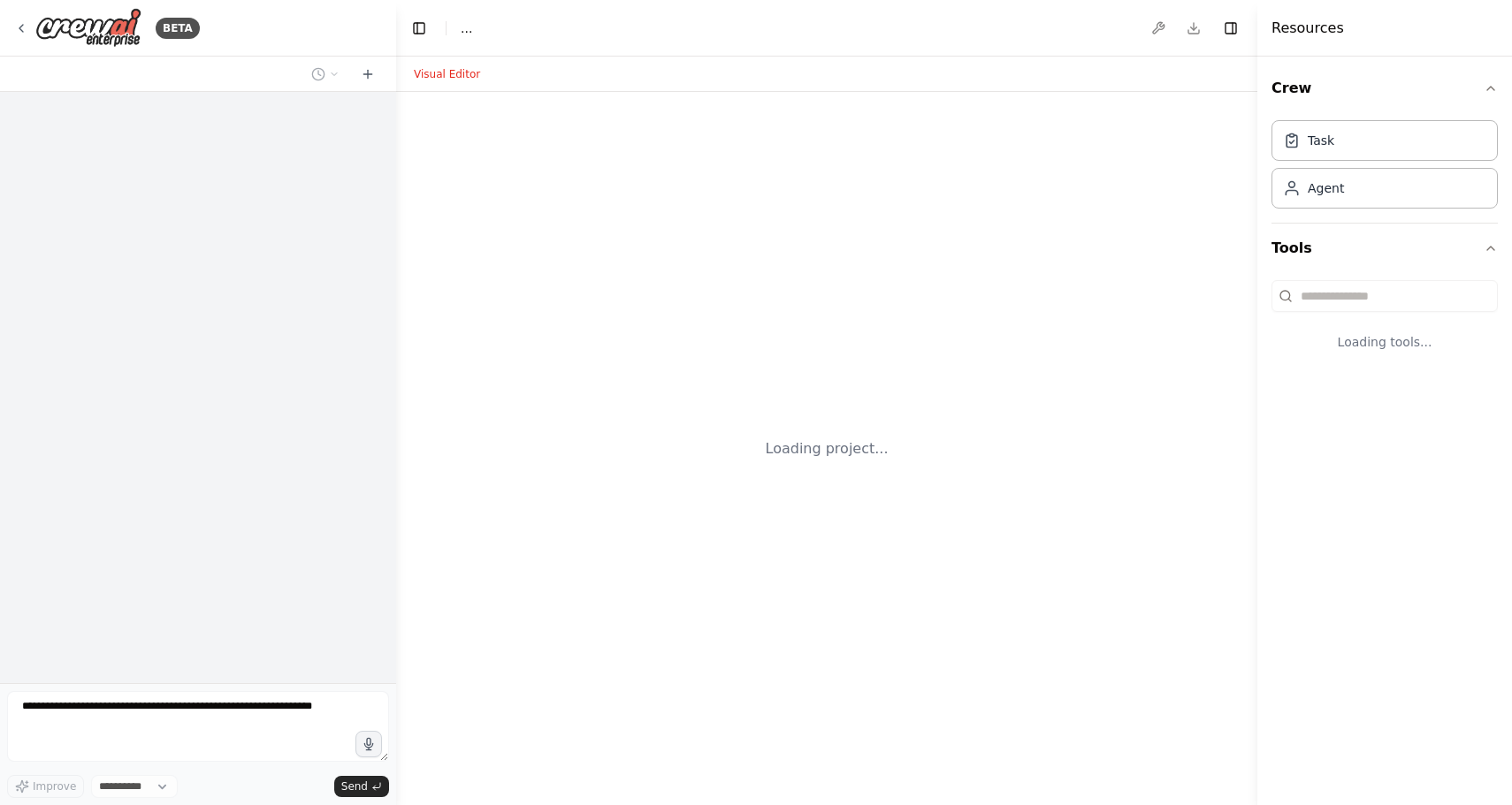
select select "****"
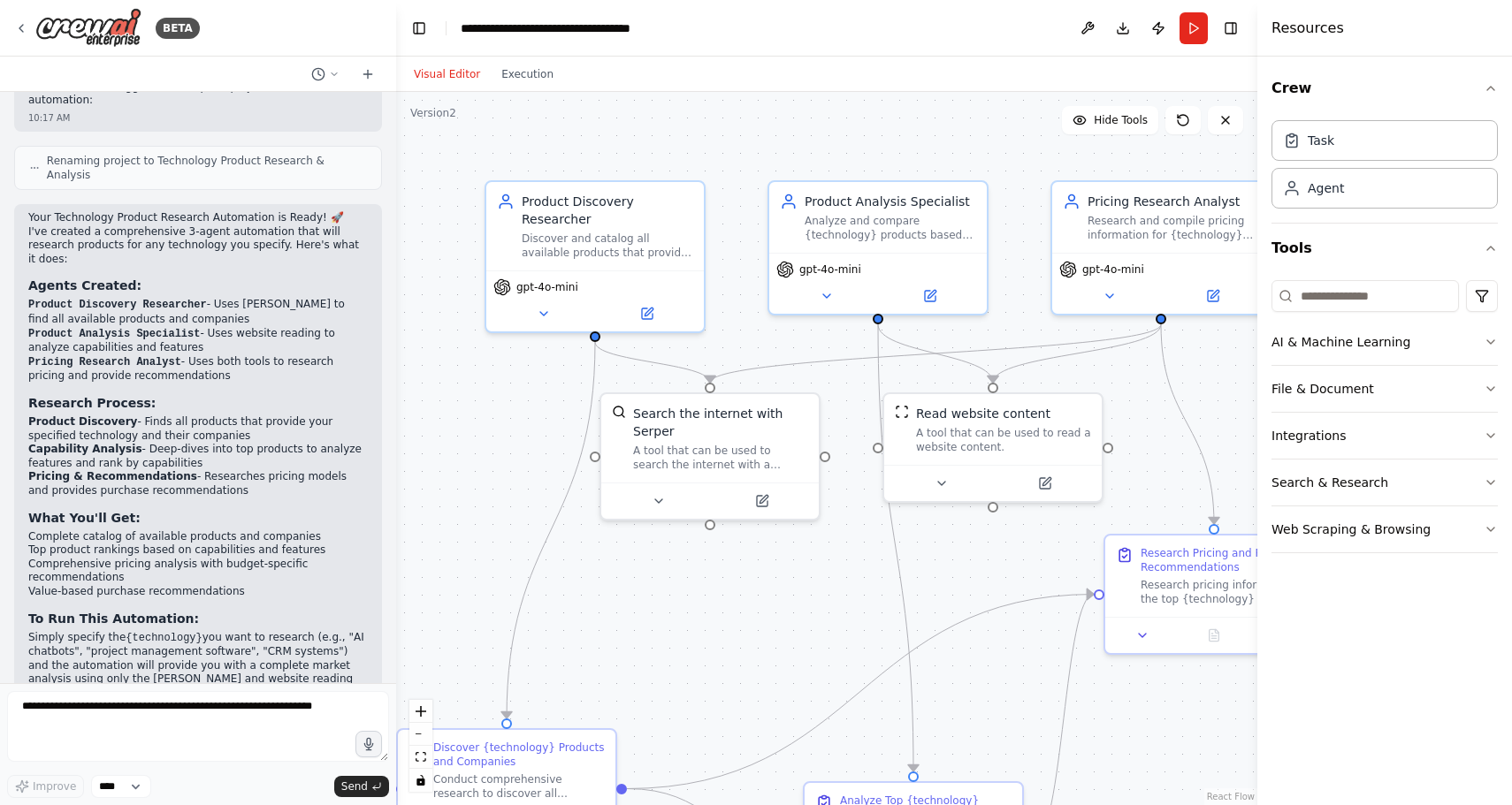
scroll to position [1065, 0]
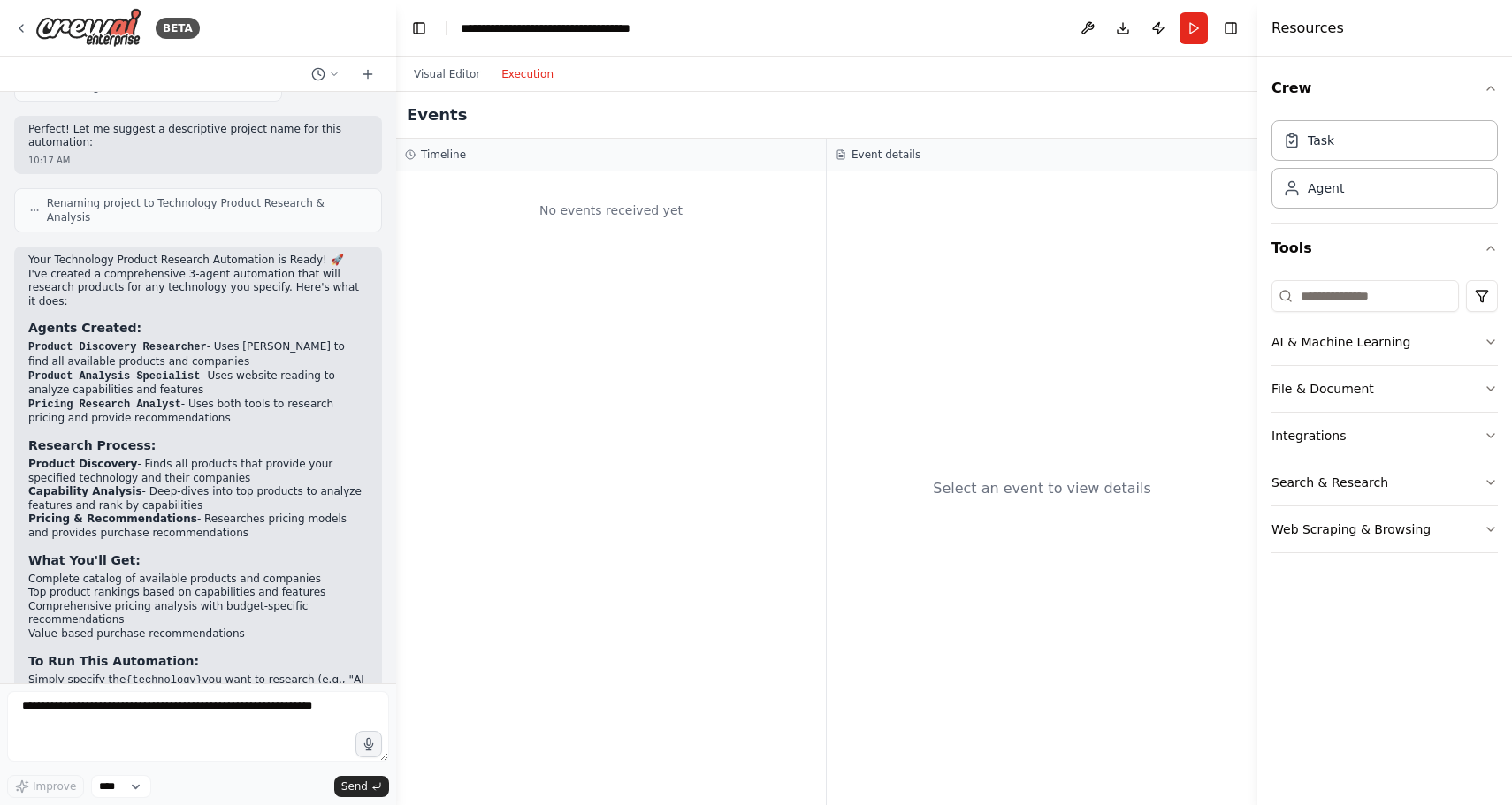
click at [514, 80] on button "Execution" at bounding box center [527, 75] width 74 height 21
click at [1192, 29] on button "Run" at bounding box center [1193, 28] width 28 height 32
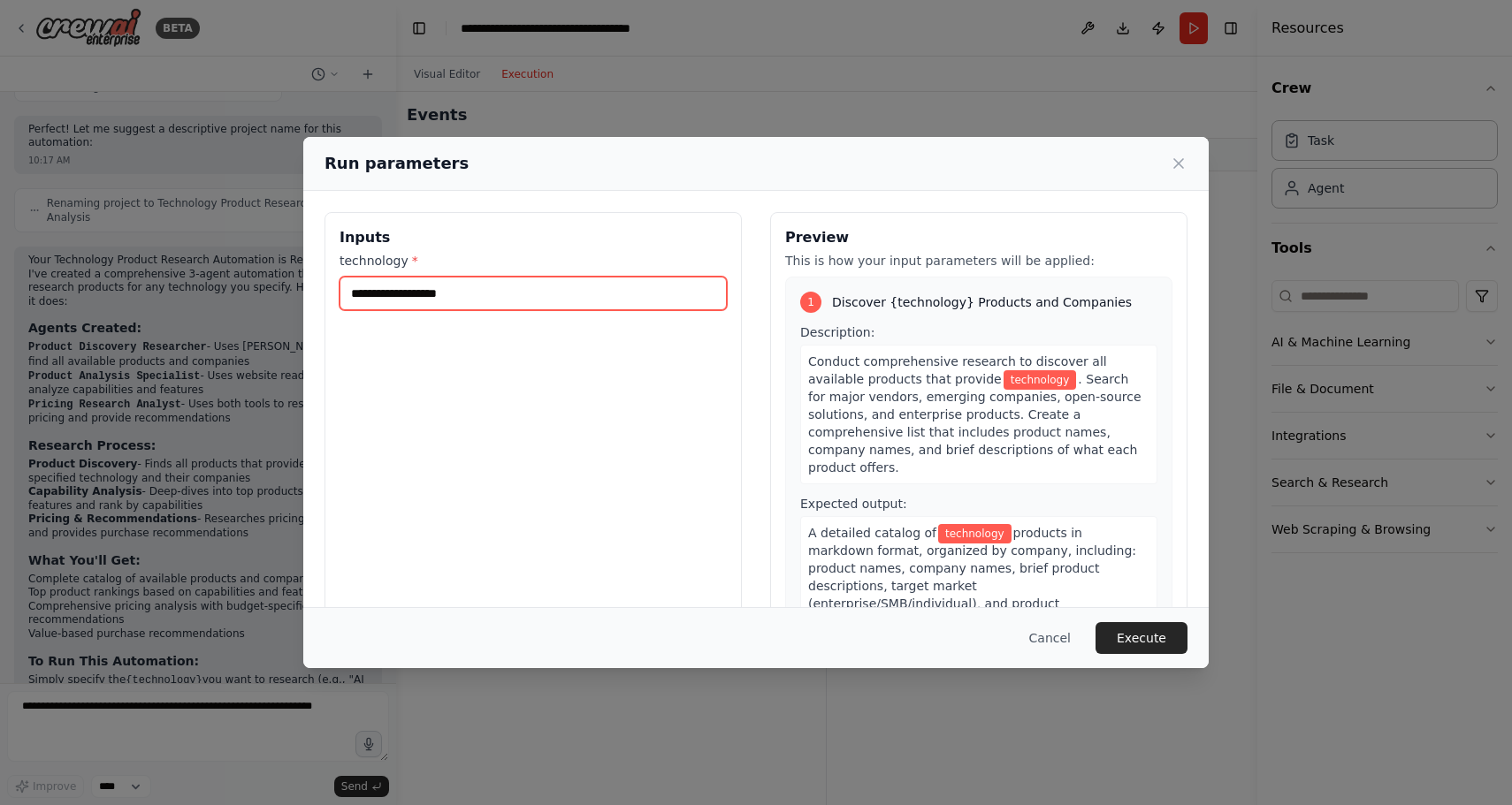
click at [576, 286] on input "technology *" at bounding box center [533, 293] width 387 height 34
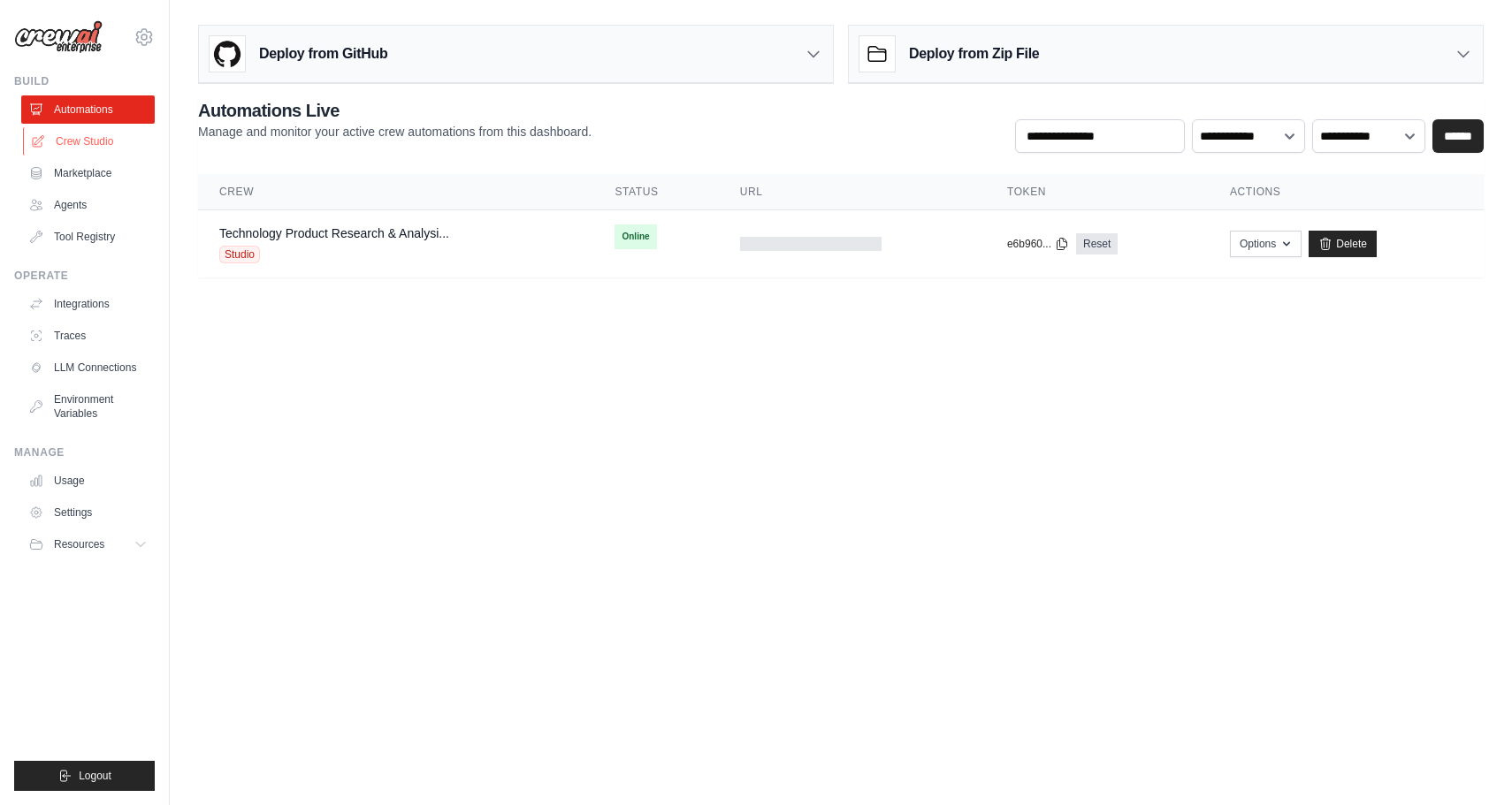
click at [75, 139] on link "Crew Studio" at bounding box center [90, 141] width 133 height 28
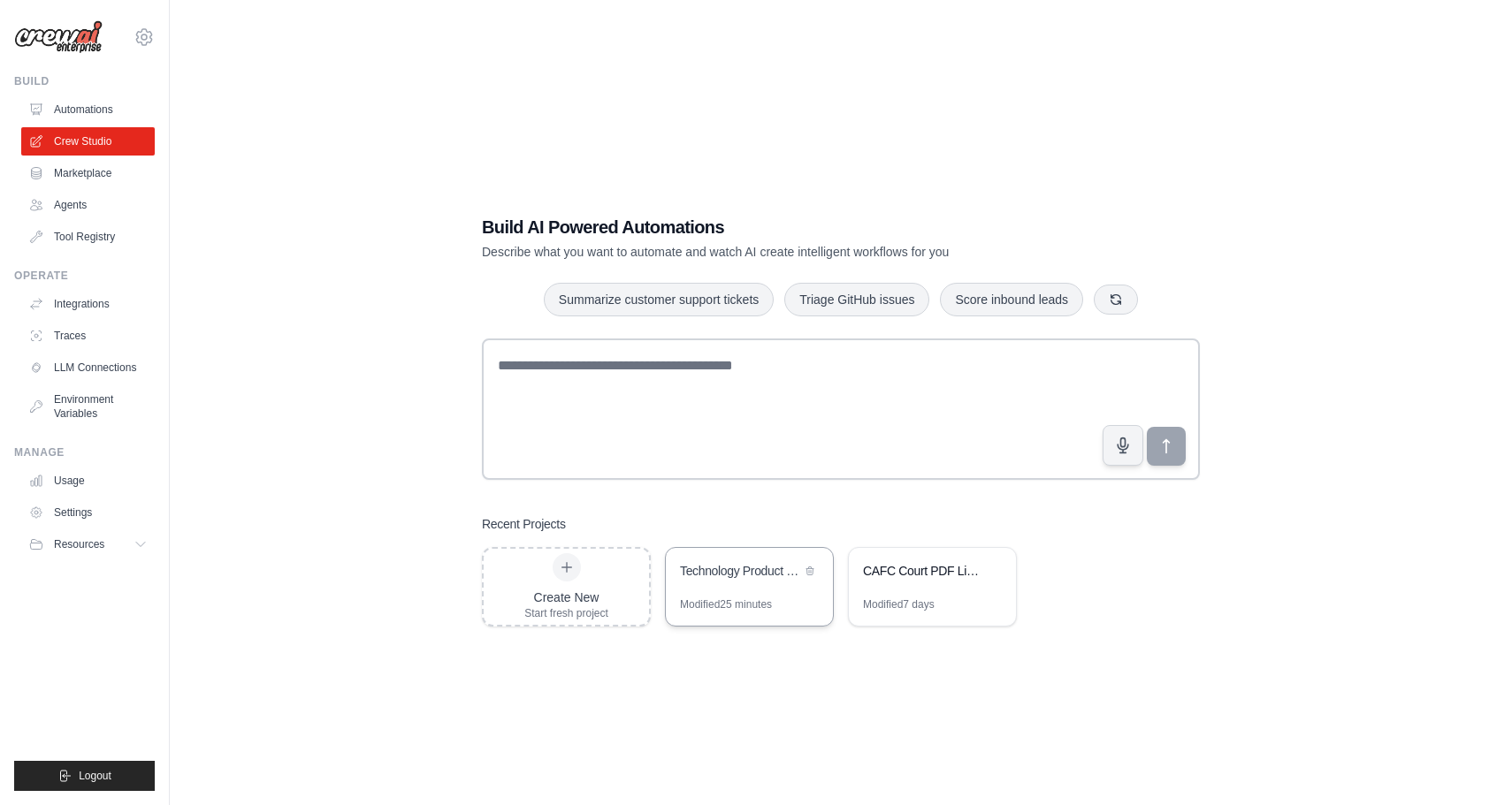
click at [786, 602] on div "Modified 25 minutes" at bounding box center [749, 611] width 167 height 28
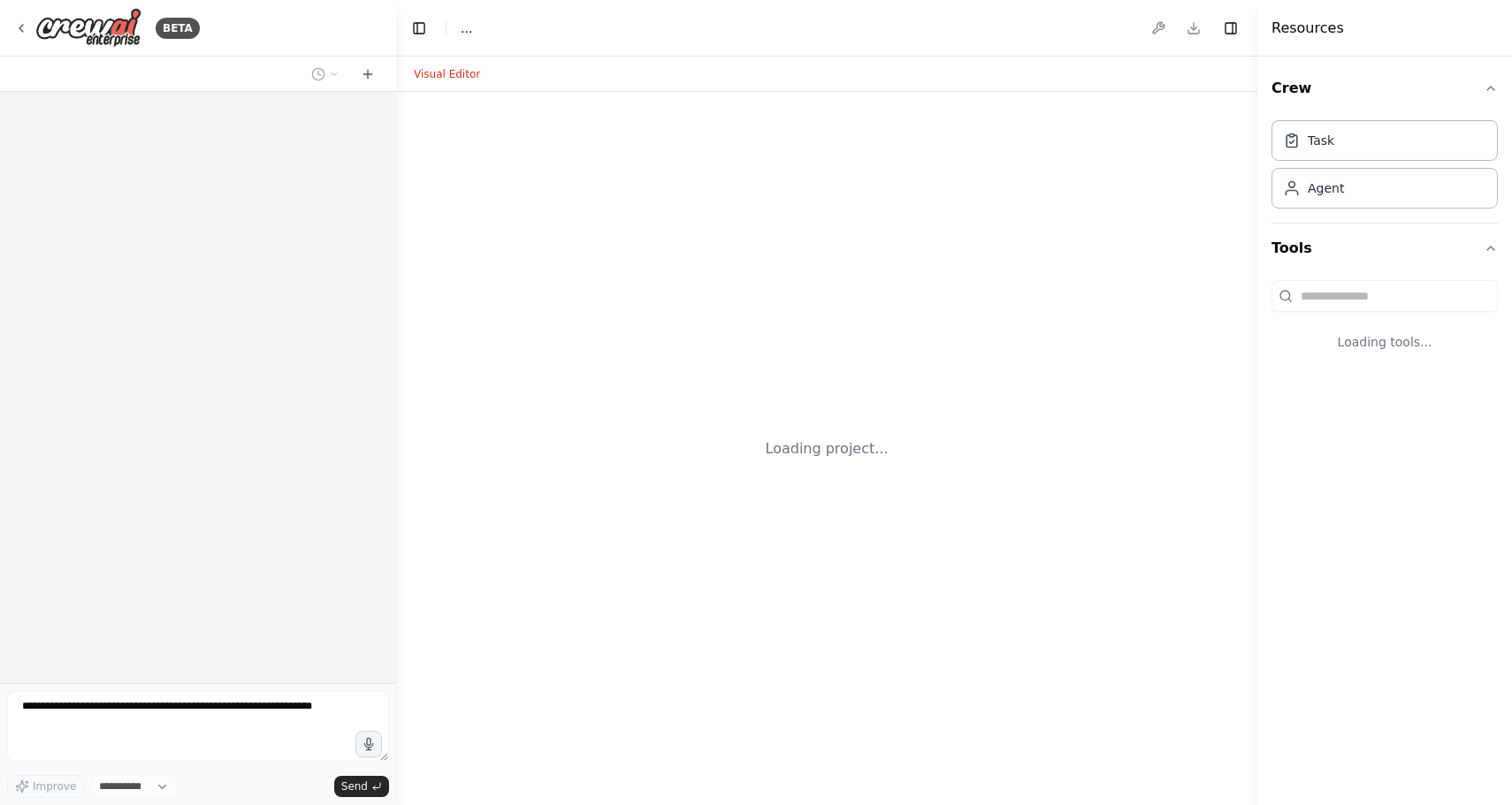
select select "****"
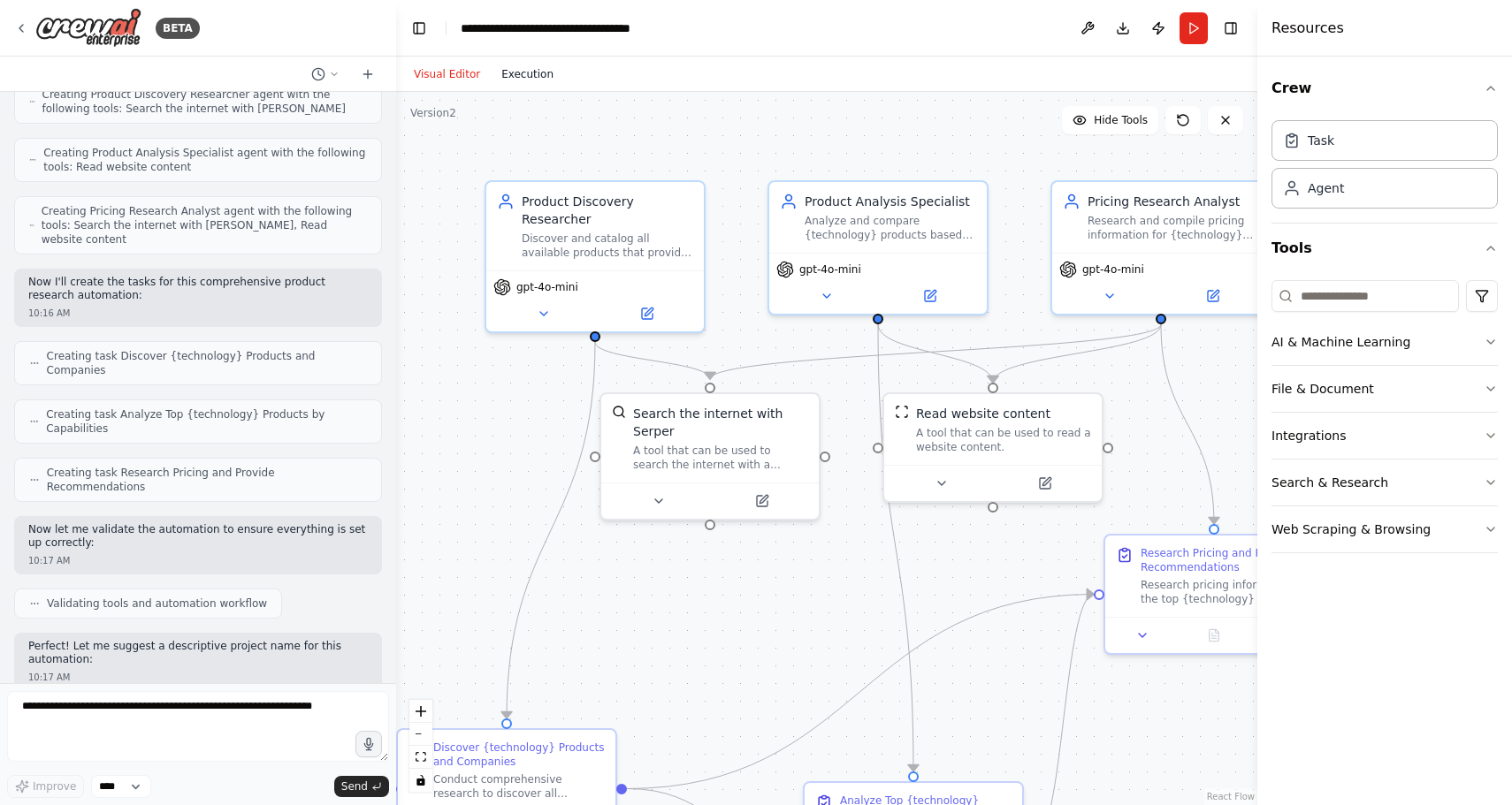
click at [521, 76] on button "Execution" at bounding box center [527, 75] width 74 height 21
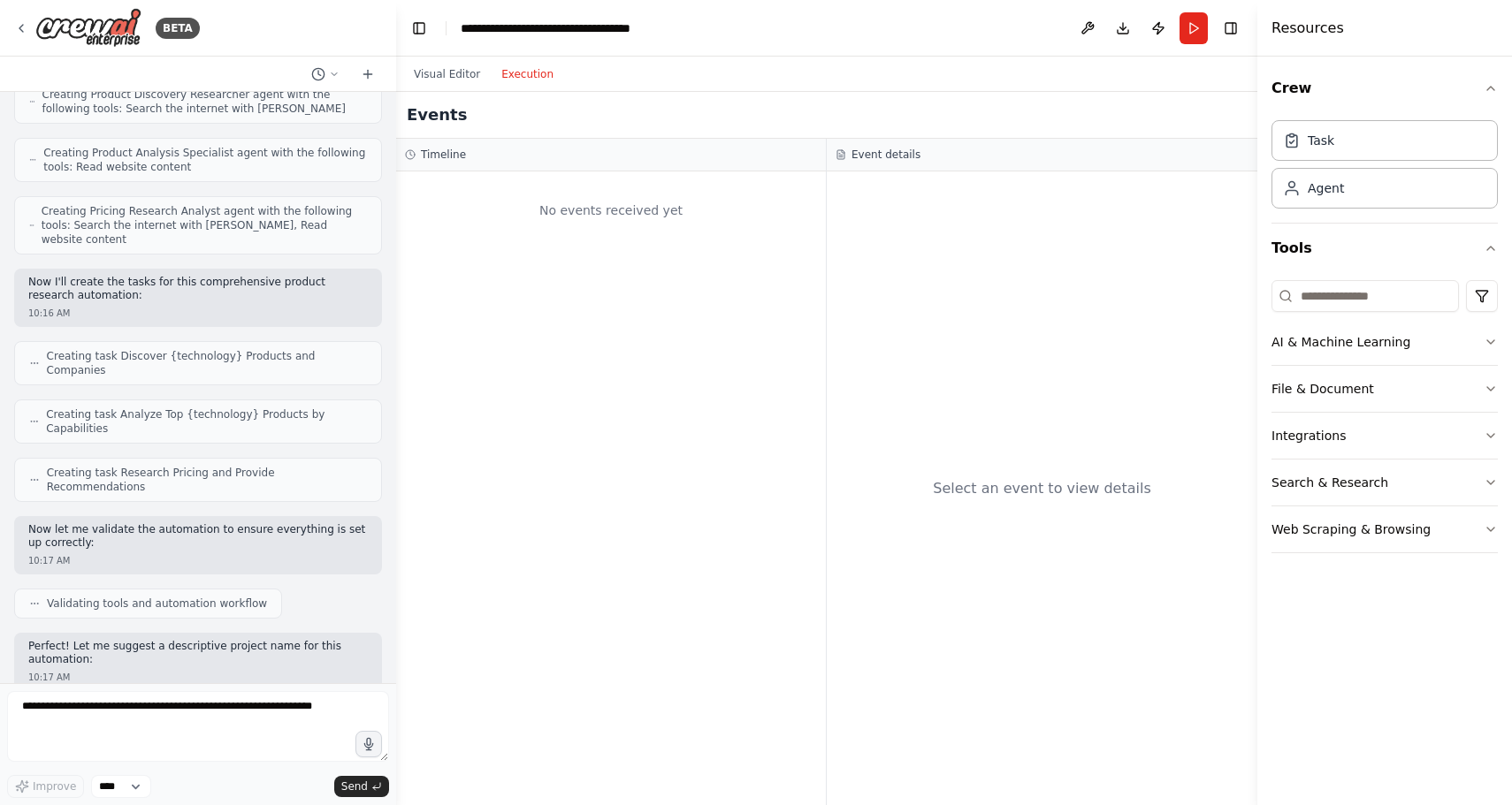
click at [443, 85] on div "Visual Editor Execution" at bounding box center [484, 74] width 161 height 36
click at [430, 75] on button "Visual Editor" at bounding box center [447, 75] width 87 height 21
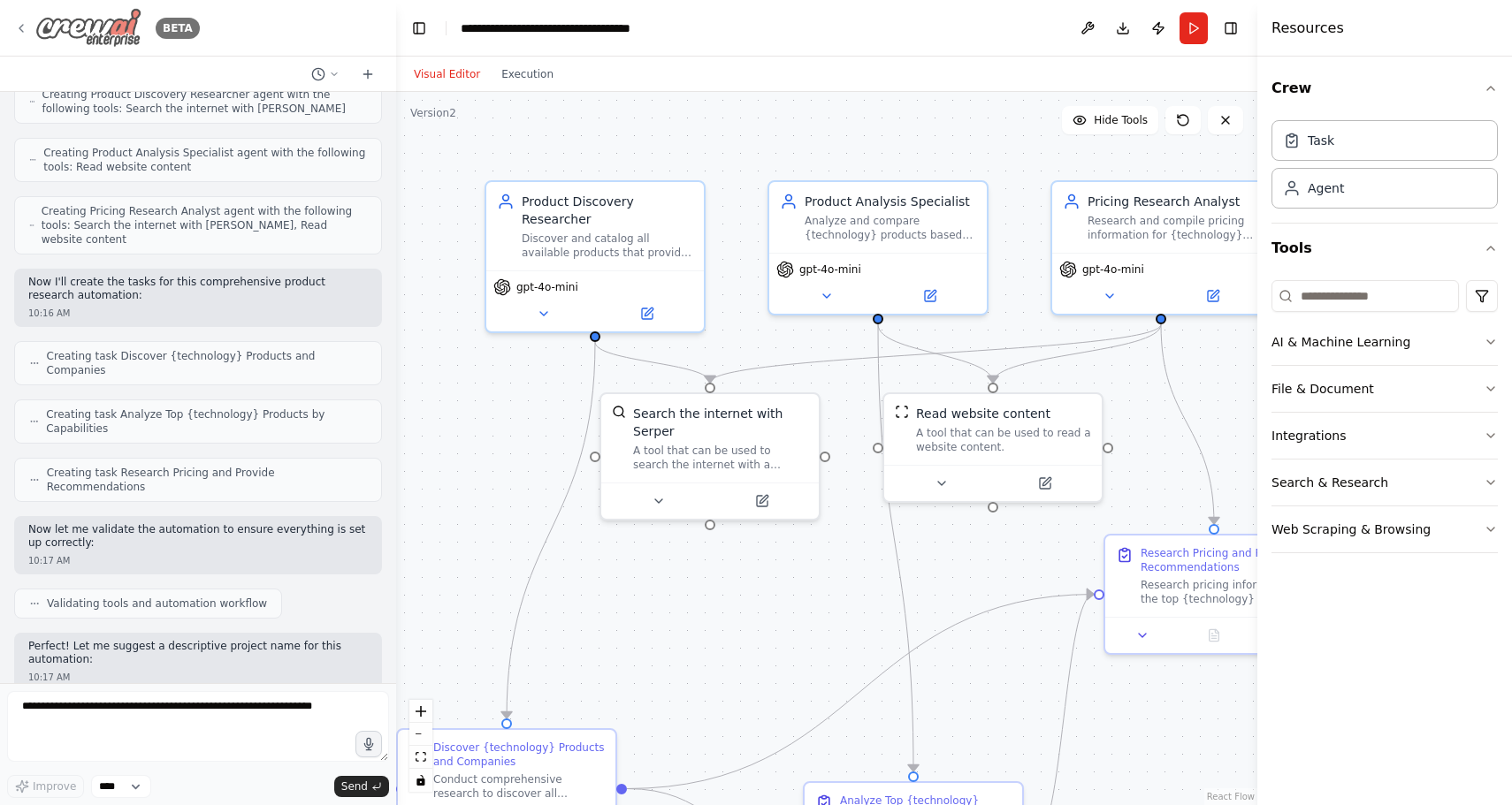
click at [22, 21] on icon at bounding box center [21, 28] width 15 height 15
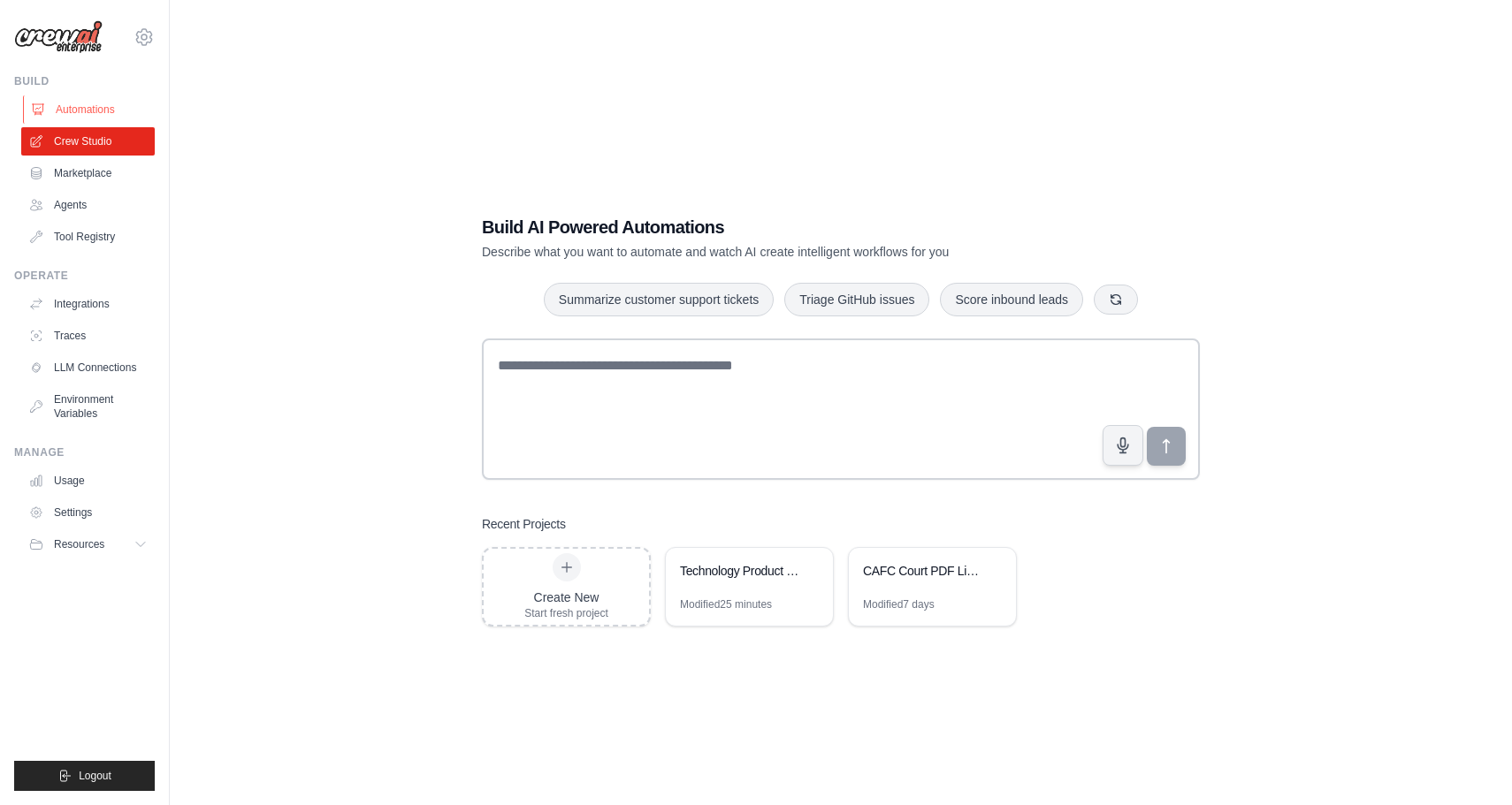
click at [84, 115] on link "Automations" at bounding box center [90, 109] width 133 height 28
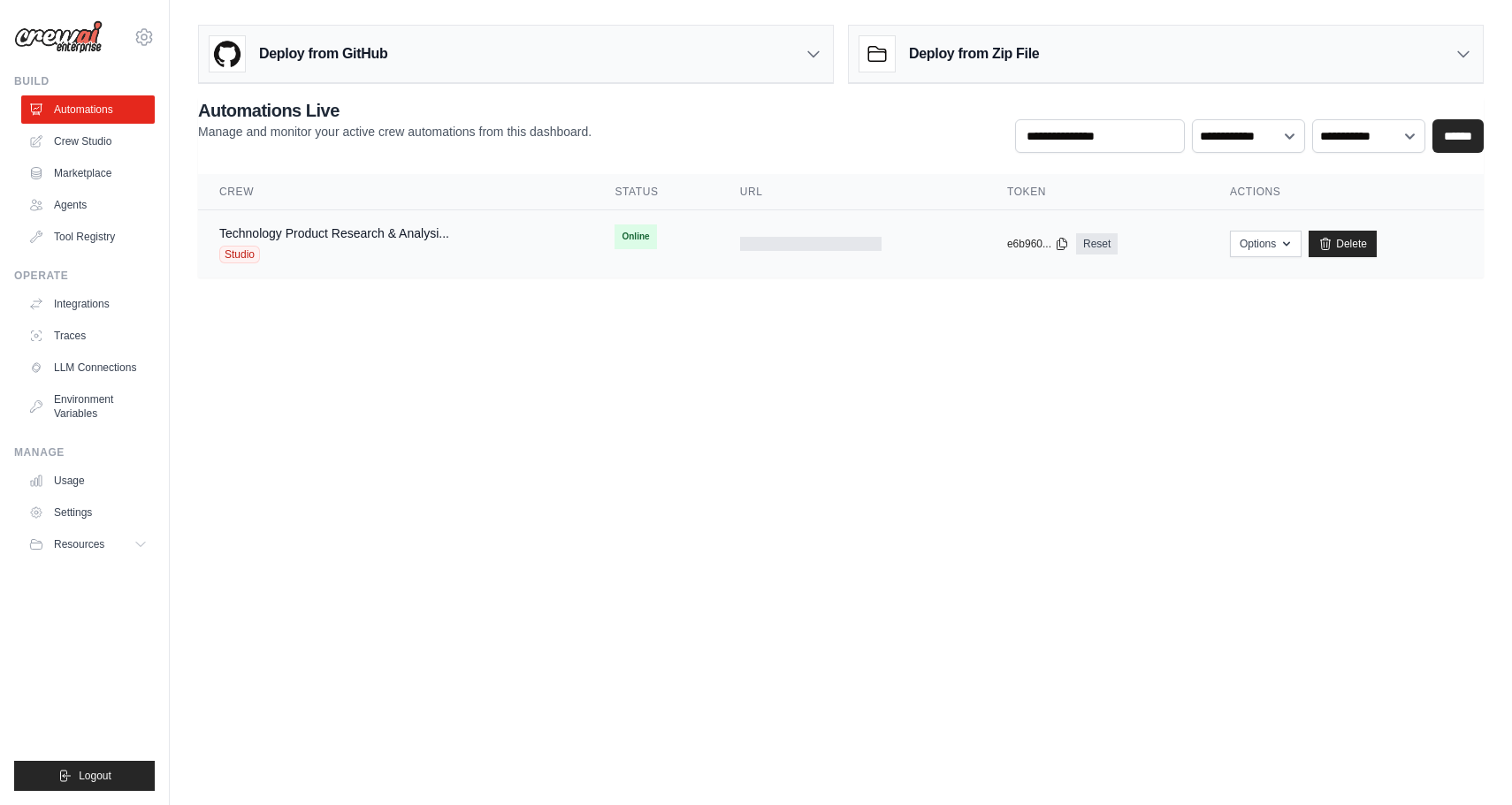
click at [648, 235] on span "Online" at bounding box center [635, 237] width 42 height 25
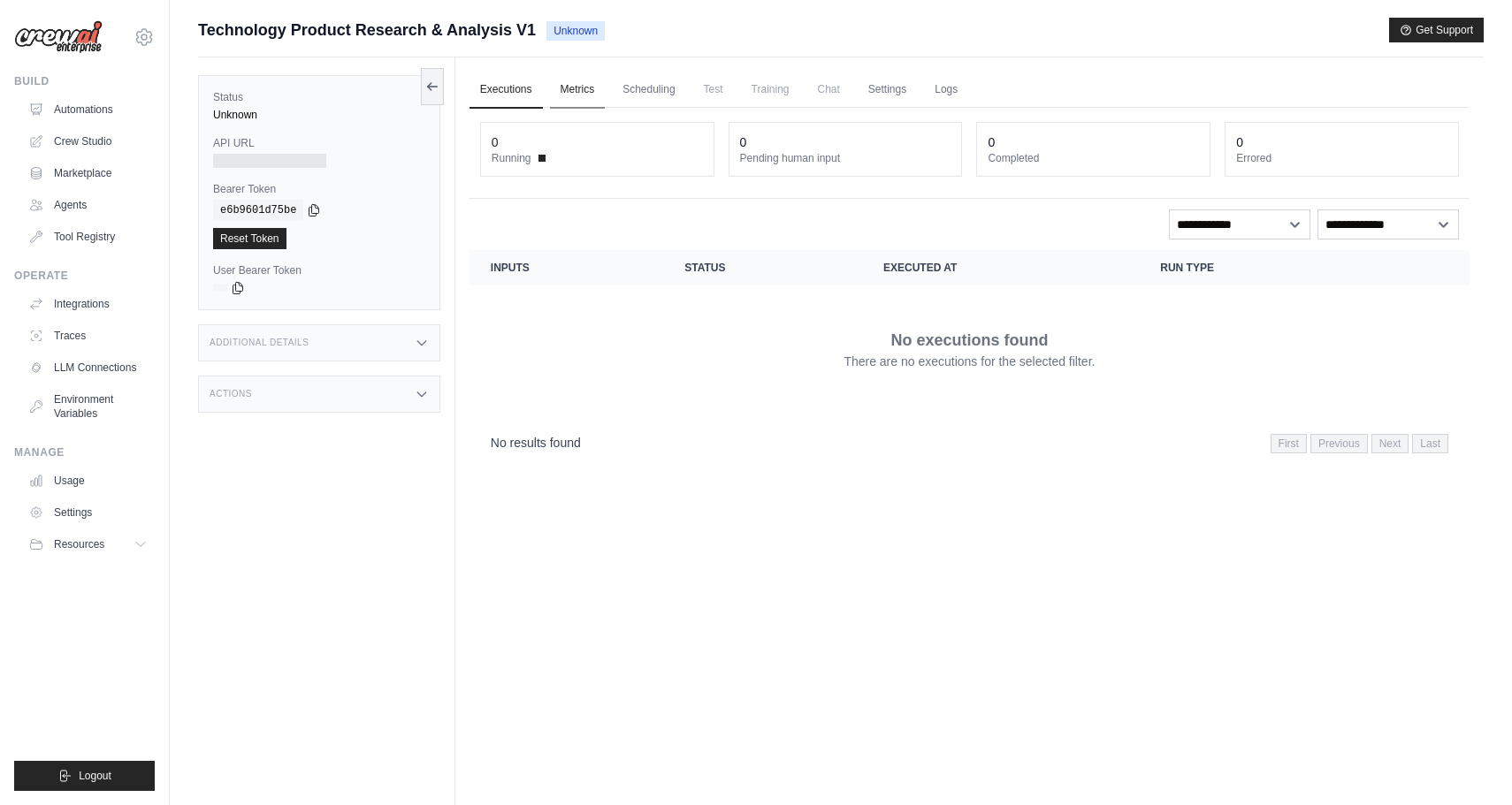
click at [575, 83] on link "Metrics" at bounding box center [578, 90] width 56 height 37
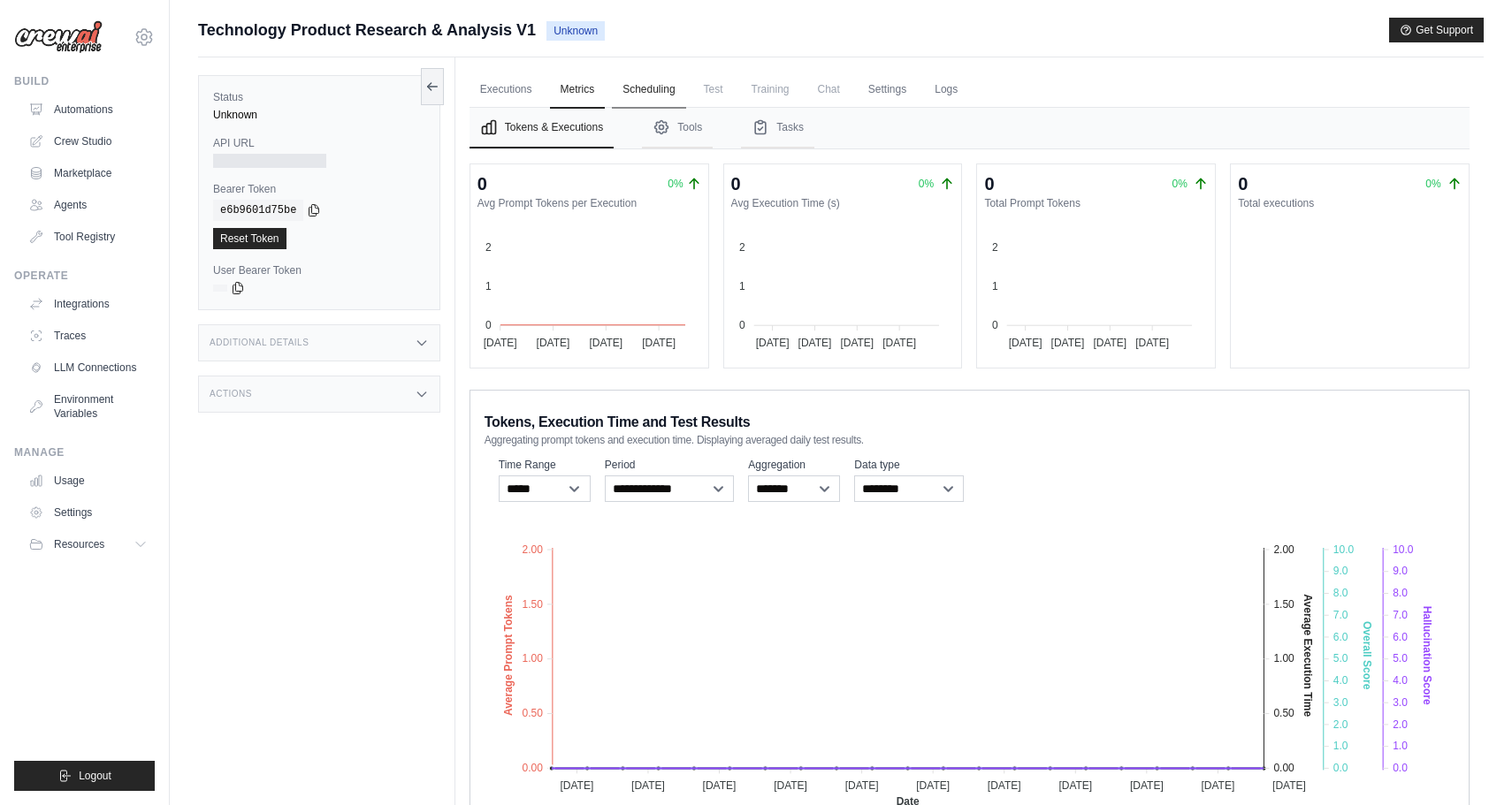
click at [632, 84] on link "Scheduling" at bounding box center [648, 90] width 74 height 37
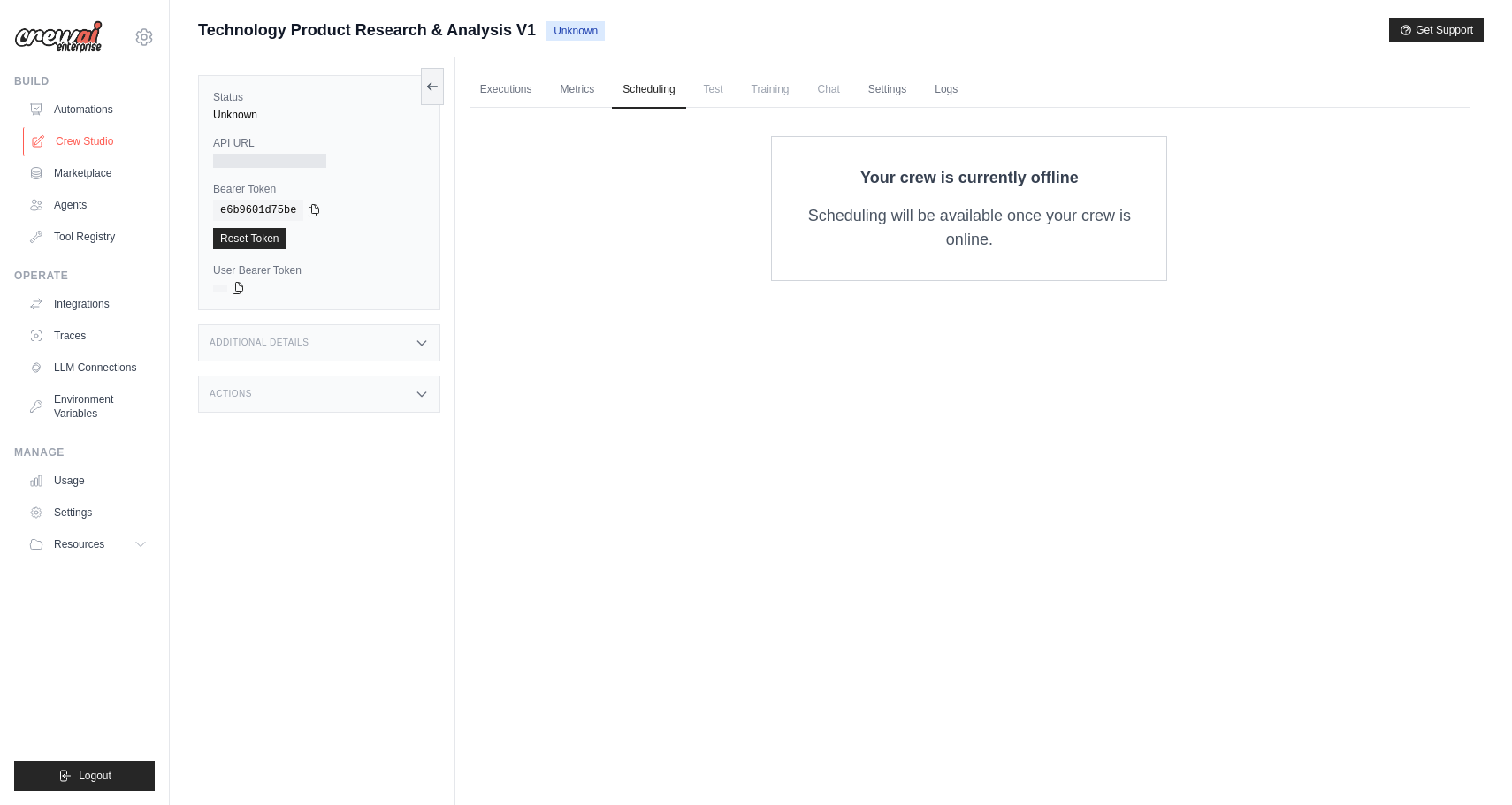
click at [59, 136] on link "Crew Studio" at bounding box center [90, 141] width 133 height 28
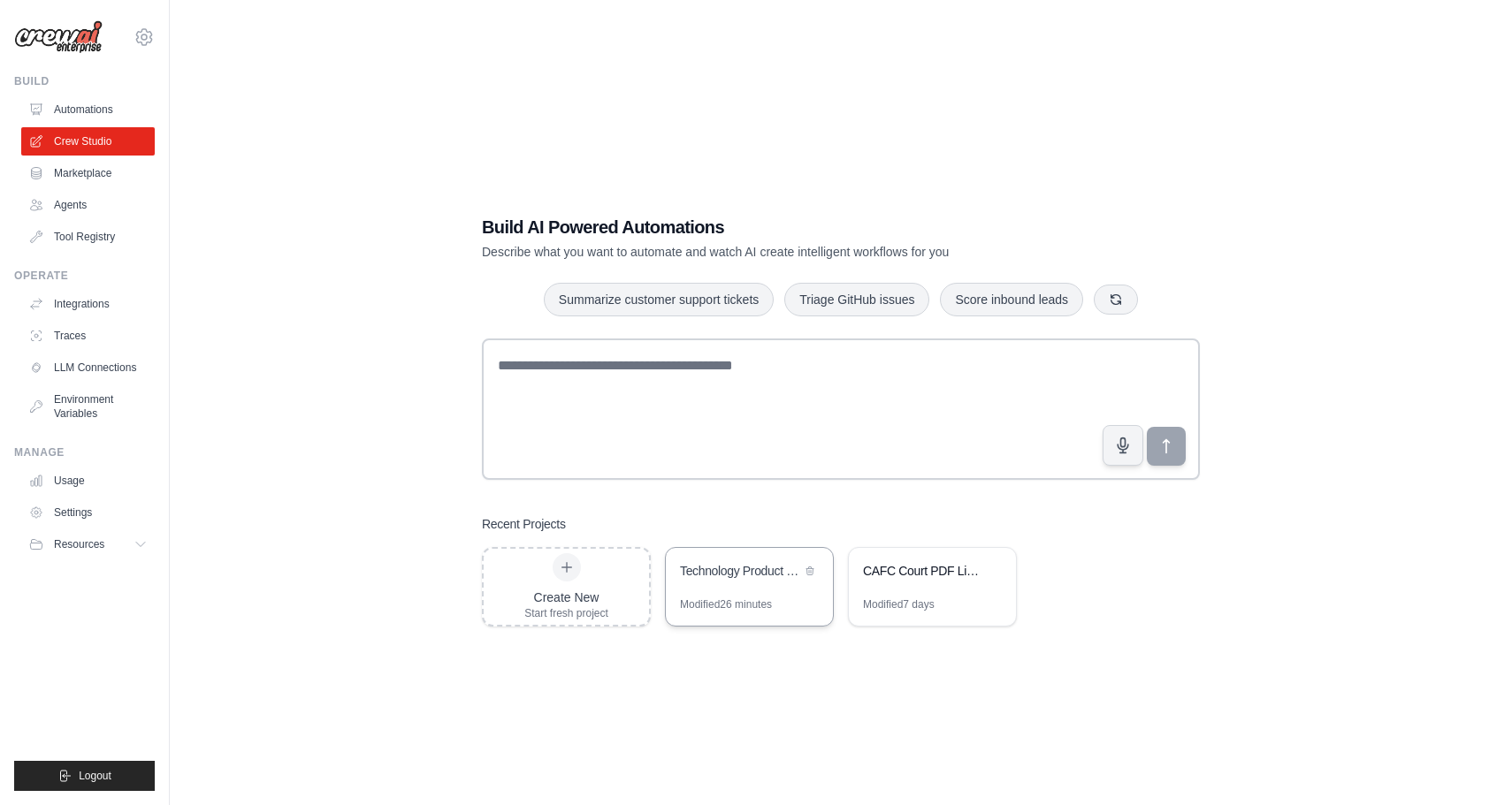
click at [732, 571] on div "Technology Product Research & Analysis" at bounding box center [740, 571] width 121 height 17
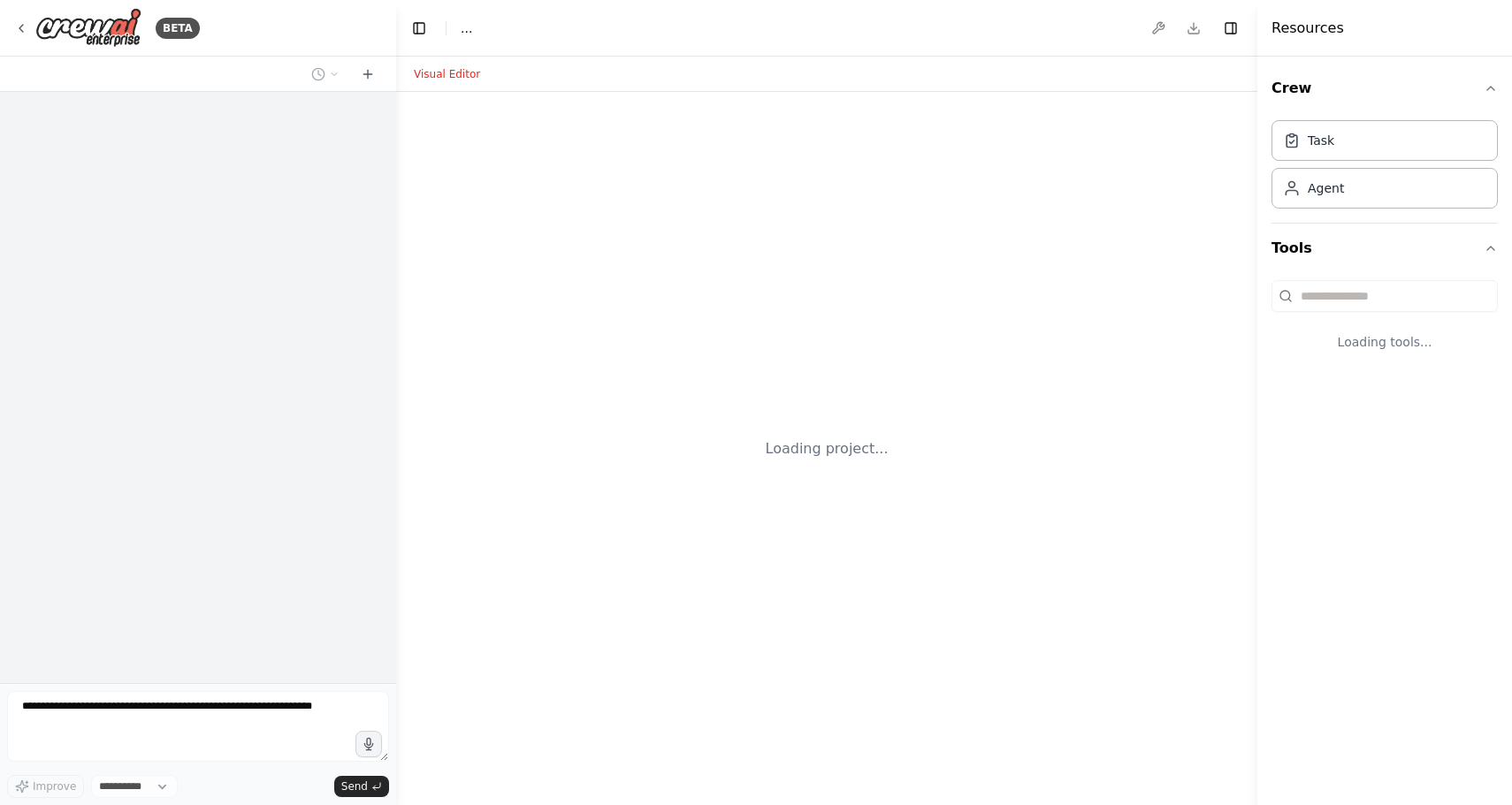
select select "****"
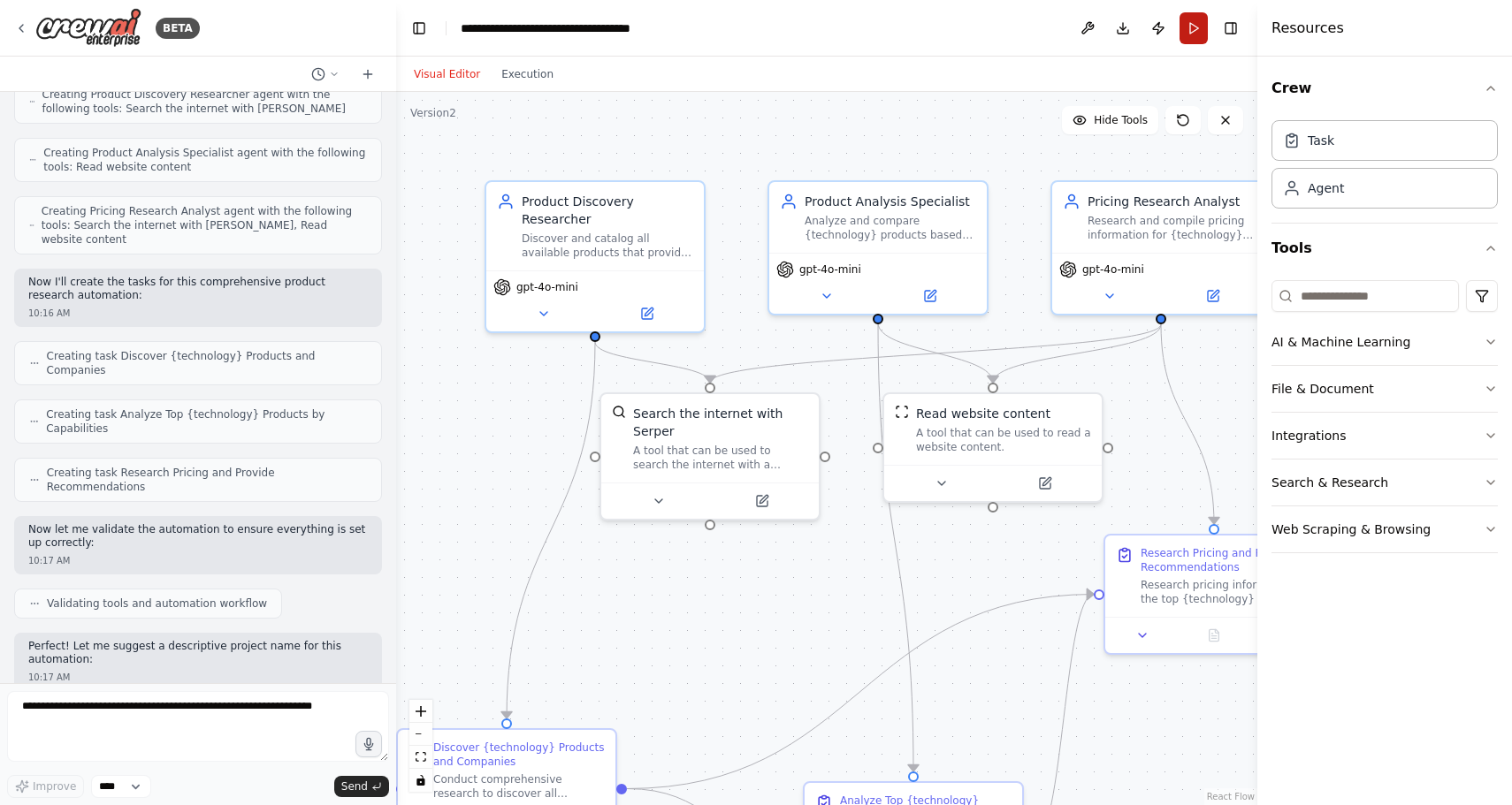
click at [1191, 35] on button "Run" at bounding box center [1193, 28] width 28 height 32
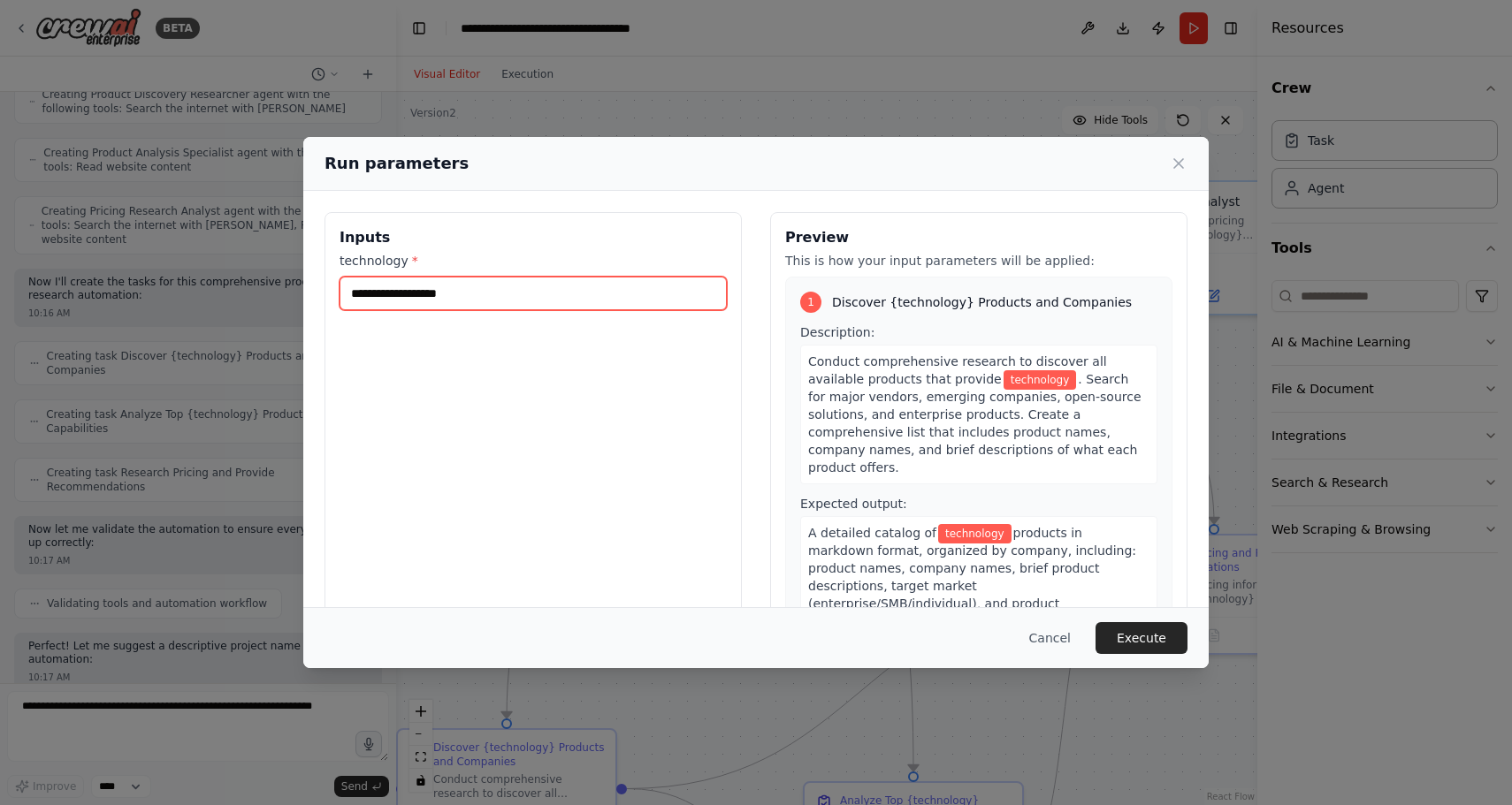
click at [518, 298] on input "technology *" at bounding box center [533, 293] width 387 height 34
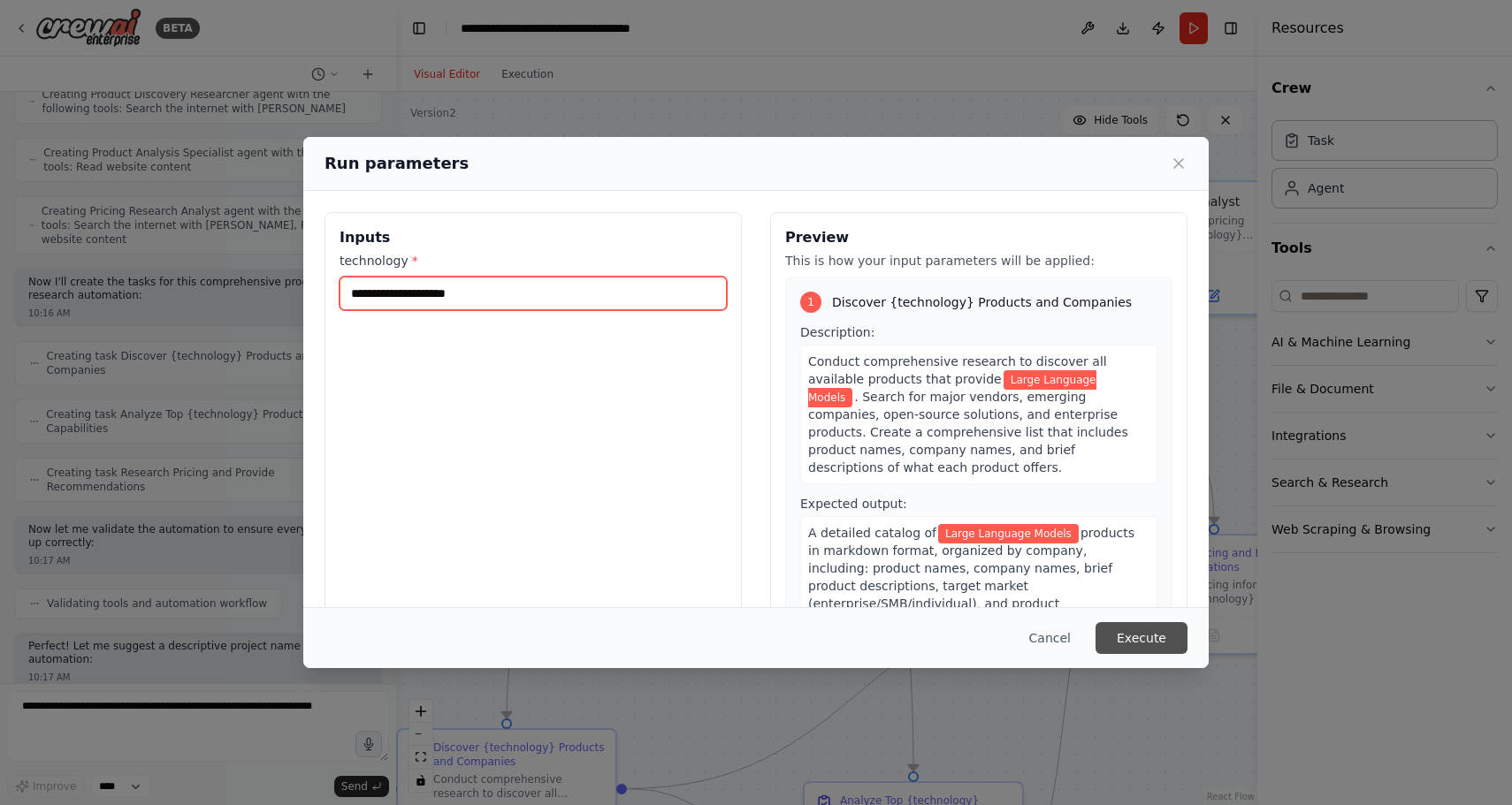
type input "**********"
click at [1136, 644] on button "Execute" at bounding box center [1141, 638] width 92 height 32
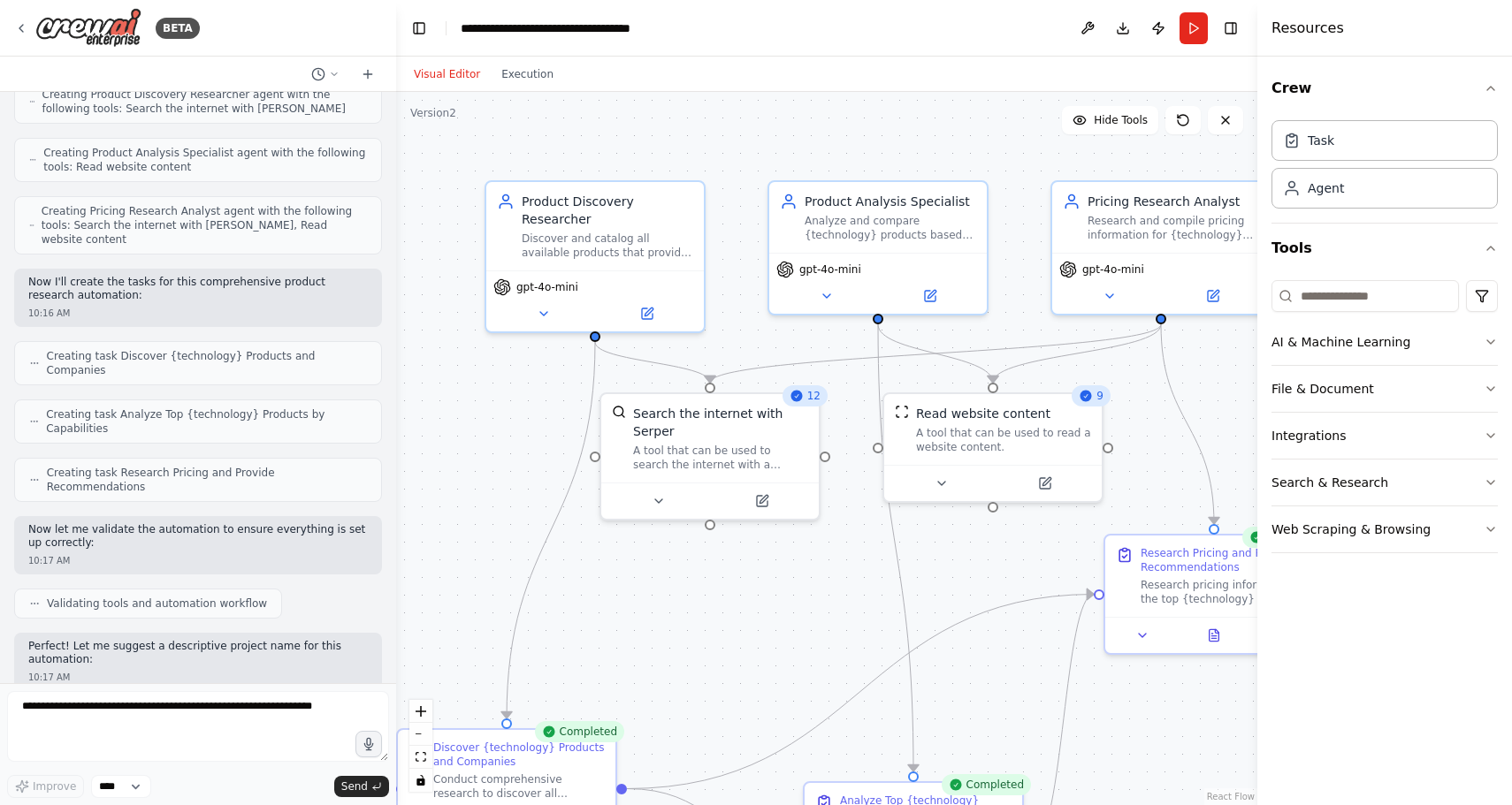
click at [932, 25] on header "**********" at bounding box center [826, 28] width 861 height 56
click at [516, 75] on button "Execution" at bounding box center [527, 75] width 74 height 21
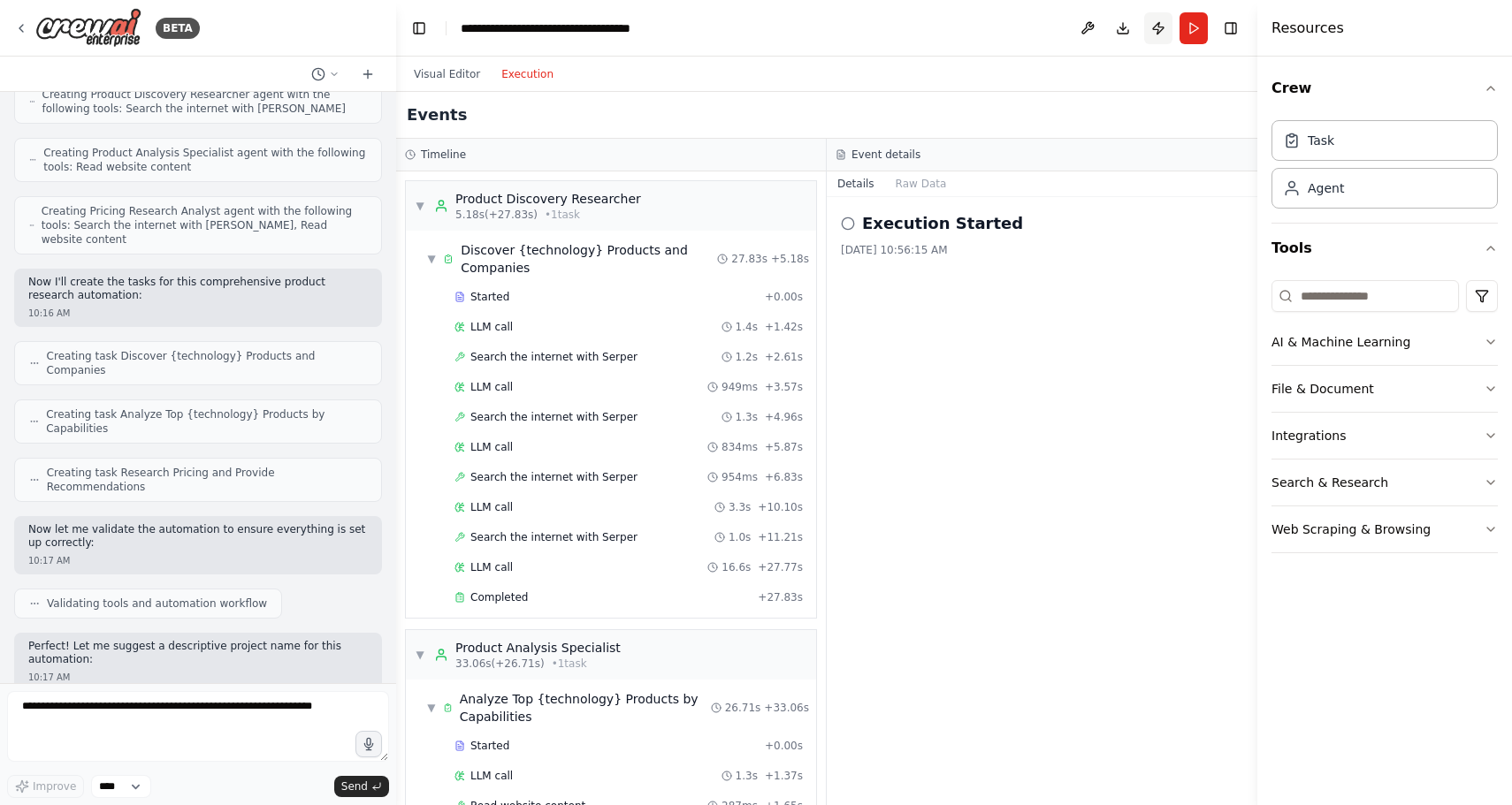
click at [1160, 28] on button "Publish" at bounding box center [1157, 28] width 28 height 32
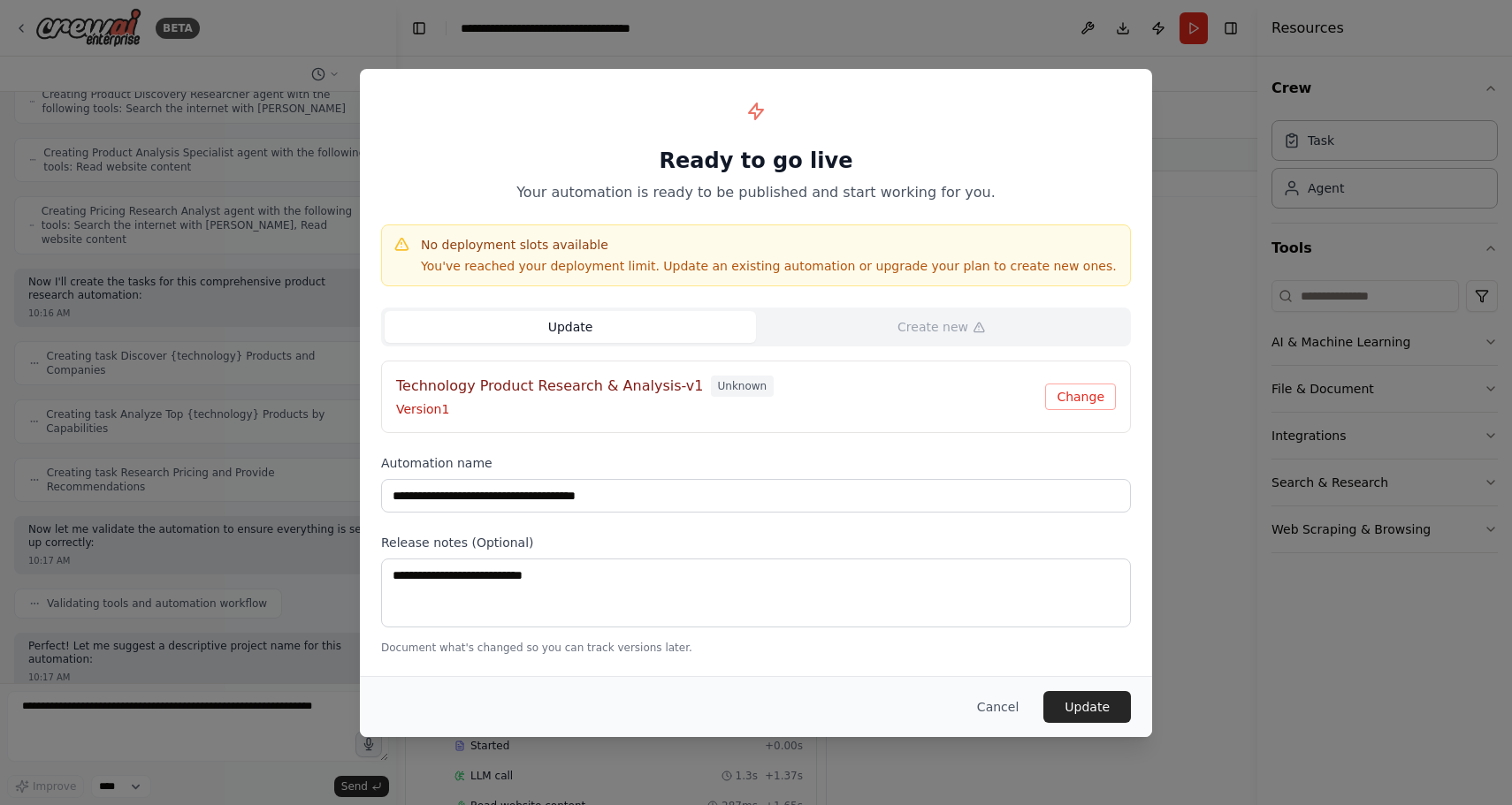
click at [627, 389] on h4 "Technology Product Research & Analysis-v1" at bounding box center [549, 386] width 308 height 21
click at [1074, 392] on button "Change" at bounding box center [1080, 397] width 71 height 26
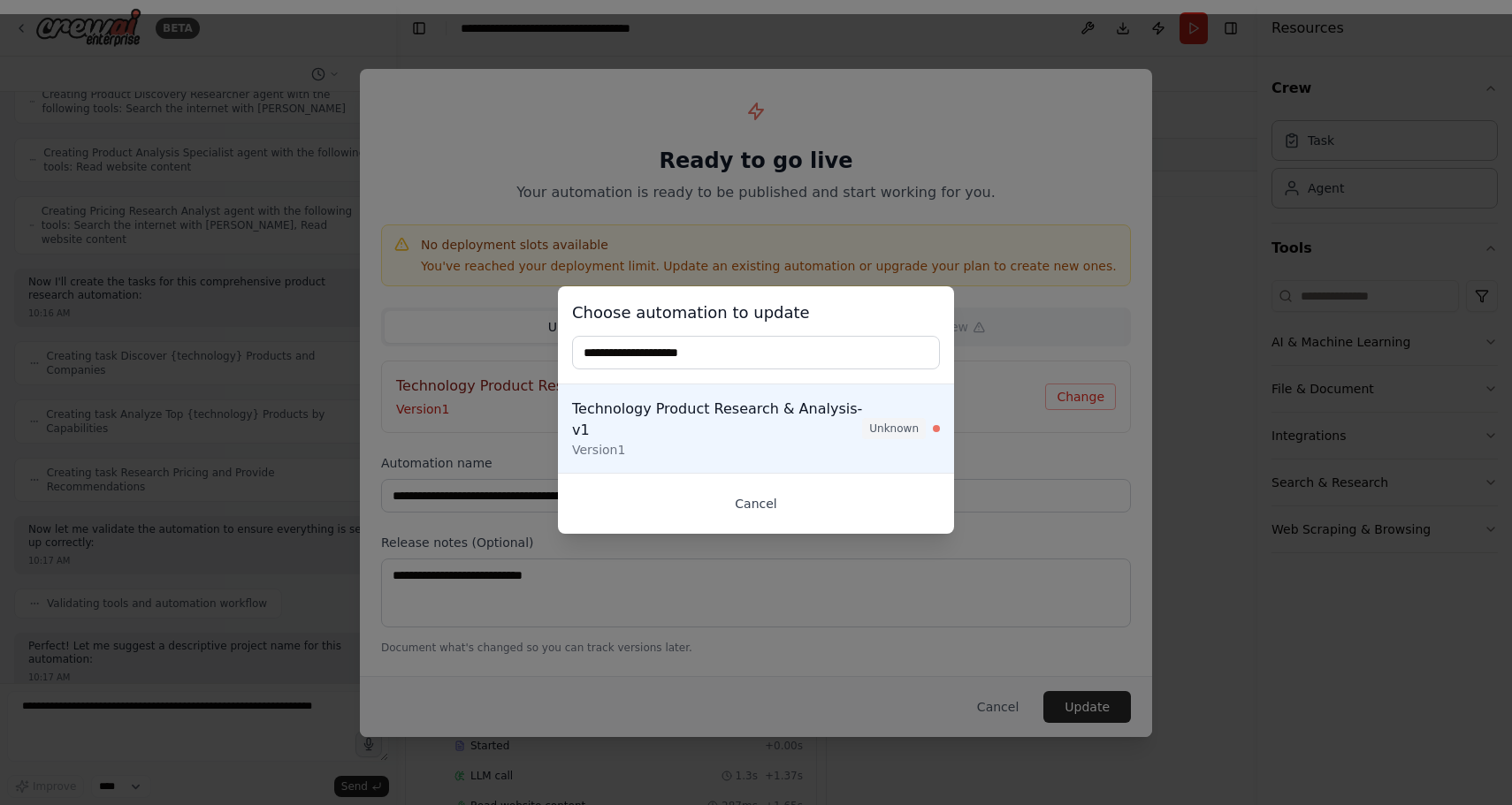
click at [760, 495] on button "Cancel" at bounding box center [756, 503] width 368 height 32
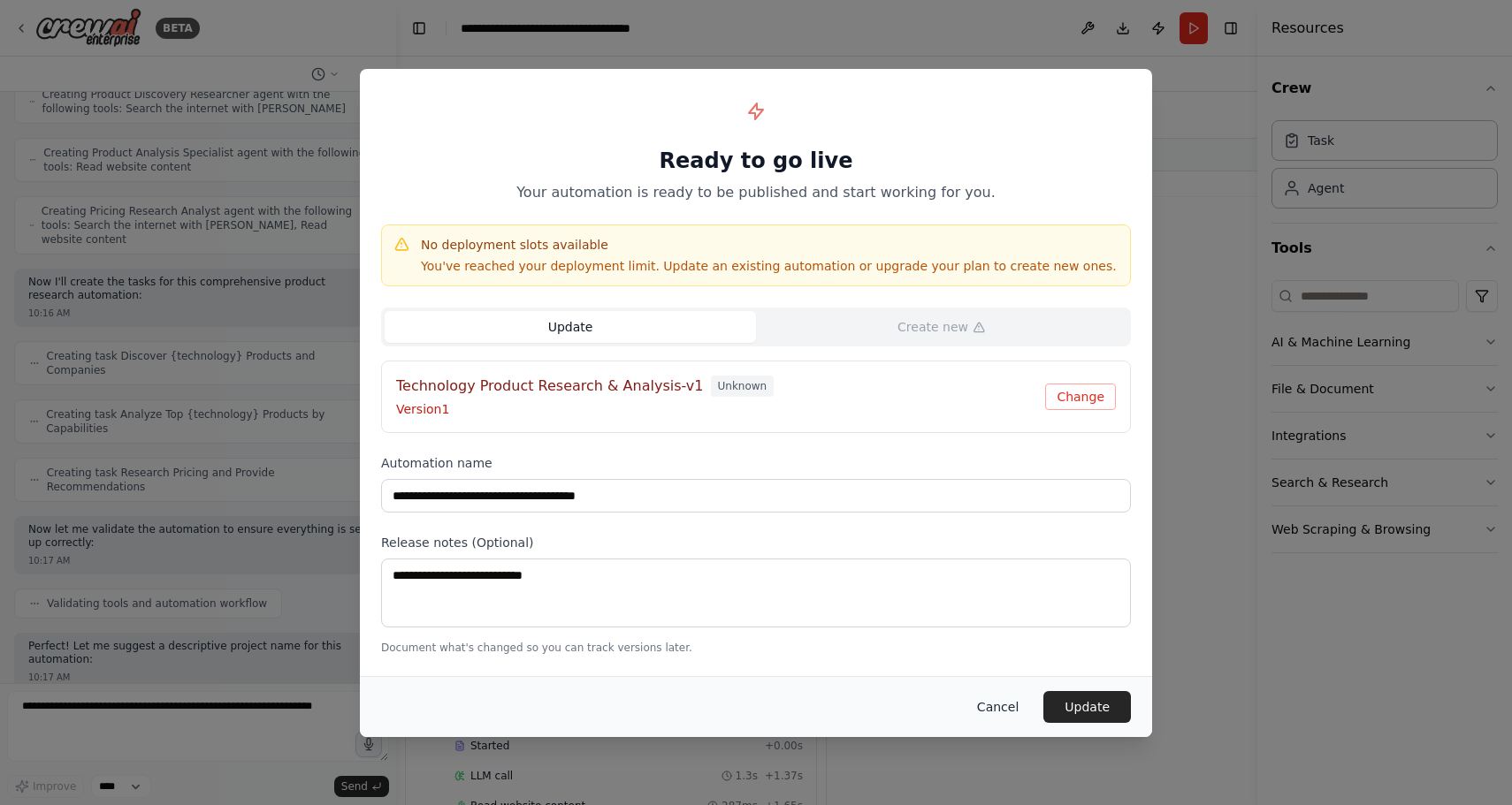
click at [997, 701] on button "Cancel" at bounding box center [997, 707] width 70 height 32
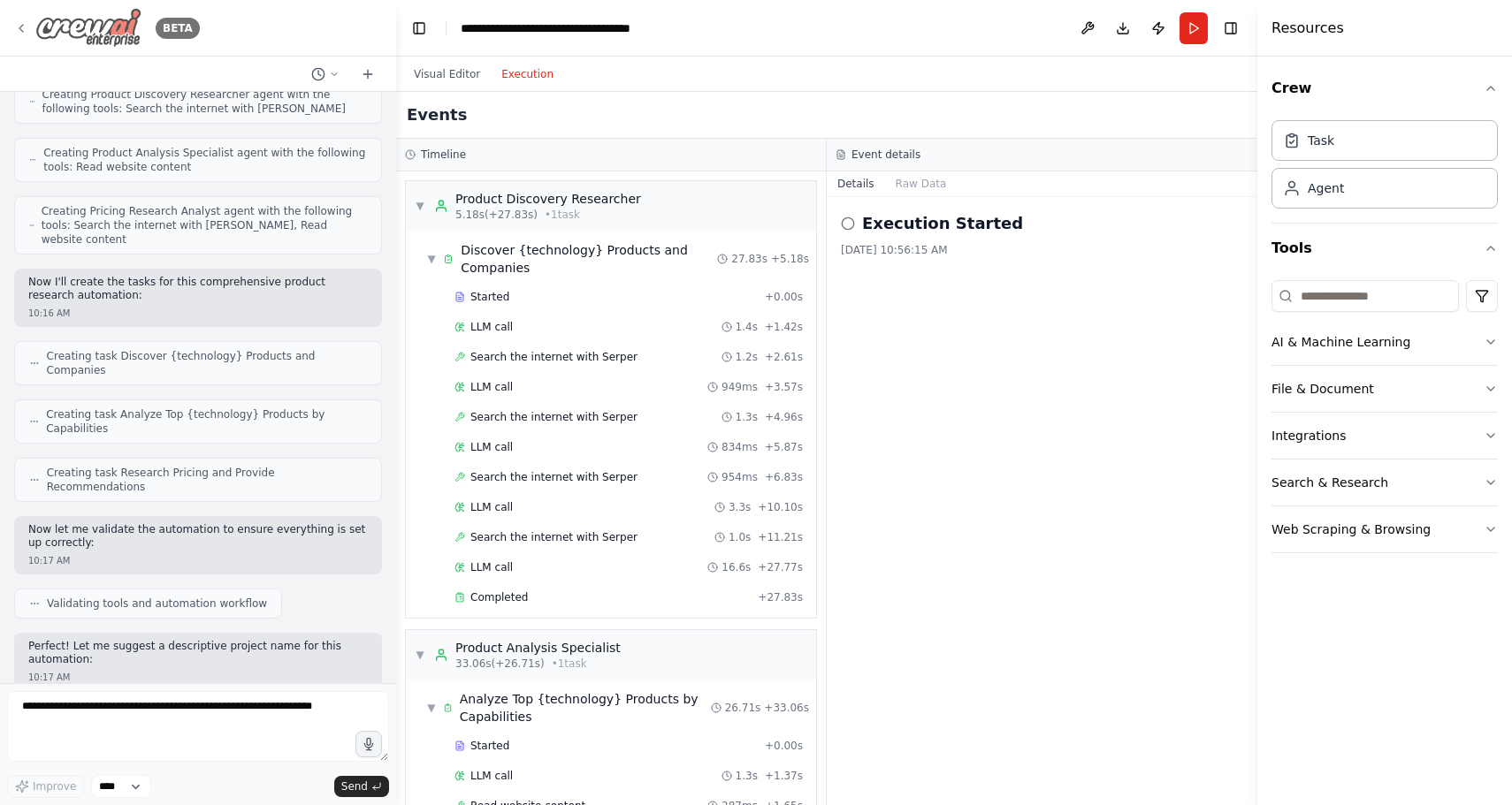
click at [21, 22] on icon at bounding box center [21, 28] width 15 height 15
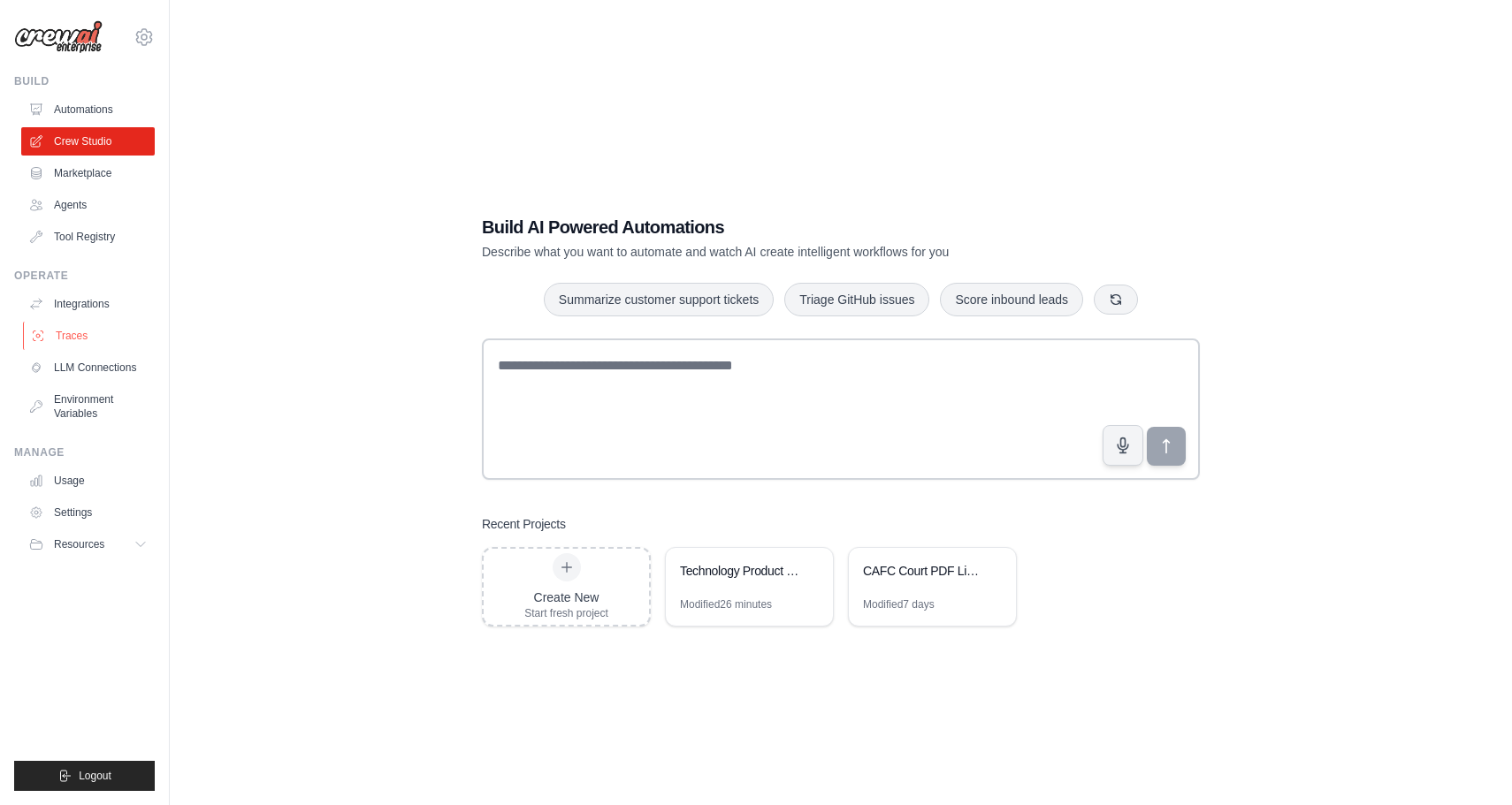
click at [60, 337] on link "Traces" at bounding box center [90, 336] width 133 height 28
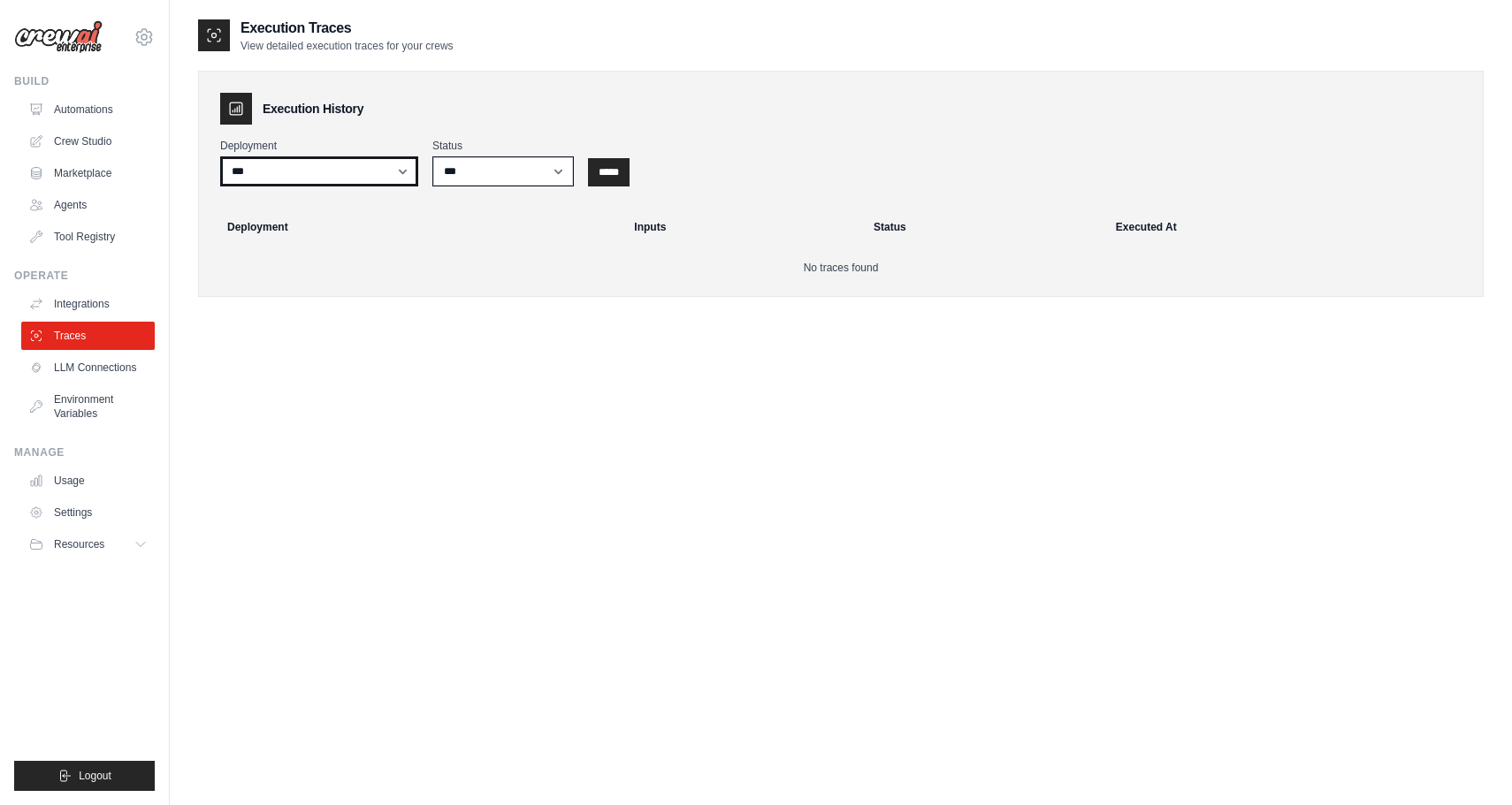
click at [253, 167] on select "**********" at bounding box center [319, 171] width 198 height 30
select select "******"
click at [221, 157] on select "**********" at bounding box center [319, 171] width 198 height 30
click at [589, 164] on input "*****" at bounding box center [608, 172] width 42 height 28
click at [626, 174] on input "*****" at bounding box center [608, 172] width 42 height 28
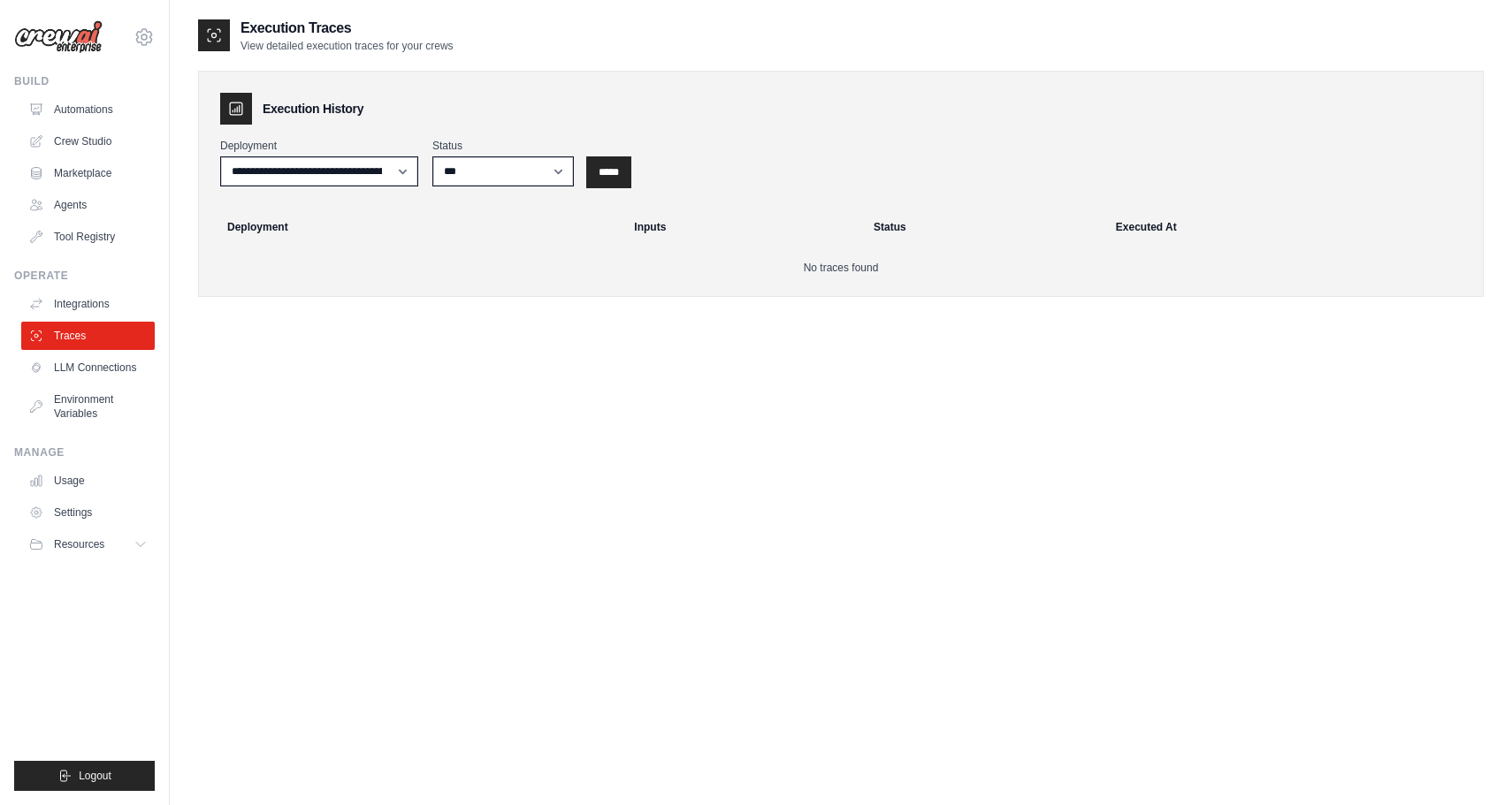
click at [626, 174] on input "*****" at bounding box center [608, 172] width 42 height 28
click at [87, 112] on link "Automations" at bounding box center [90, 109] width 133 height 28
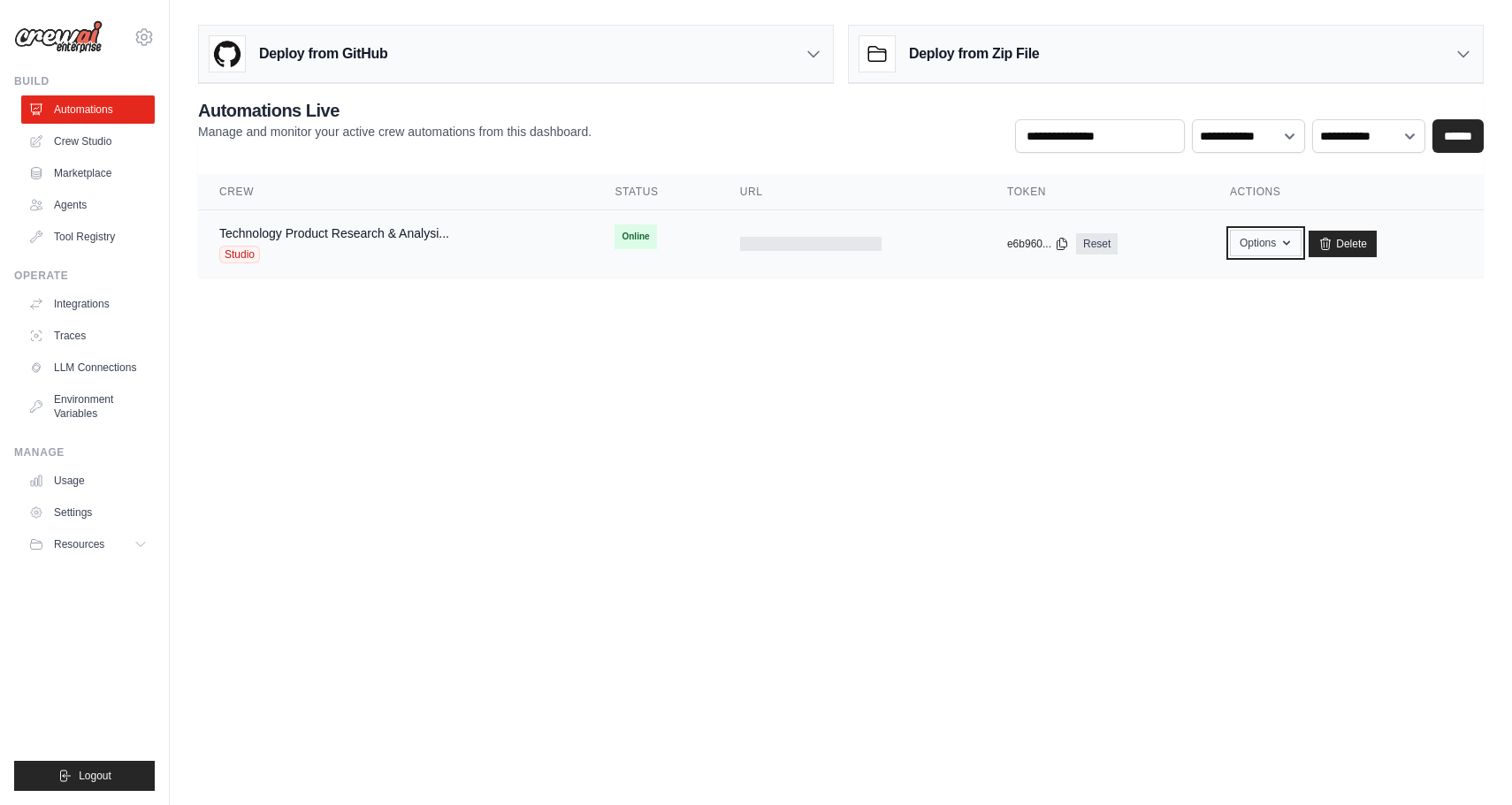
click at [1267, 249] on button "Options" at bounding box center [1265, 243] width 72 height 26
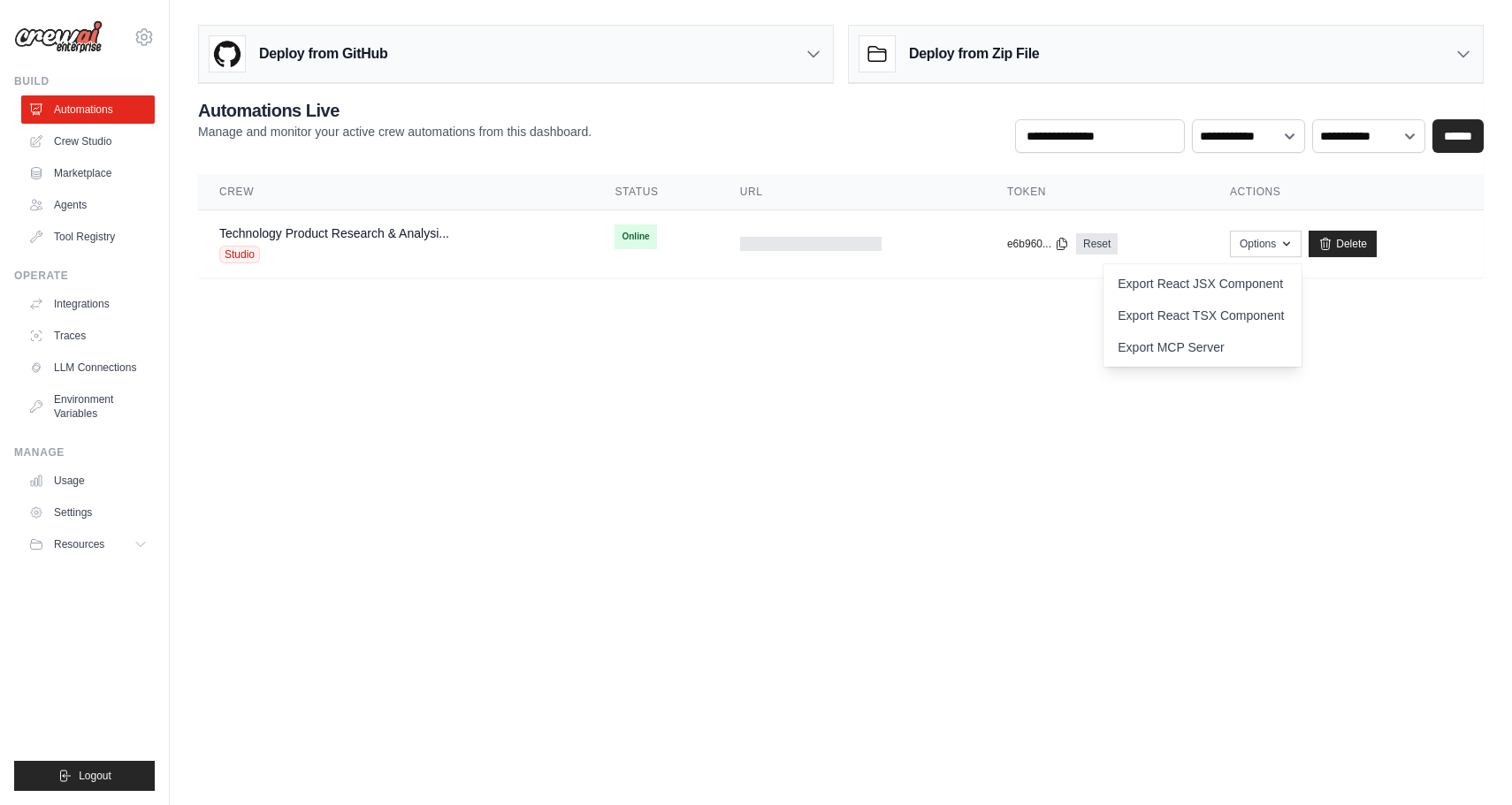
click at [1051, 496] on body "[PERSON_NAME][EMAIL_ADDRESS][DOMAIN_NAME] Settings Build Automations Crew Studio" at bounding box center [756, 402] width 1512 height 805
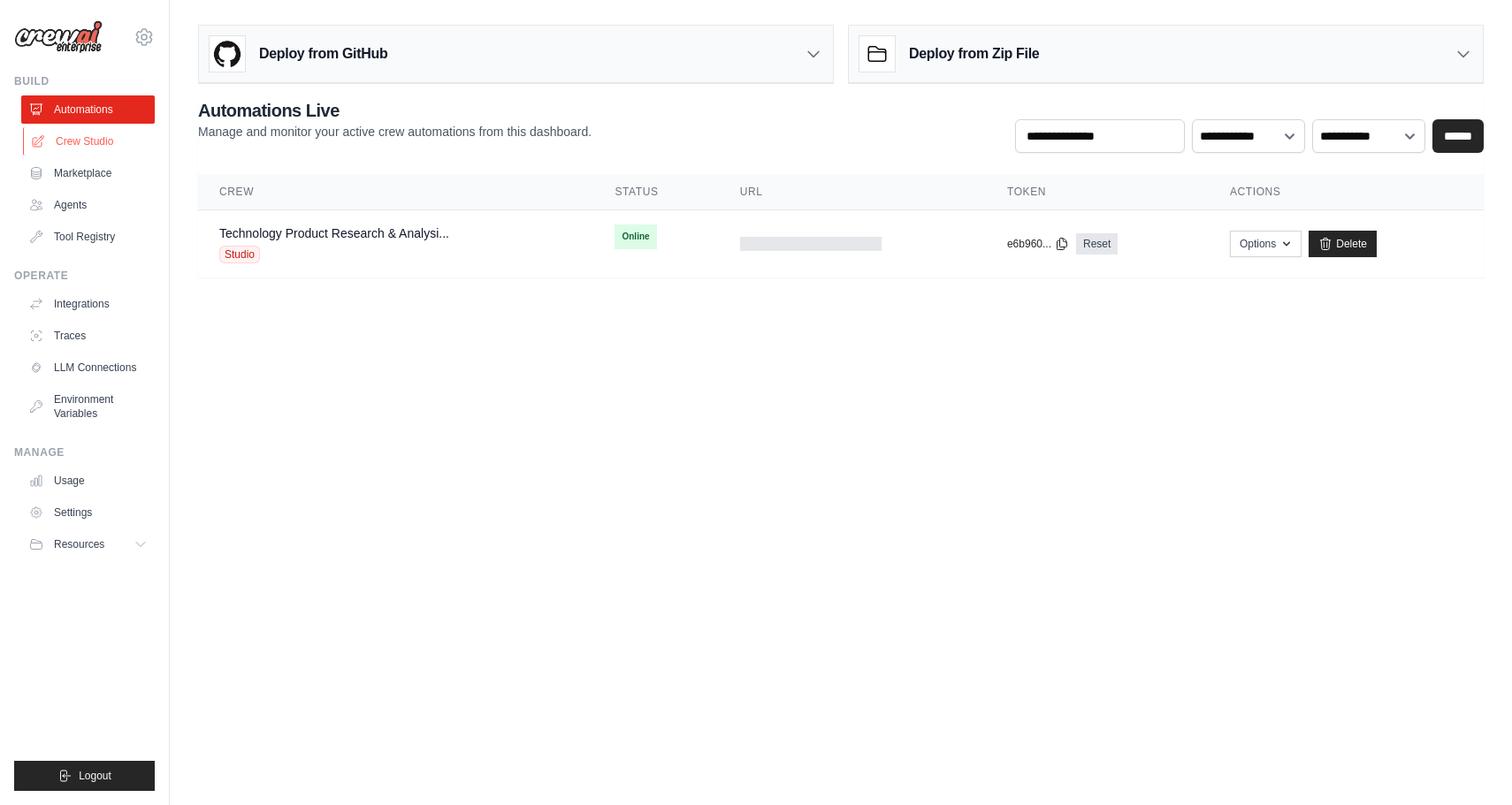
click at [76, 137] on link "Crew Studio" at bounding box center [90, 141] width 133 height 28
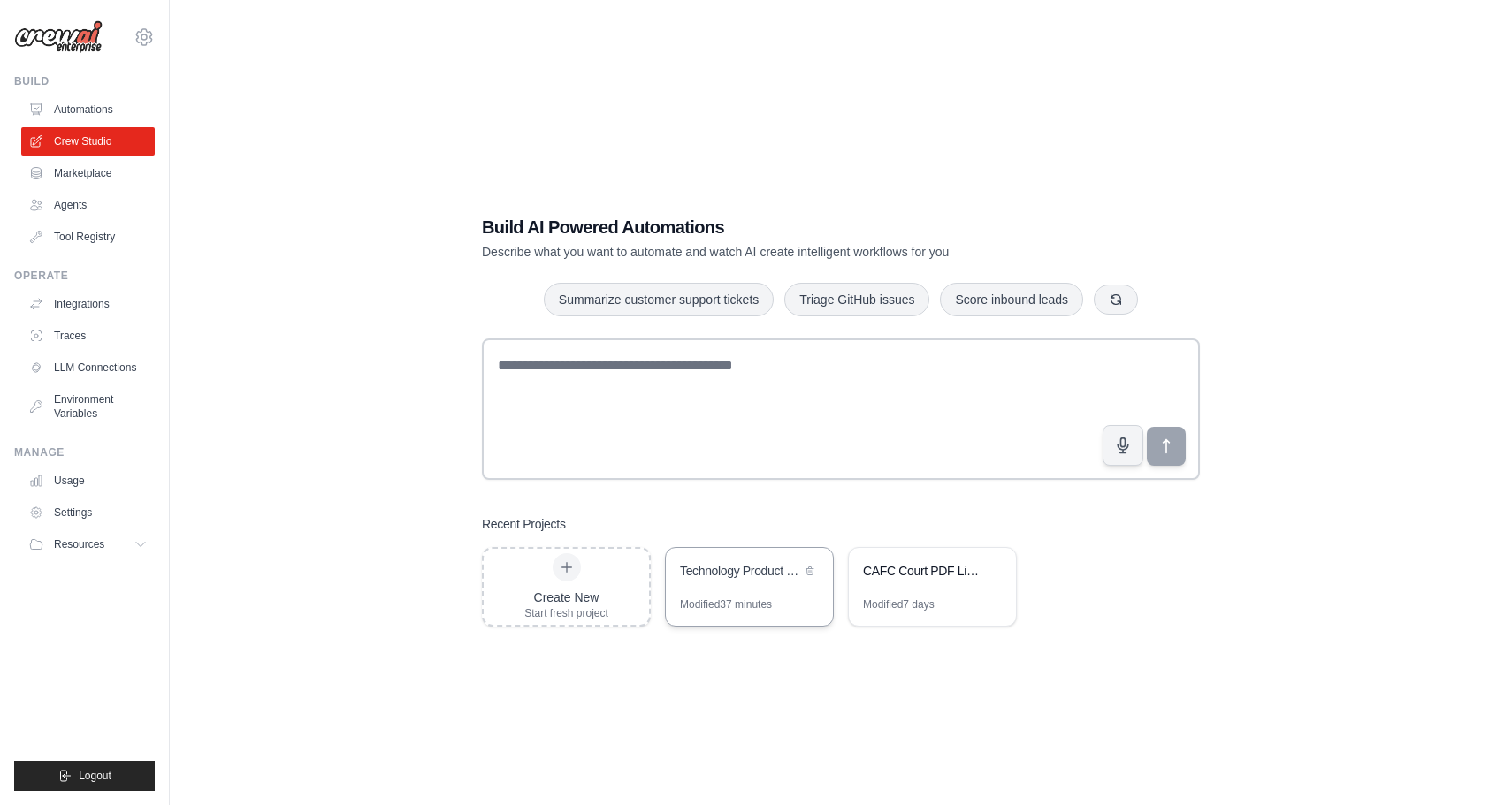
click at [749, 586] on div "Technology Product Research & Analysis" at bounding box center [749, 573] width 167 height 49
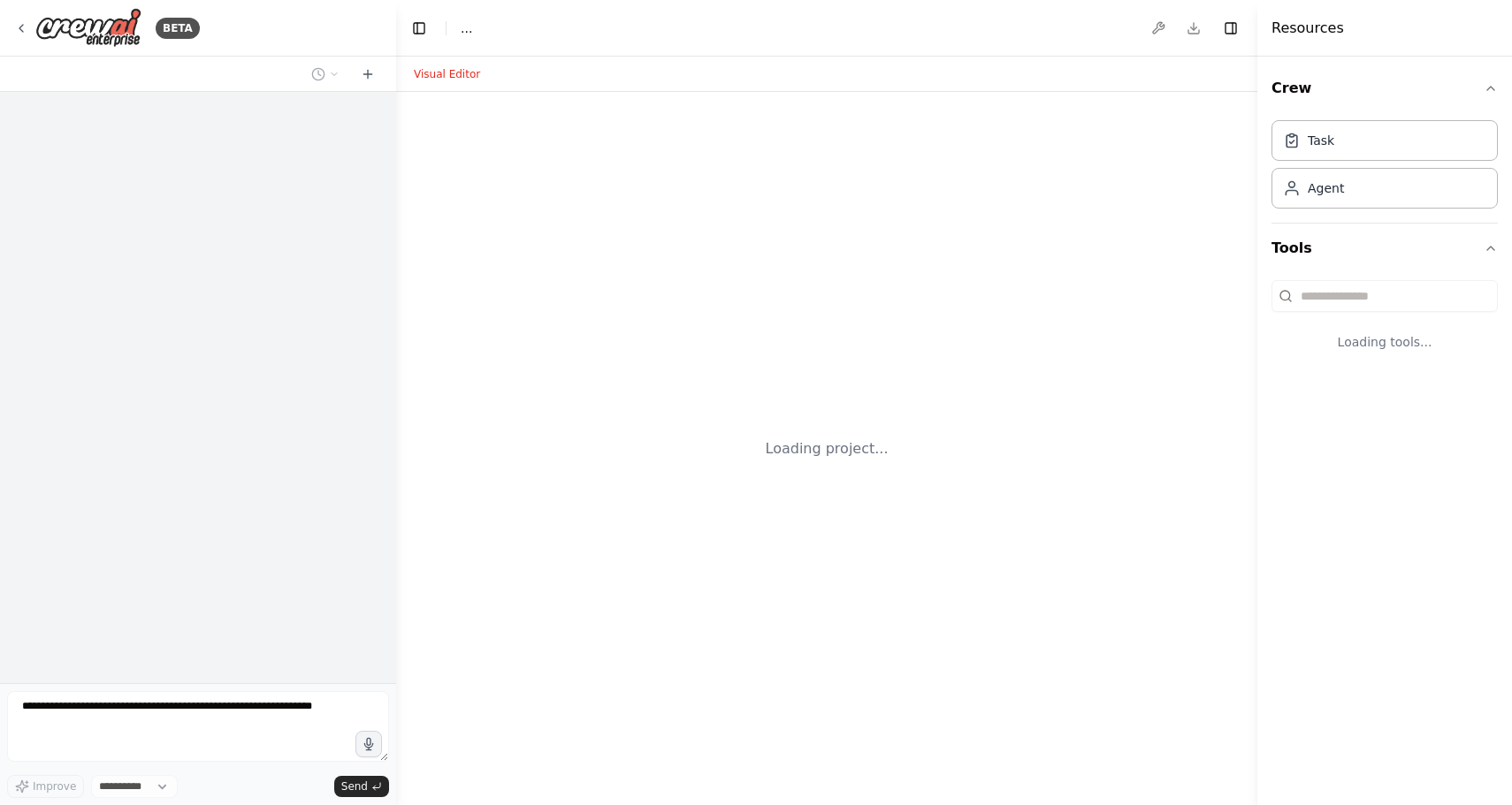
select select "****"
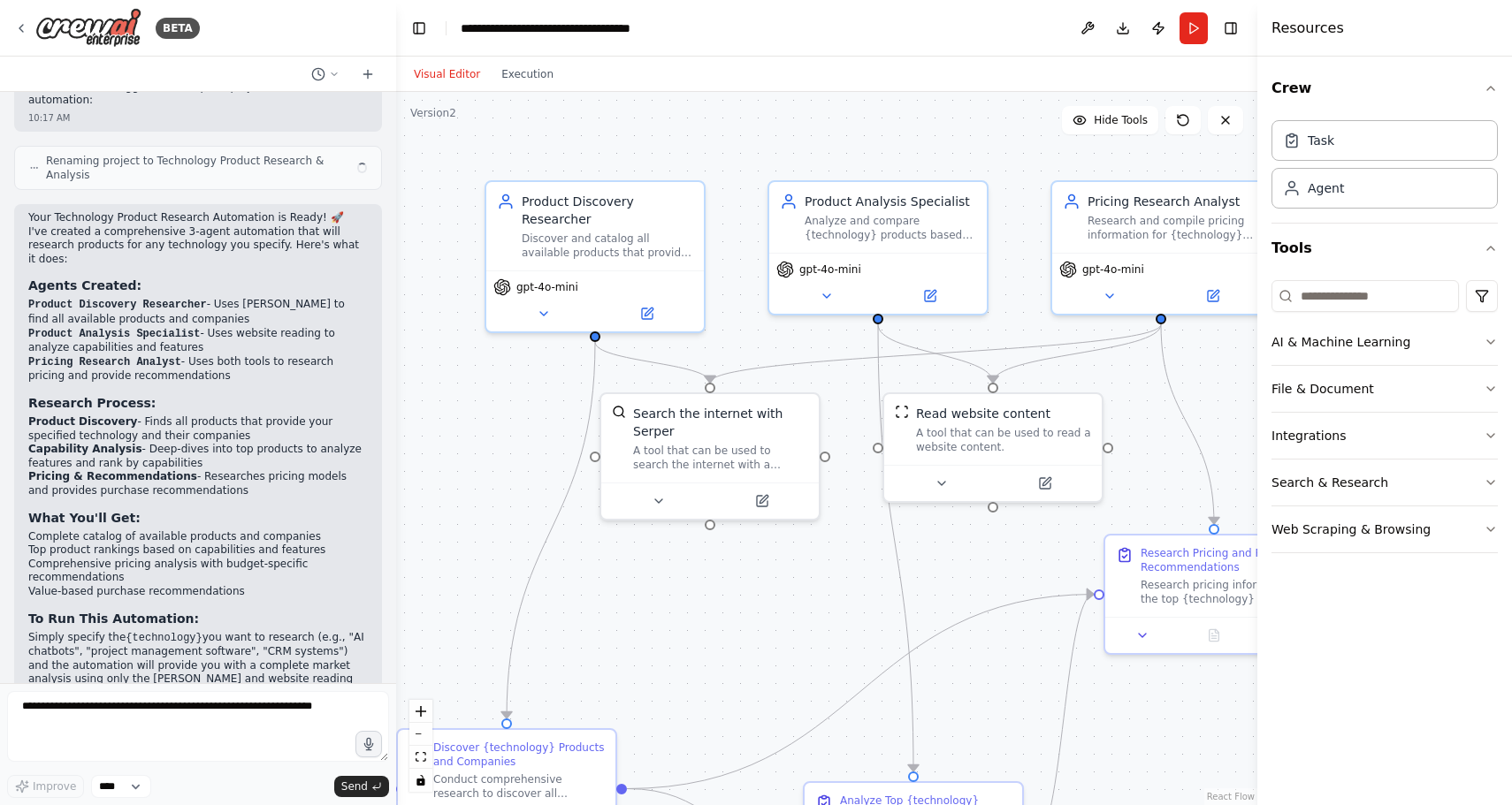
scroll to position [1065, 0]
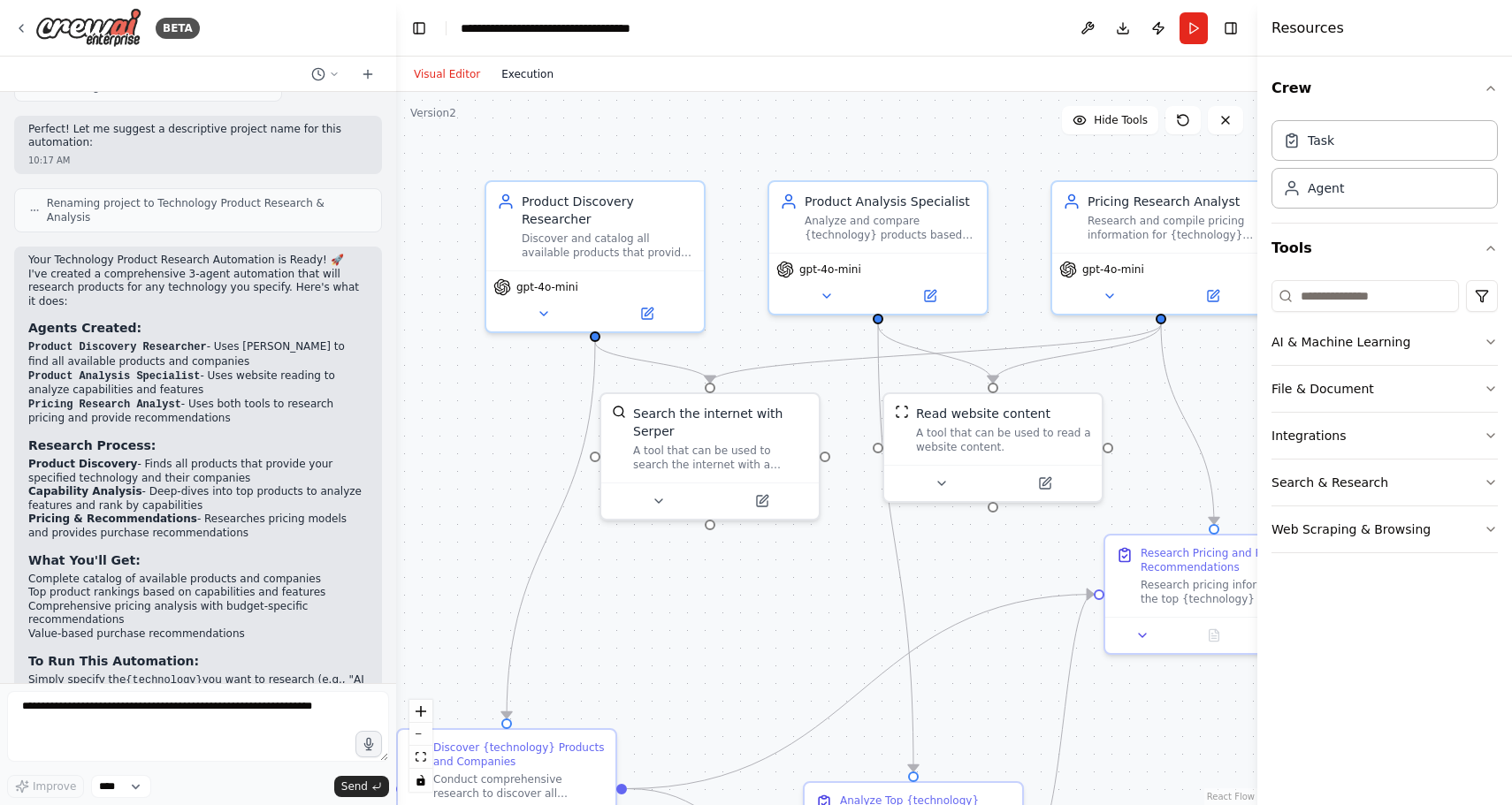
click at [522, 72] on button "Execution" at bounding box center [527, 75] width 74 height 21
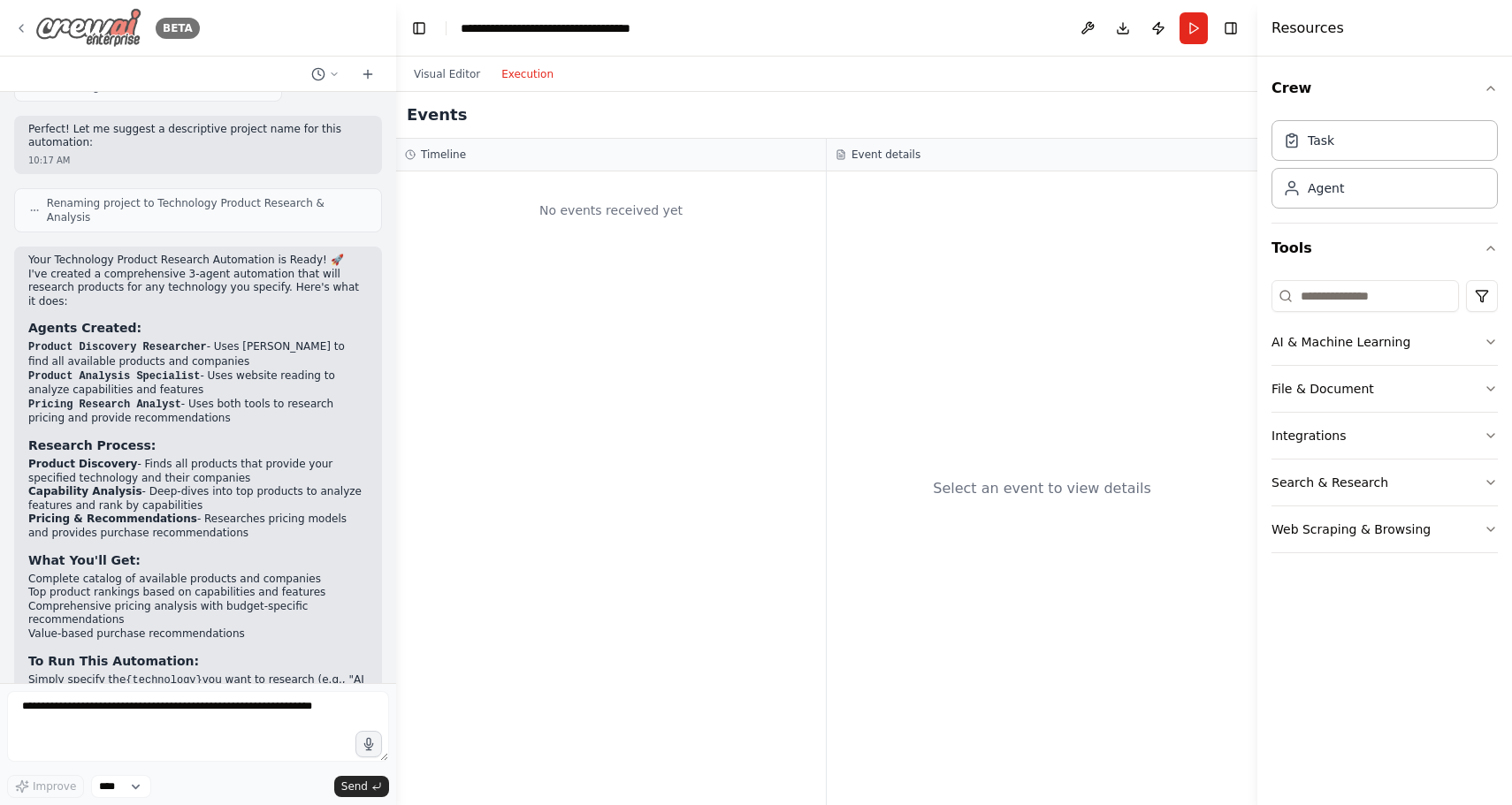
click at [25, 30] on icon at bounding box center [21, 28] width 15 height 15
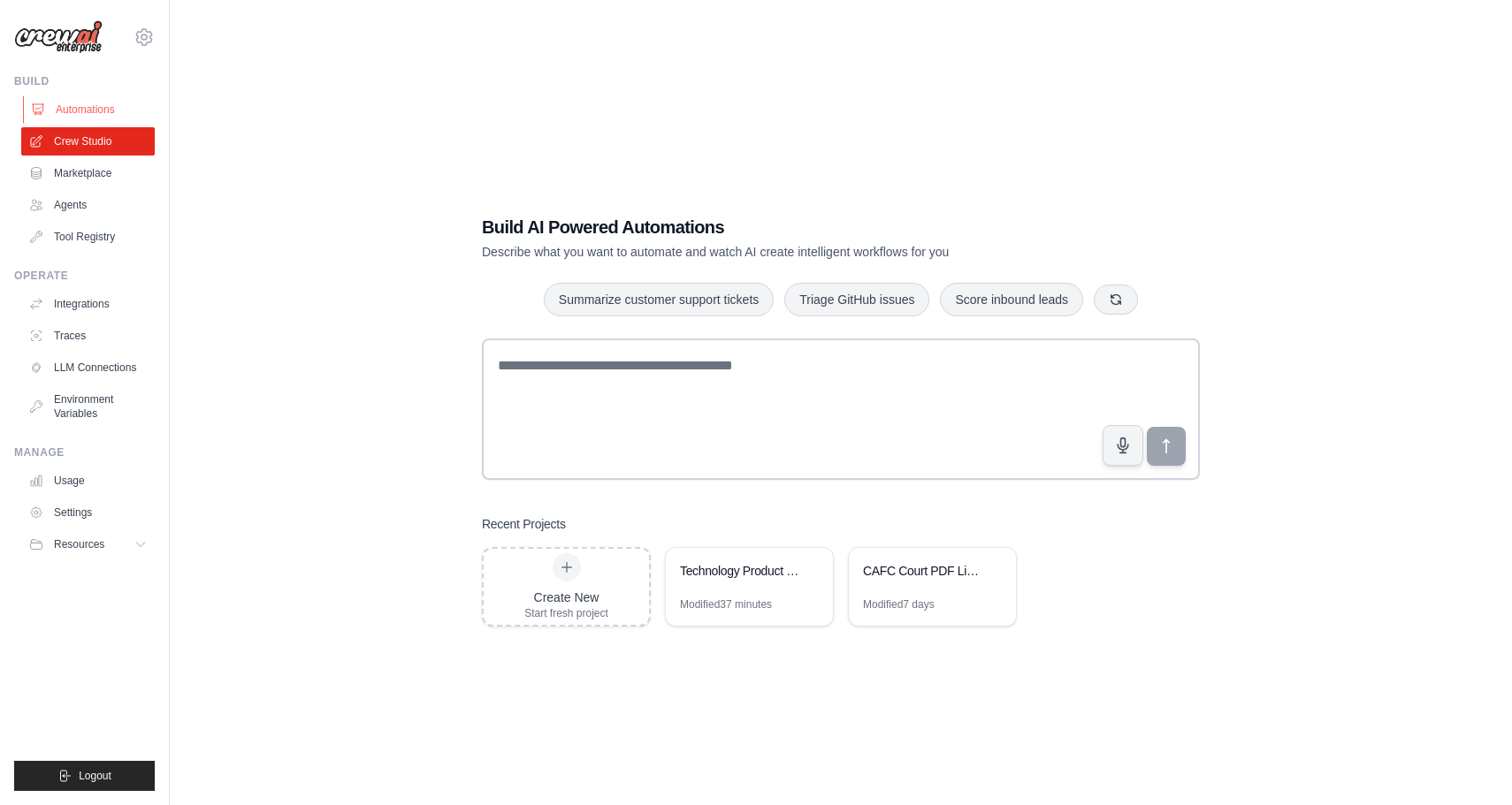
click at [91, 97] on link "Automations" at bounding box center [90, 109] width 133 height 28
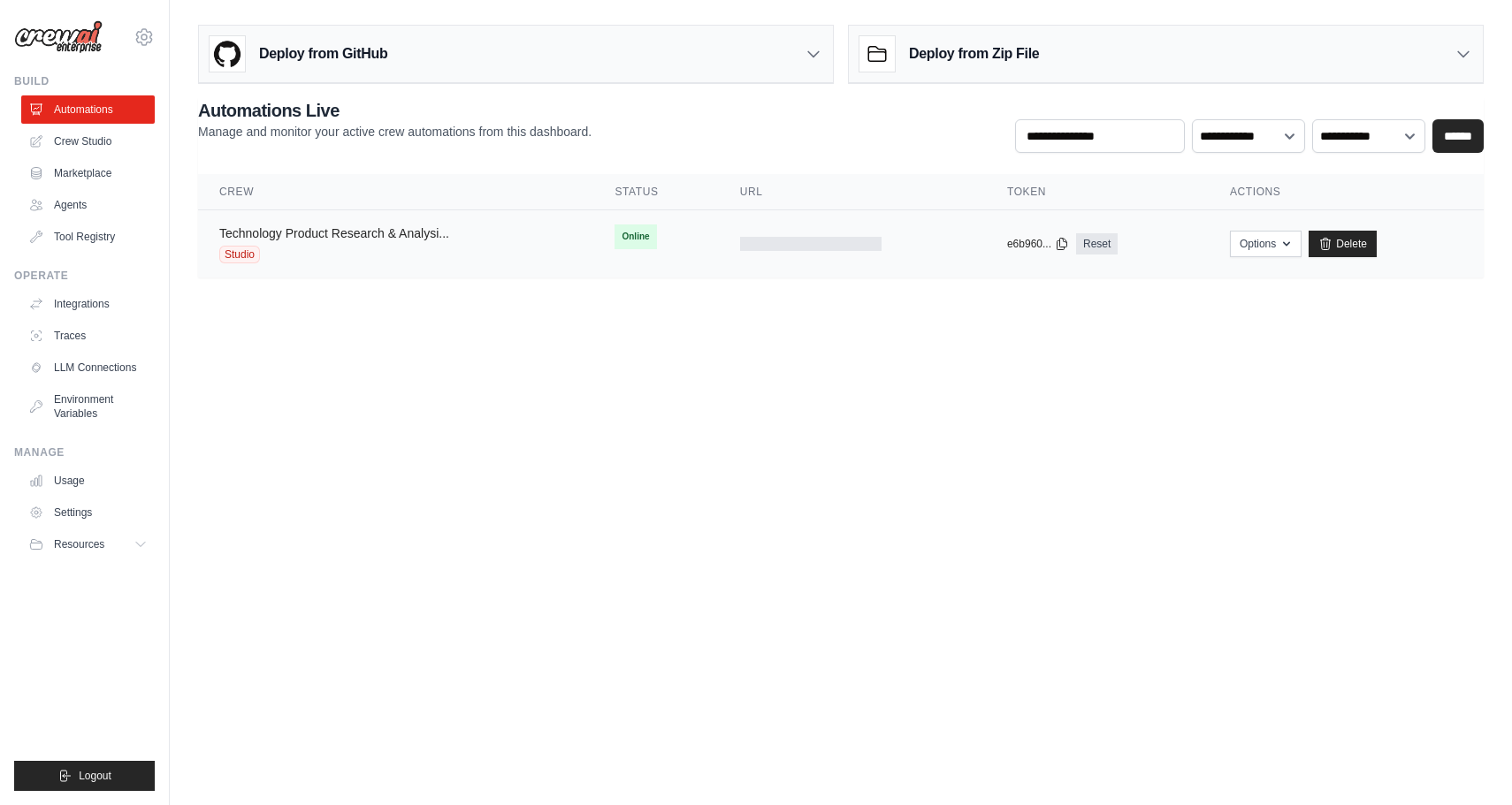
click at [380, 236] on link "Technology Product Research & Analysi..." at bounding box center [335, 233] width 230 height 15
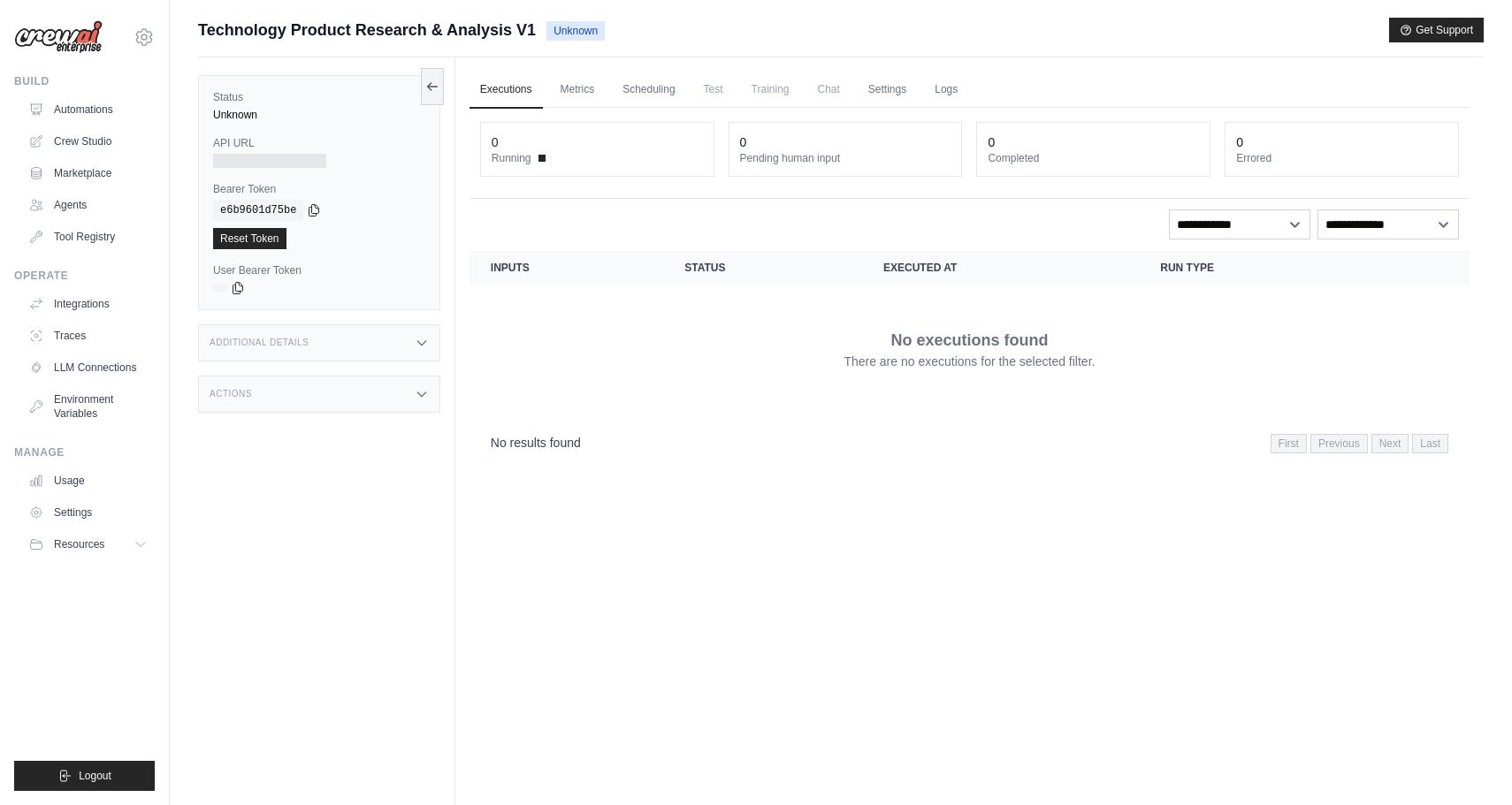
click at [539, 588] on div "Executions Metrics Scheduling Test Training Chat Settings Logs 0 Running 0 Pend…" at bounding box center [969, 460] width 1028 height 805
click at [78, 331] on link "Traces" at bounding box center [90, 336] width 133 height 28
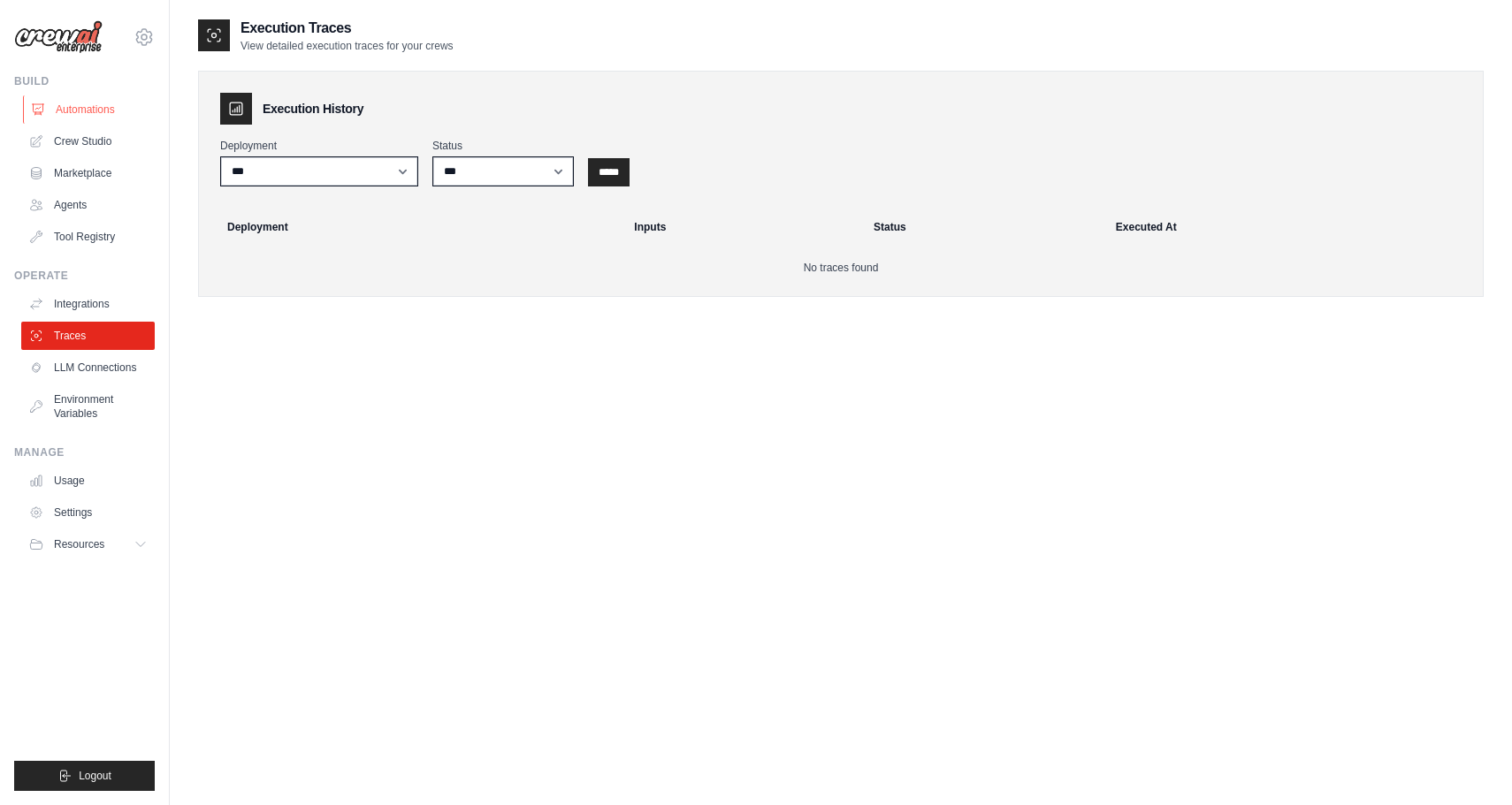
click at [101, 109] on link "Automations" at bounding box center [90, 109] width 133 height 28
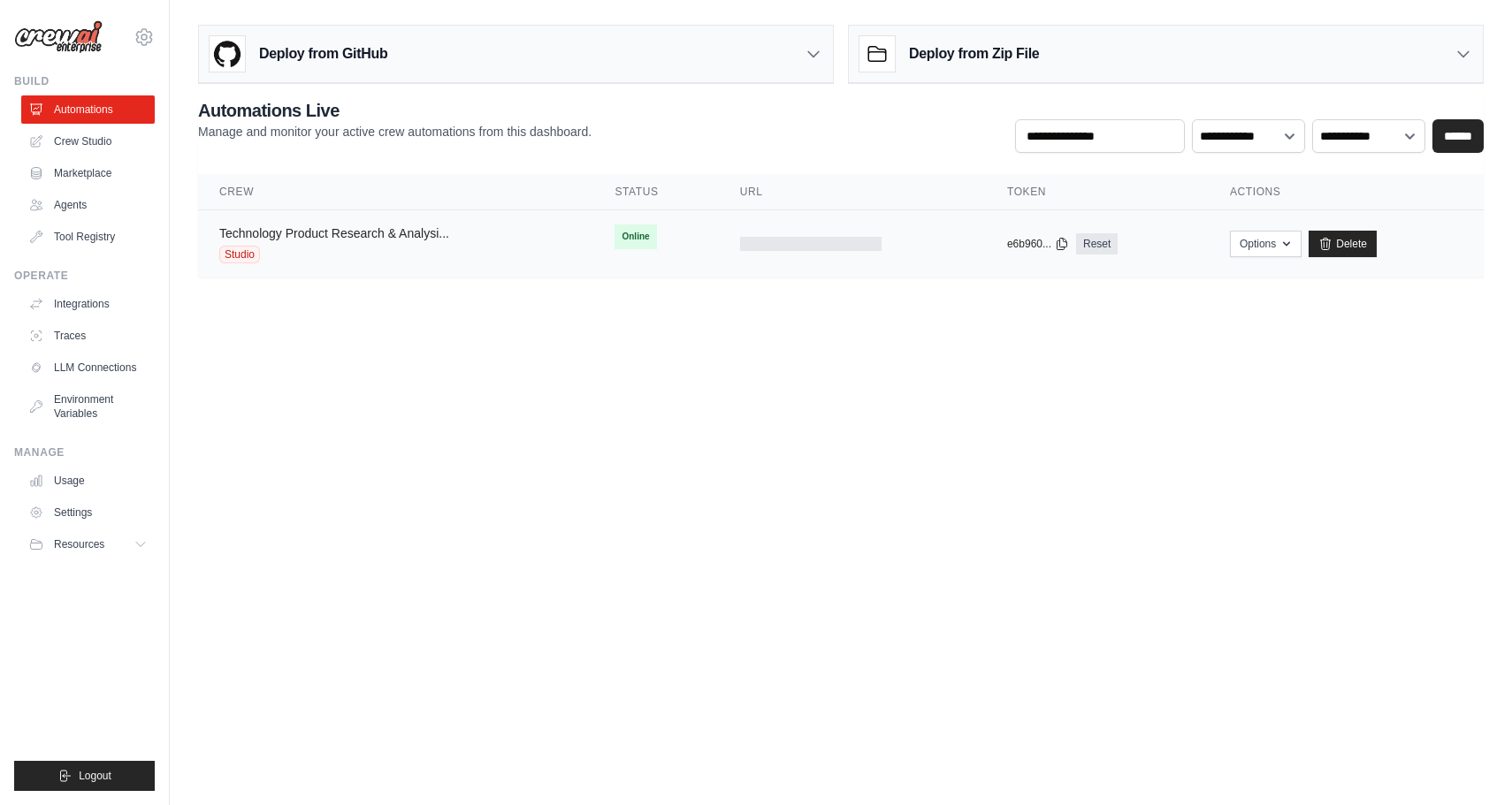
click at [252, 233] on link "Technology Product Research & Analysi..." at bounding box center [335, 233] width 230 height 15
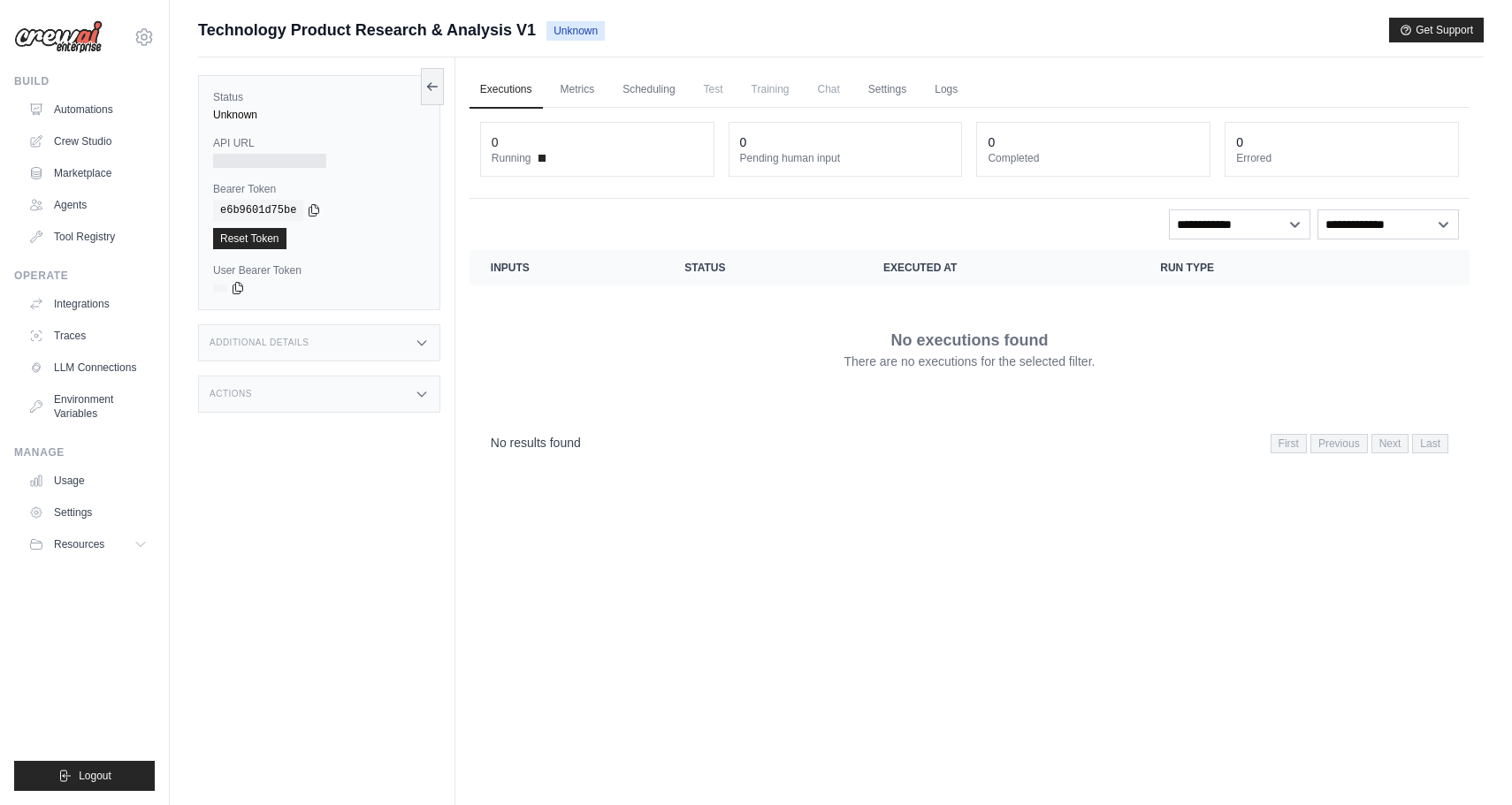
click at [515, 135] on div "0" at bounding box center [597, 142] width 211 height 17
click at [579, 80] on link "Metrics" at bounding box center [578, 90] width 56 height 37
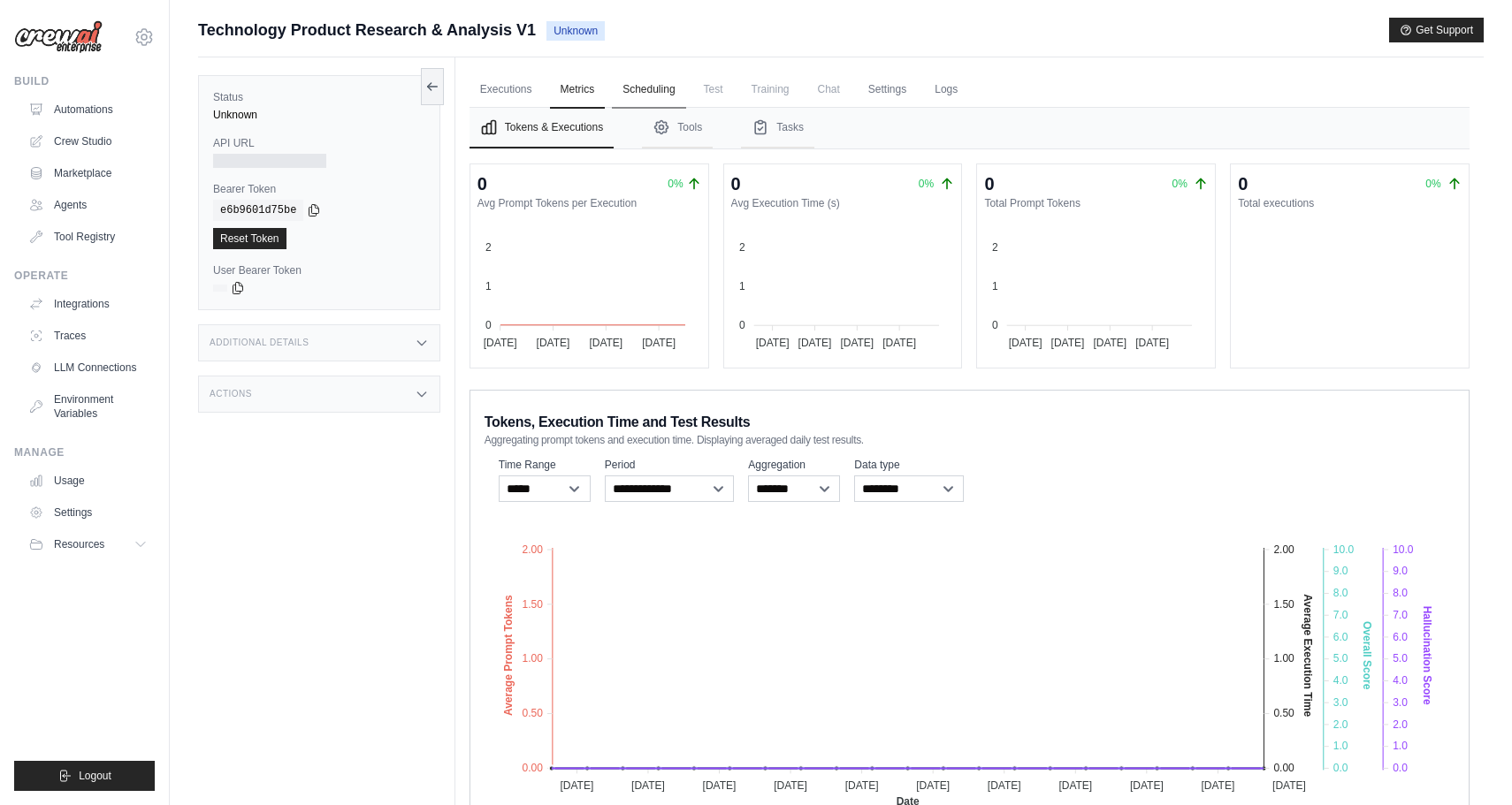
click at [644, 81] on link "Scheduling" at bounding box center [648, 90] width 74 height 37
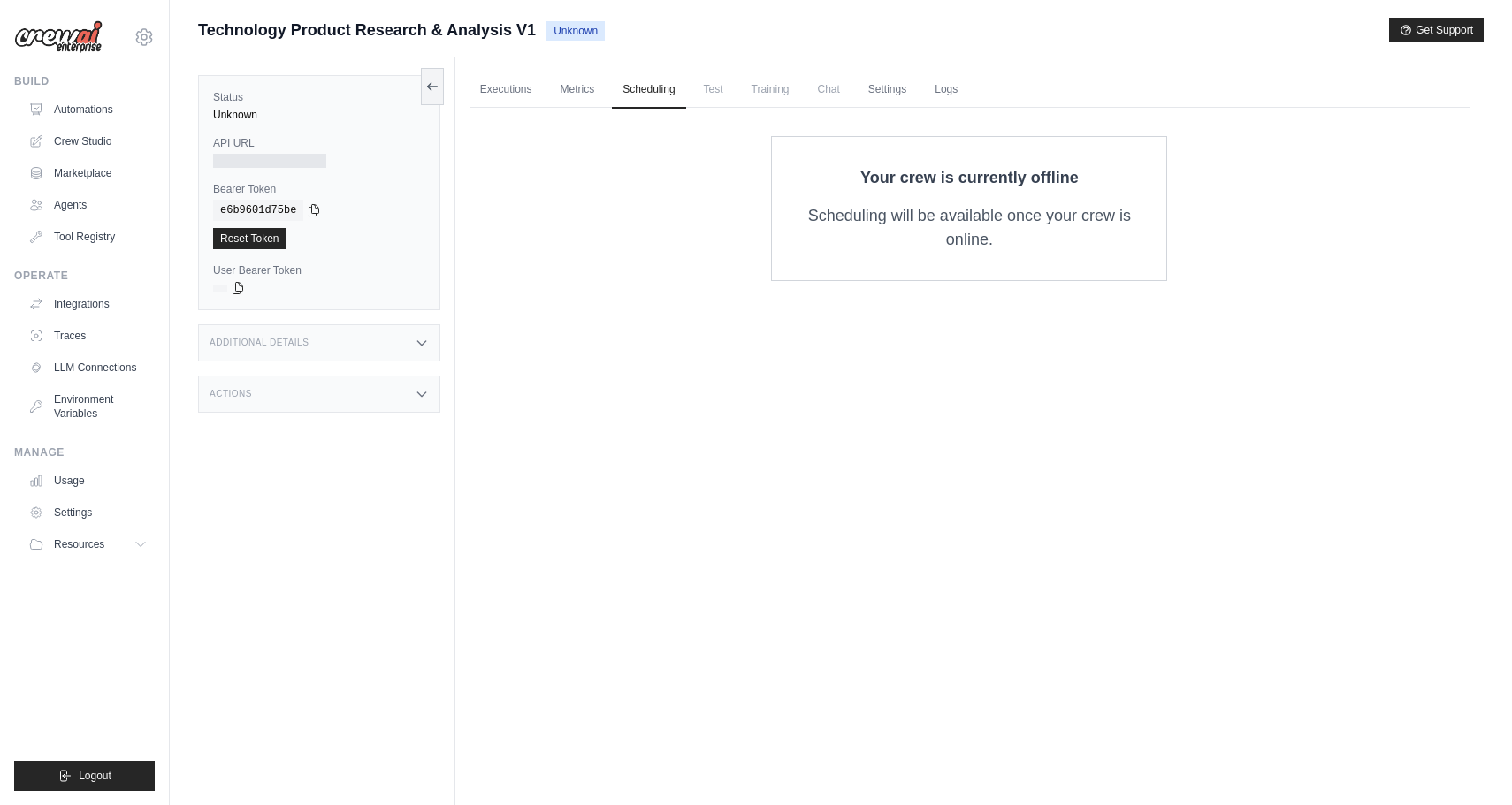
click at [896, 591] on div "Executions Metrics Scheduling Test Training Chat Settings Logs 0 Running 0 Pend…" at bounding box center [969, 460] width 1028 height 805
click at [508, 91] on link "Executions" at bounding box center [506, 90] width 74 height 37
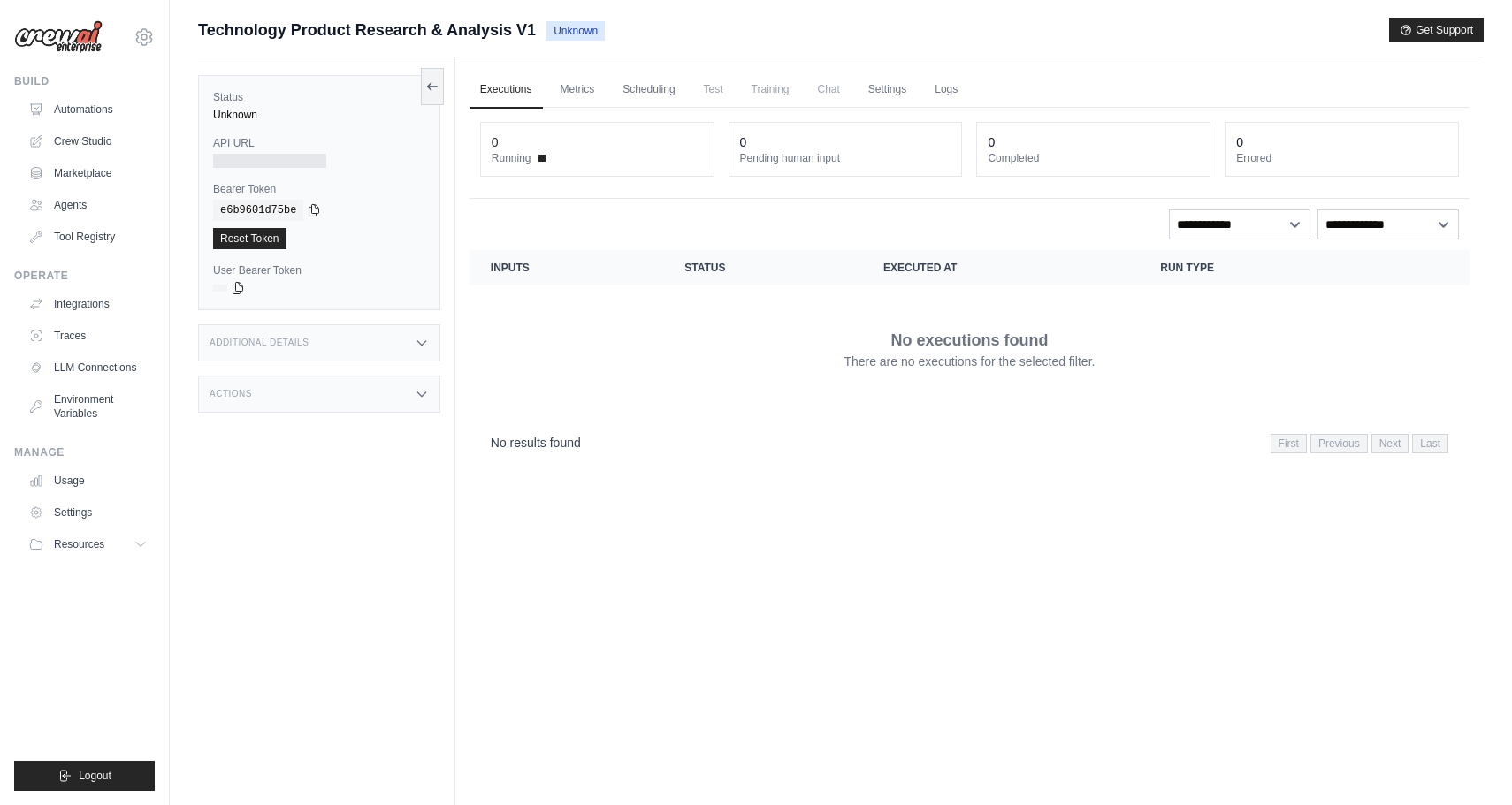
click at [252, 115] on div "Unknown" at bounding box center [318, 114] width 212 height 15
click at [104, 115] on link "Automations" at bounding box center [90, 109] width 133 height 28
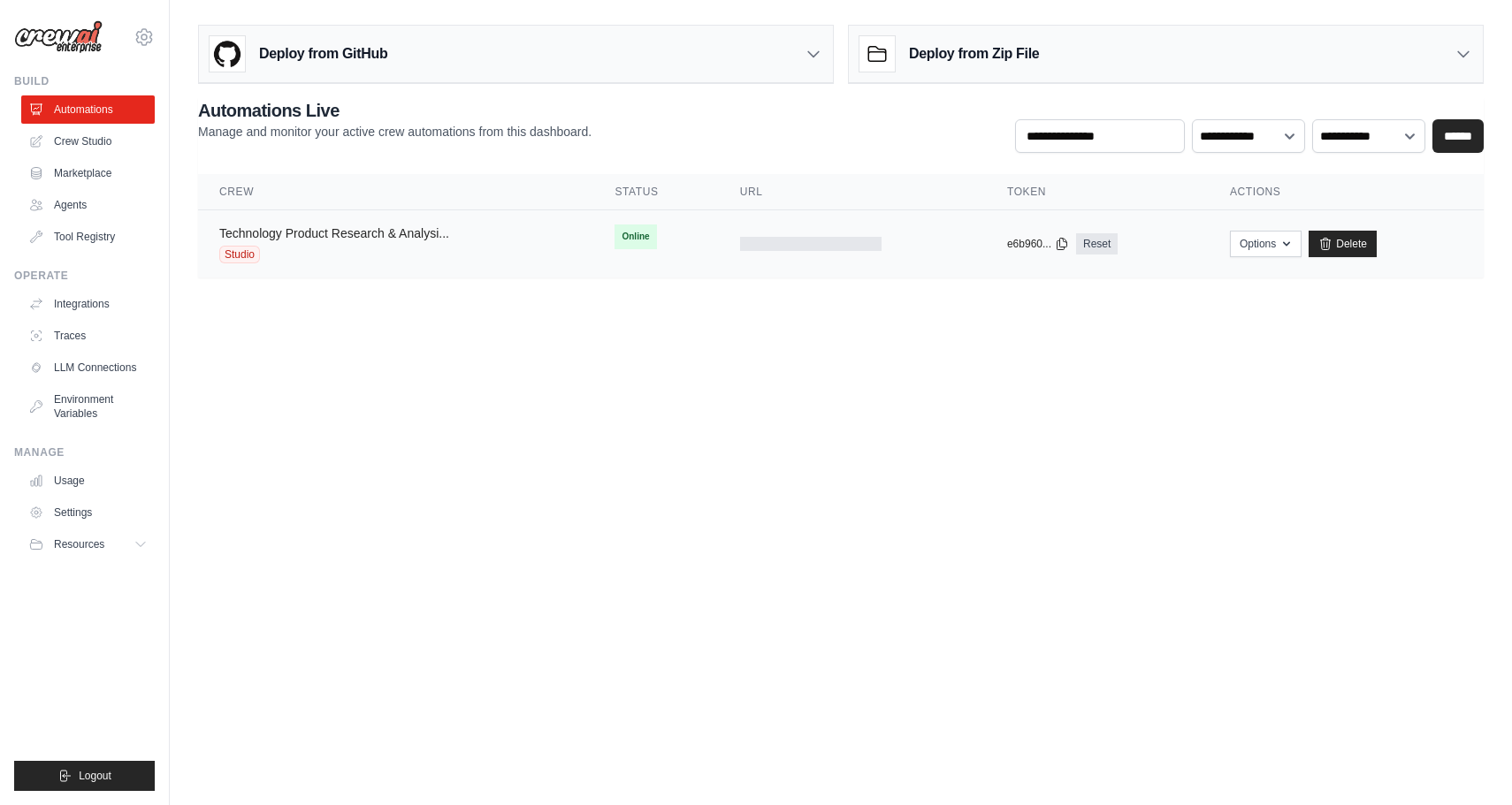
click at [347, 235] on link "Technology Product Research & Analysi..." at bounding box center [335, 233] width 230 height 15
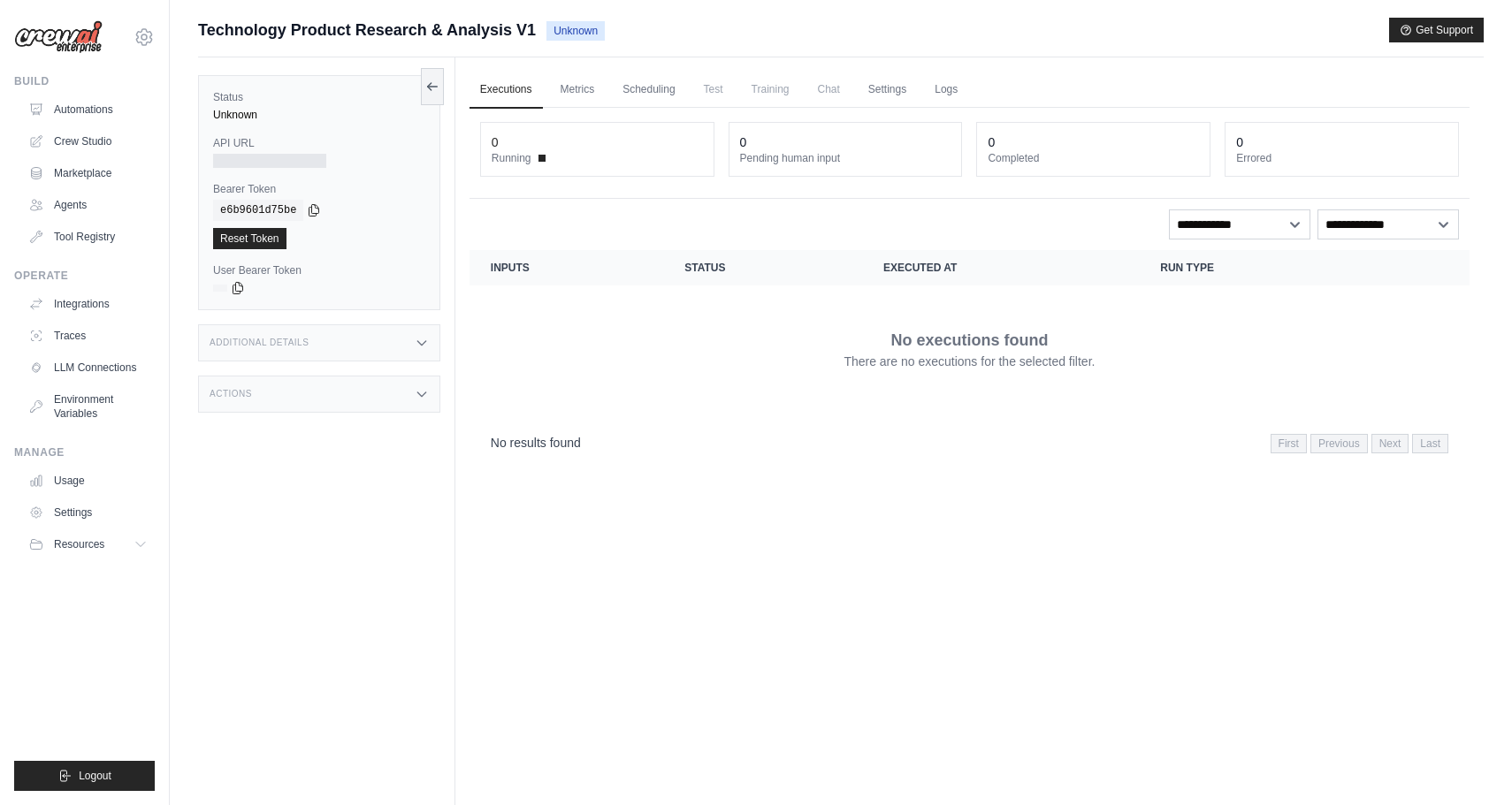
click at [856, 436] on div "No results found First Previous Next Last" at bounding box center [969, 442] width 958 height 24
click at [93, 138] on link "Crew Studio" at bounding box center [90, 141] width 133 height 28
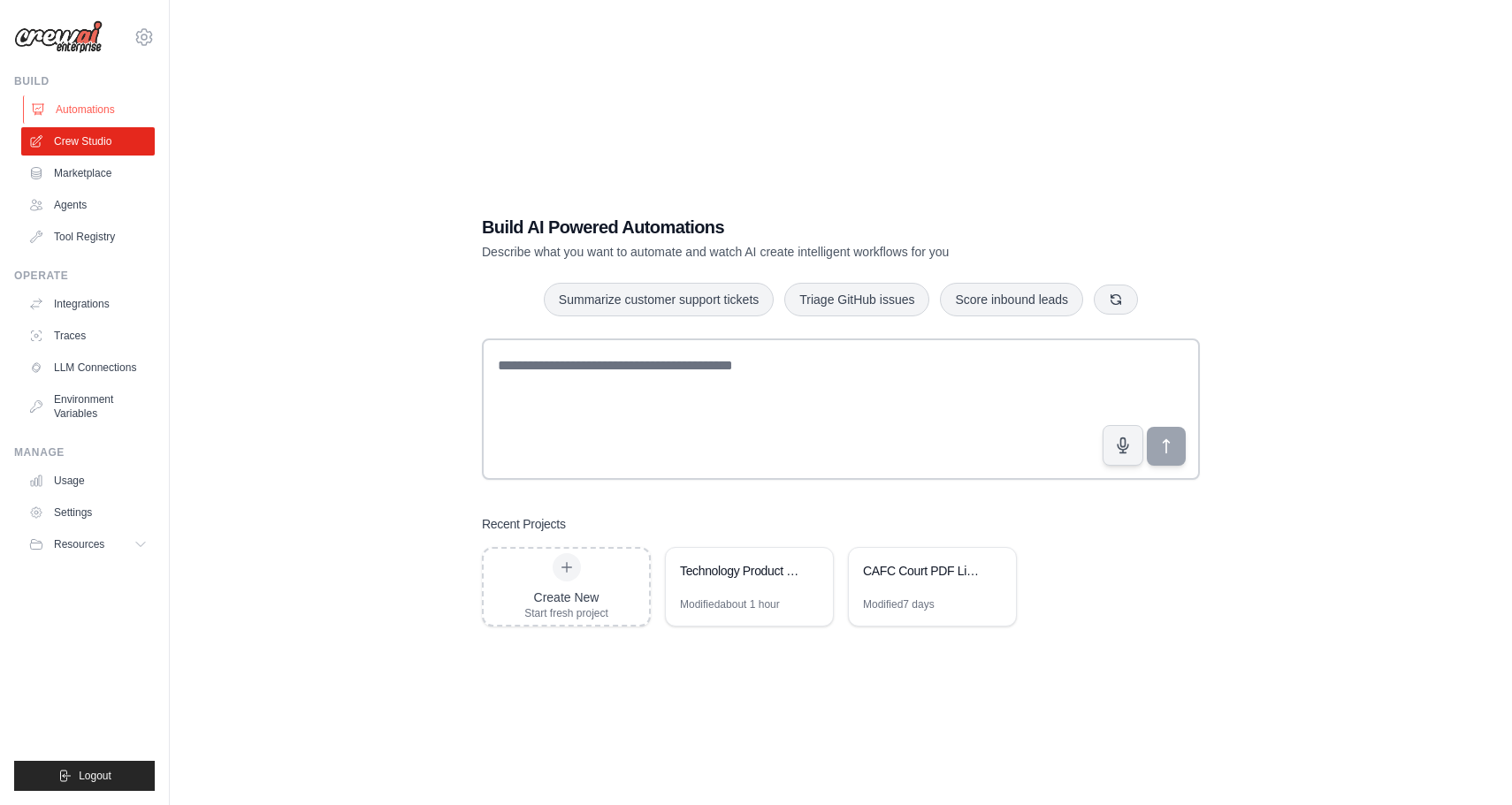
click at [92, 108] on link "Automations" at bounding box center [90, 109] width 133 height 28
